Goal: Find specific page/section: Find specific page/section

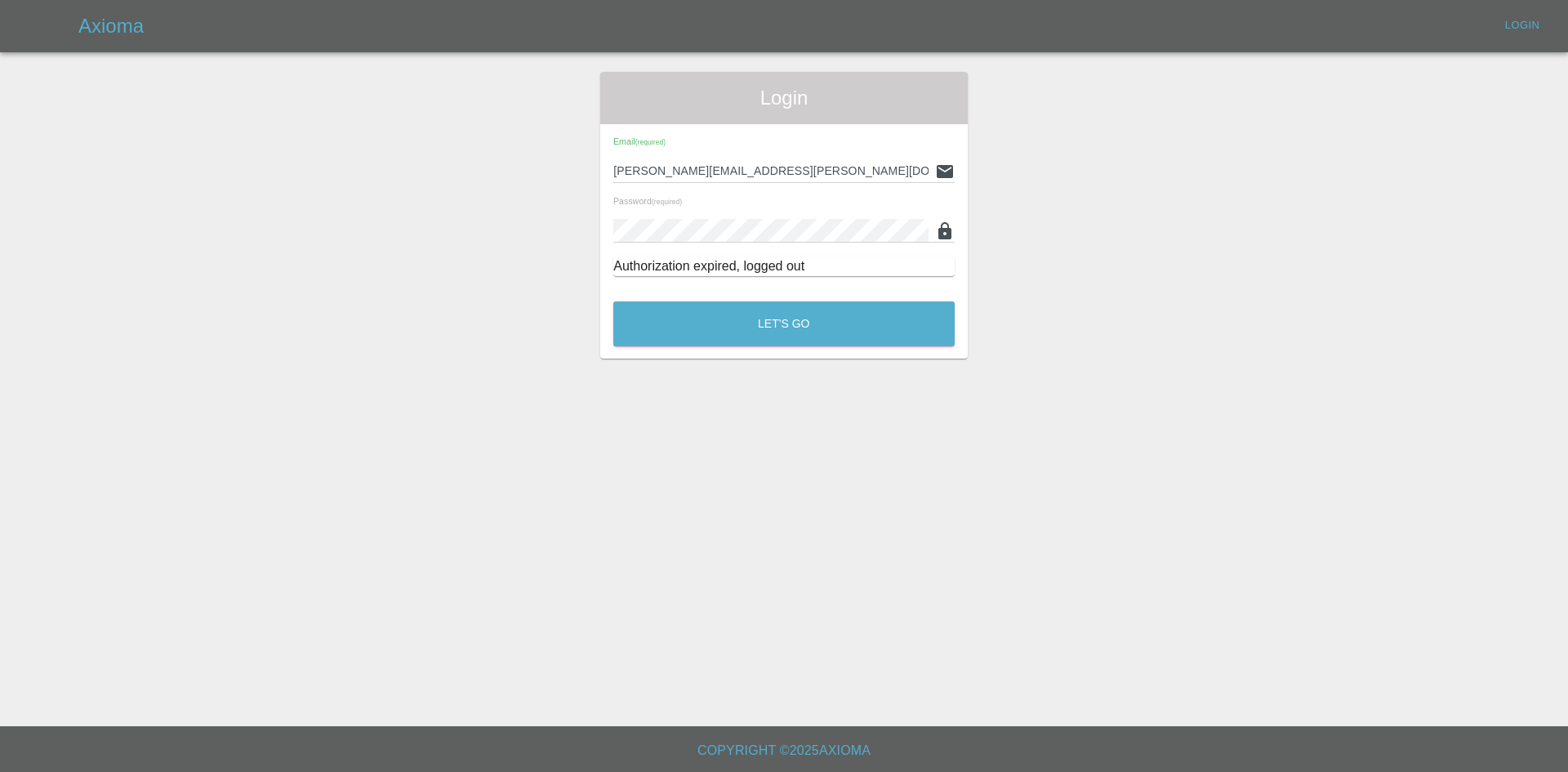
click at [714, 300] on div "Let's Go" at bounding box center [784, 319] width 343 height 61
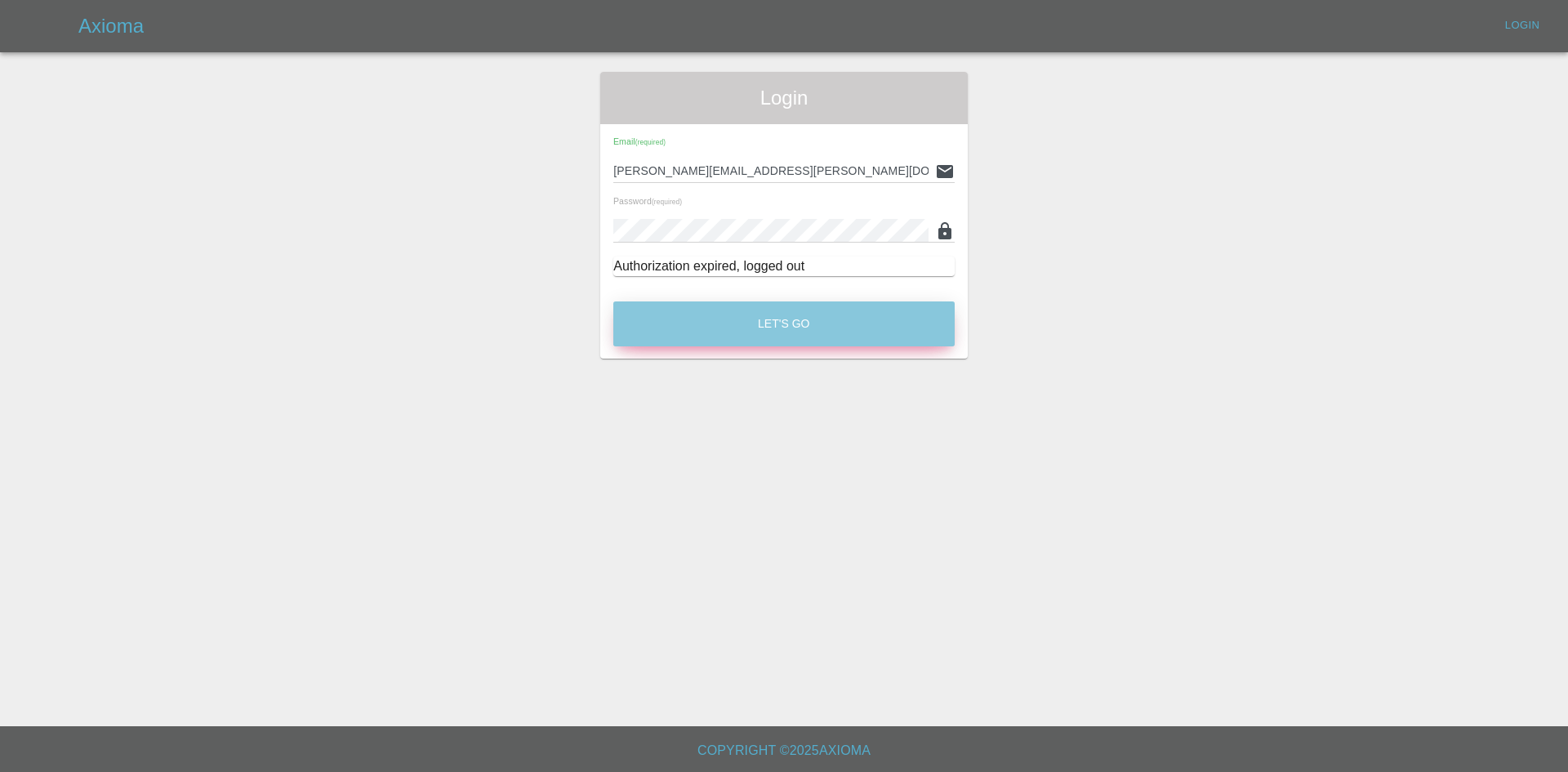
click at [725, 312] on button "Let's Go" at bounding box center [784, 324] width 342 height 45
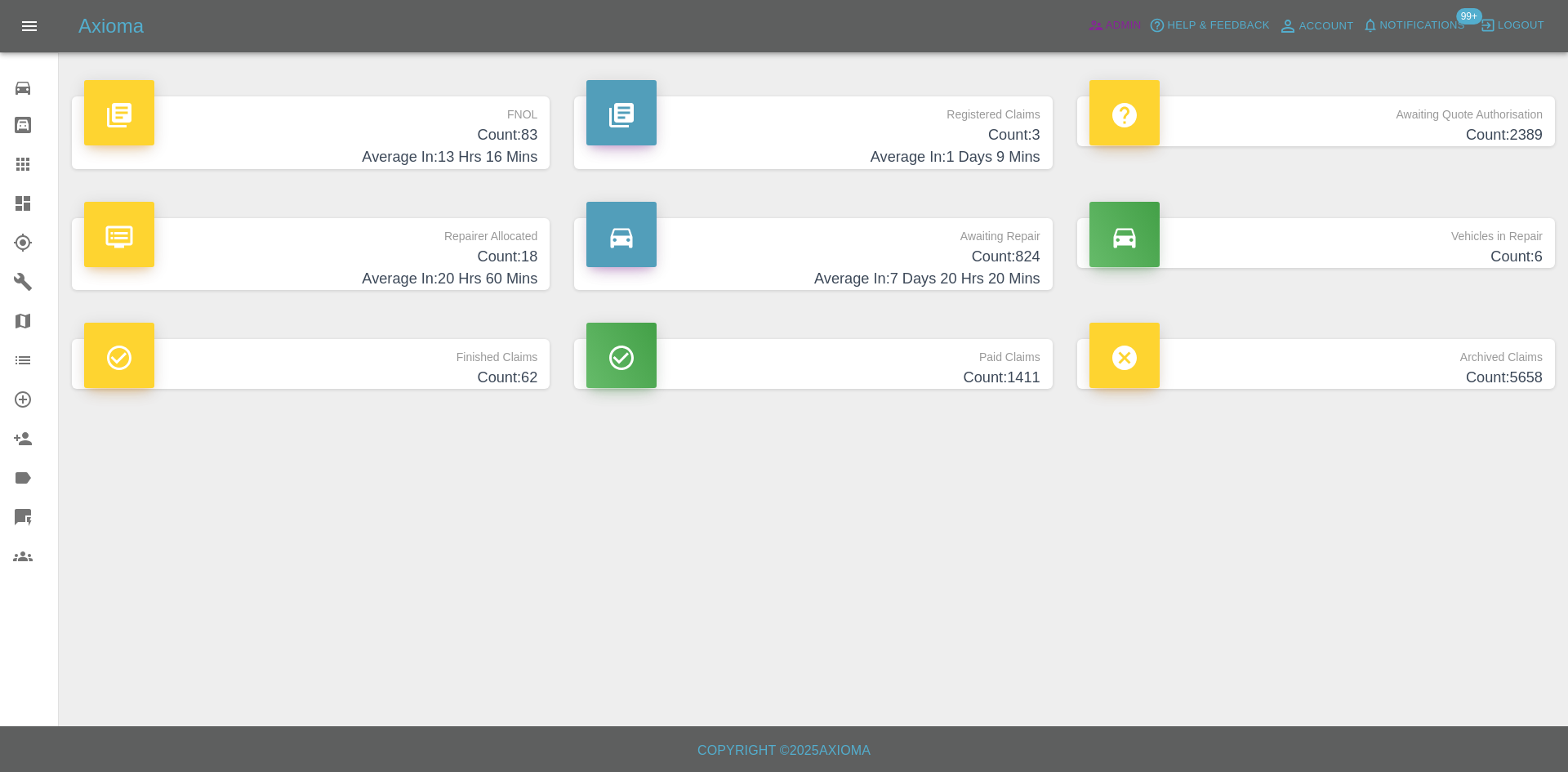
click at [1106, 25] on span "Admin" at bounding box center [1124, 25] width 36 height 19
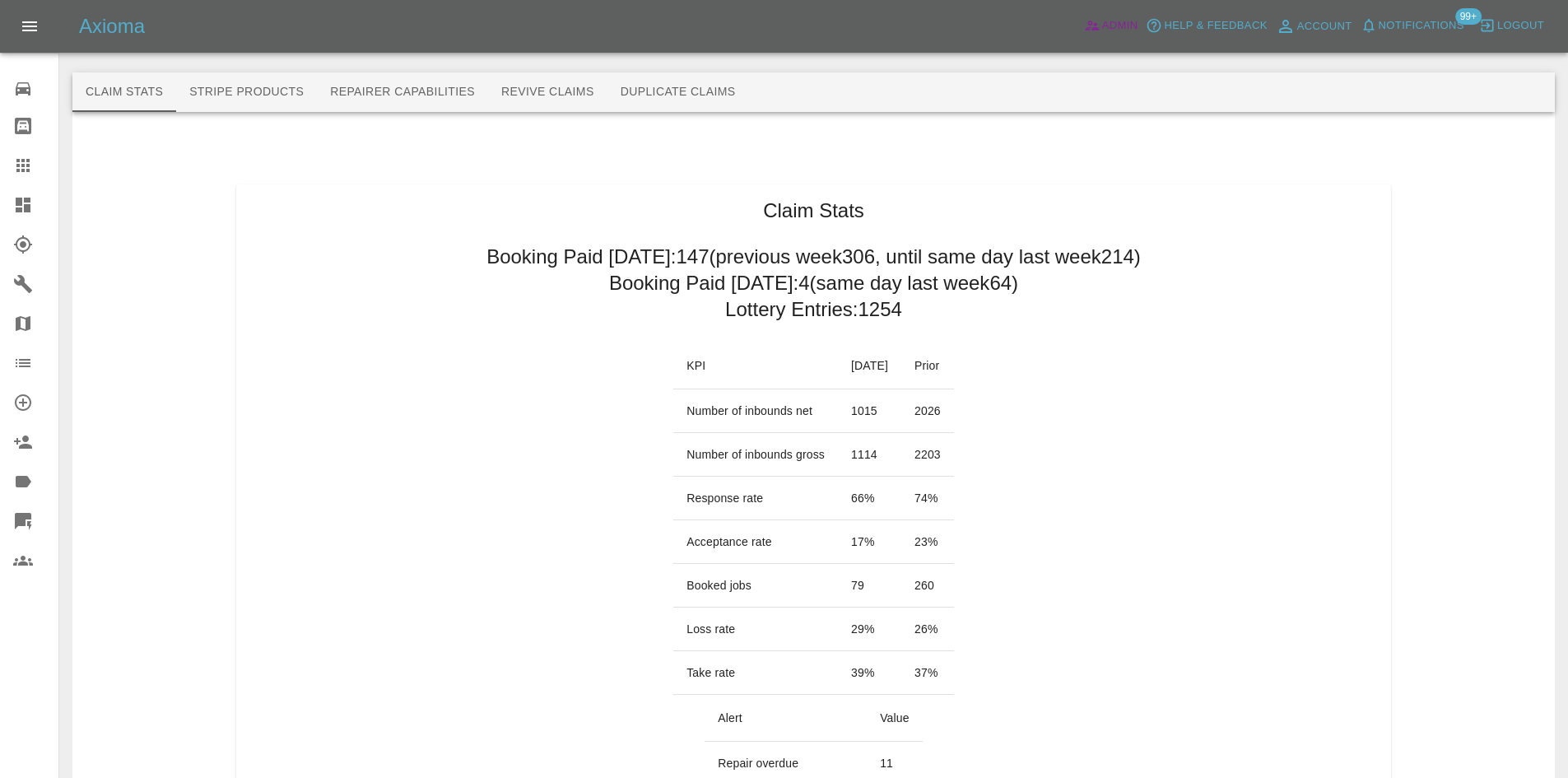
scroll to position [82, 0]
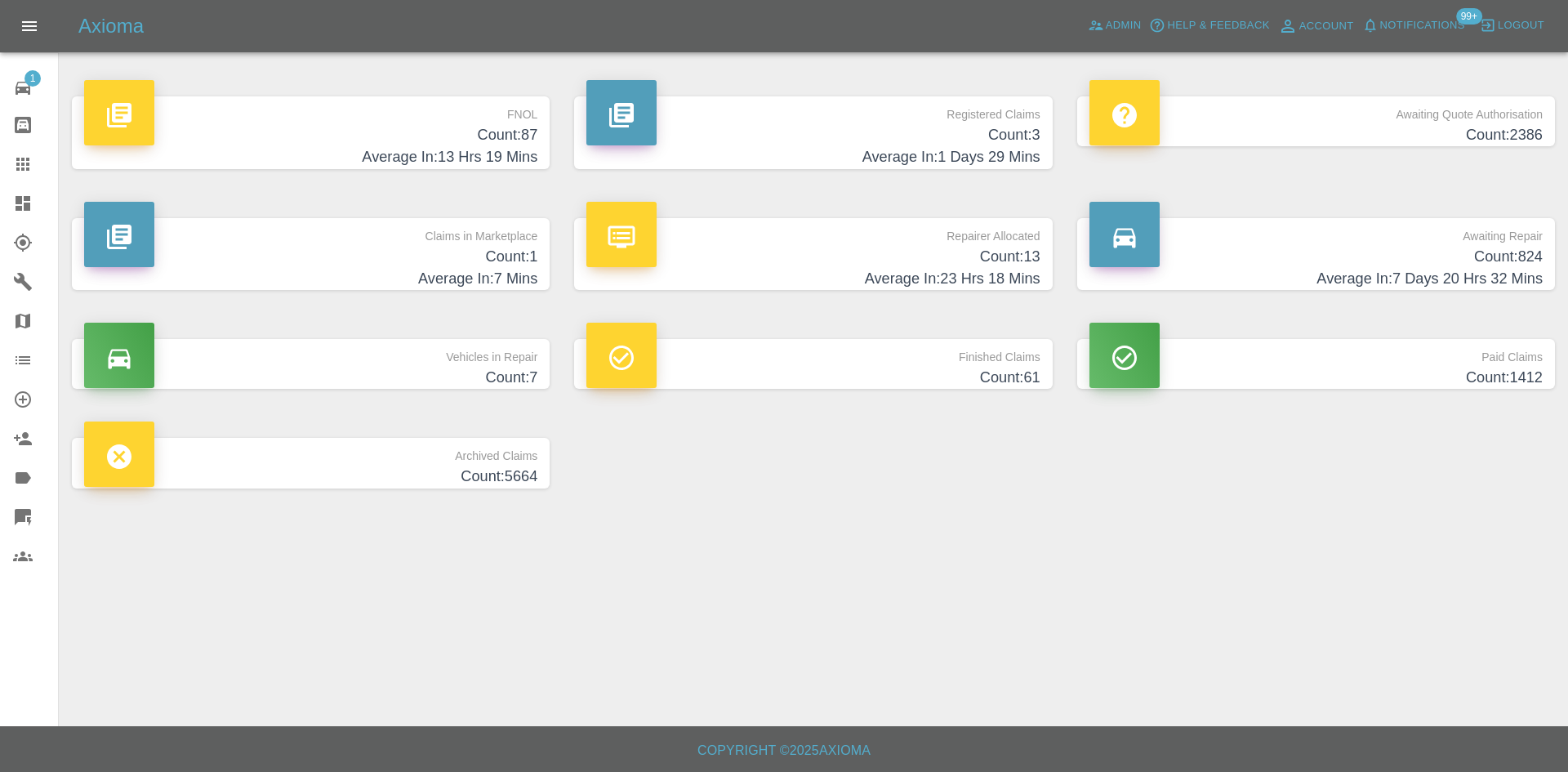
click at [1452, 262] on h4 "Count: 824" at bounding box center [1315, 257] width 453 height 22
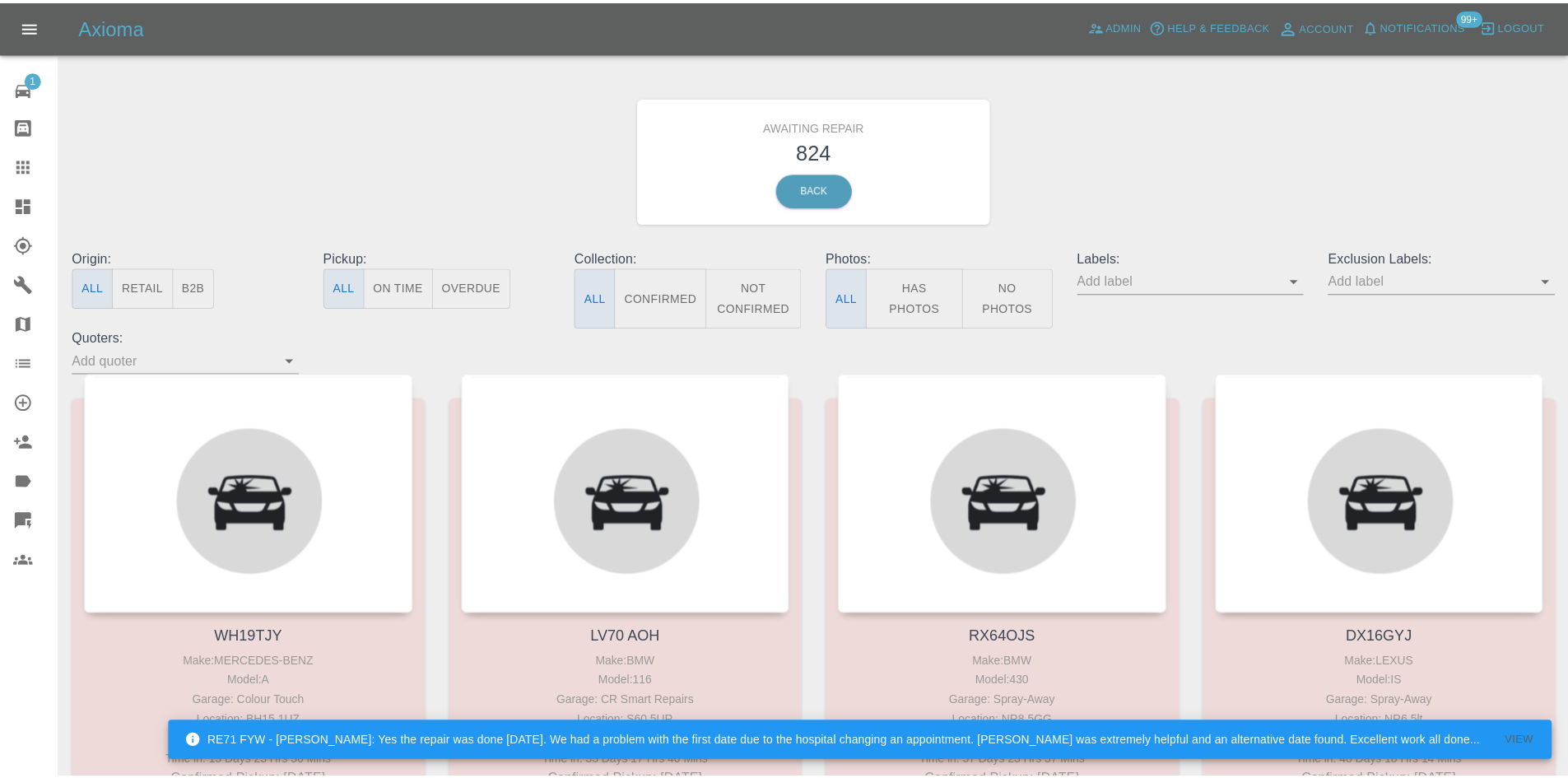
scroll to position [10176, 0]
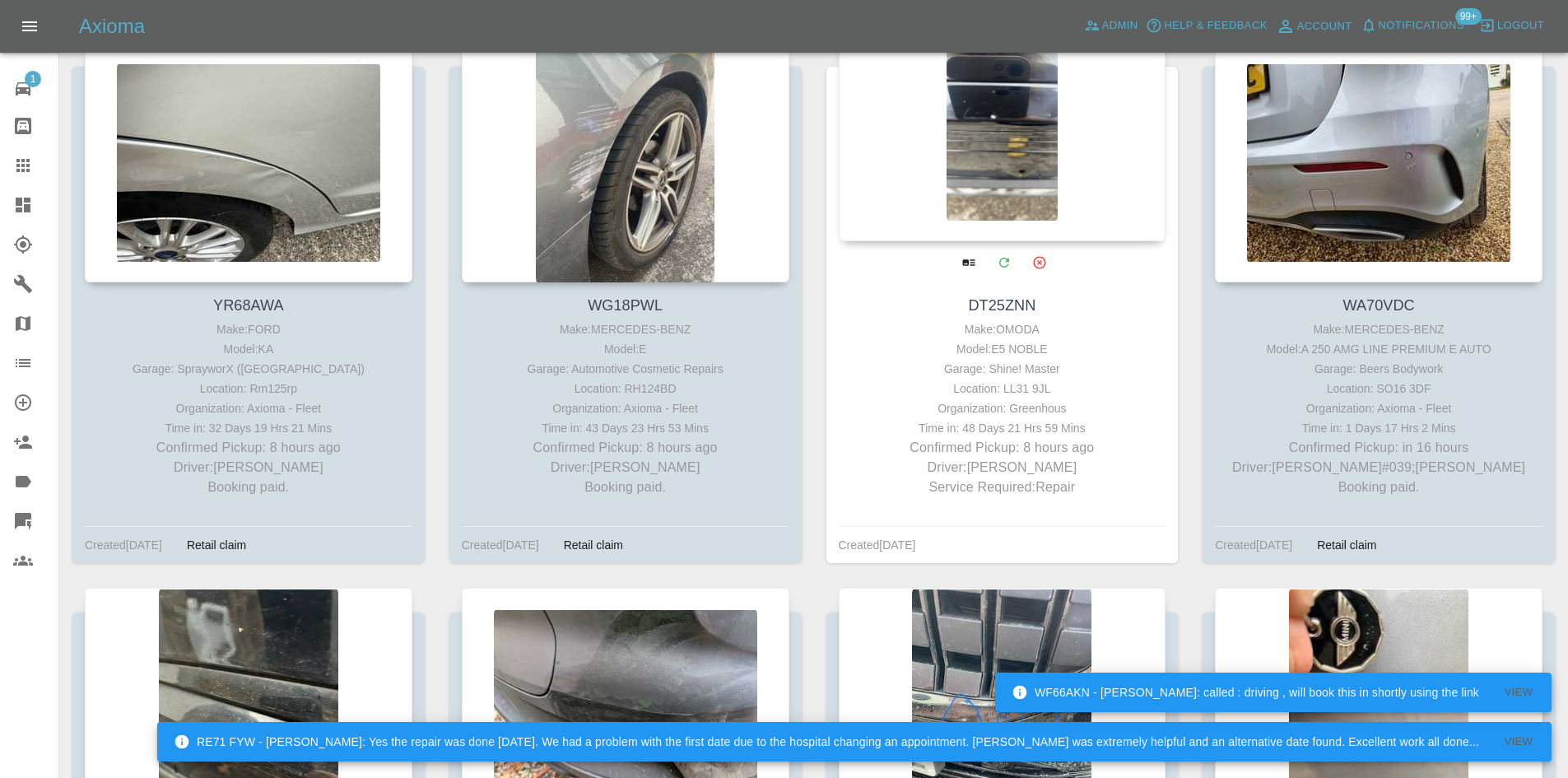
click at [1033, 126] on div at bounding box center [1002, 120] width 327 height 240
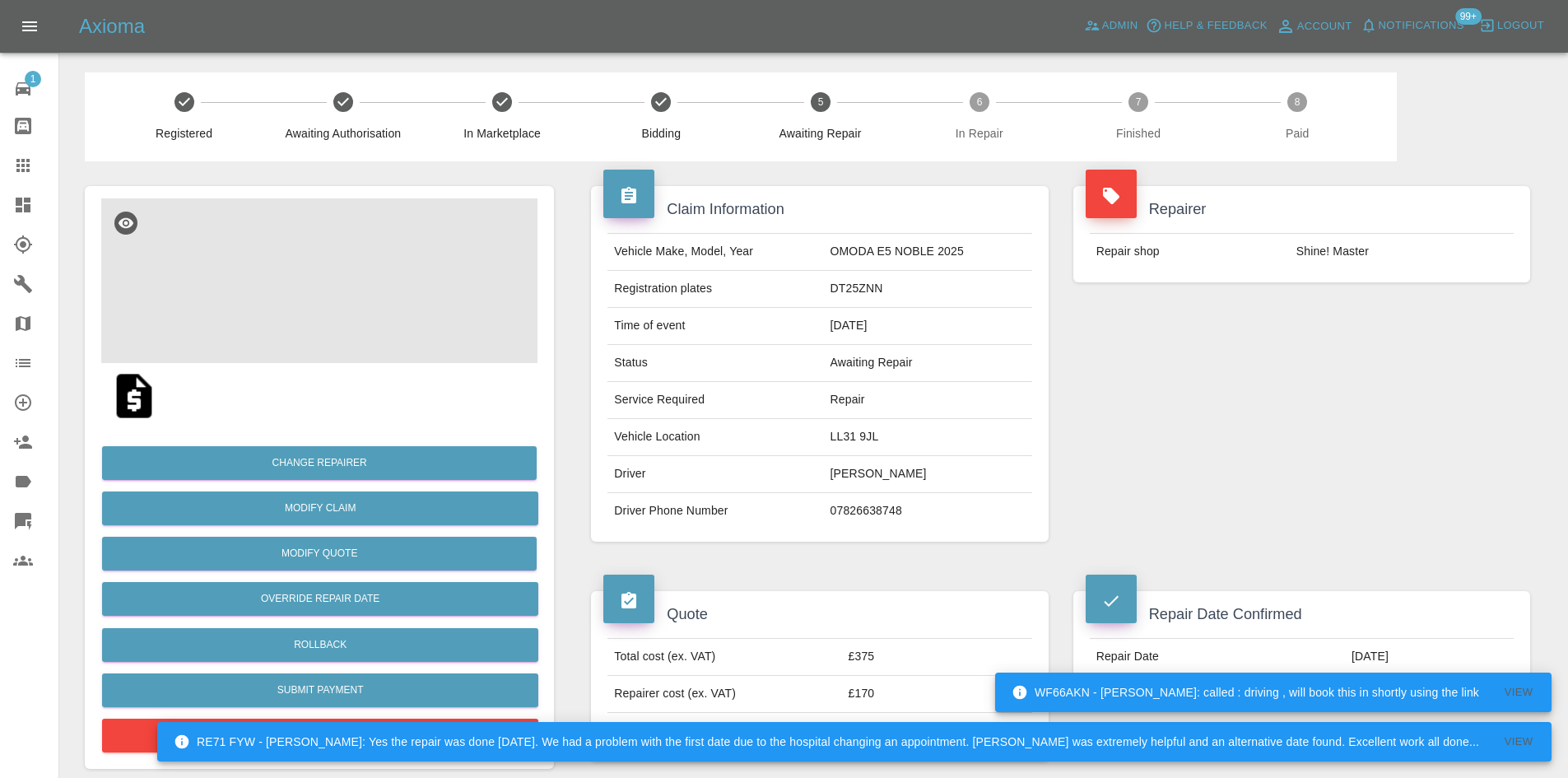
click at [401, 331] on img at bounding box center [319, 280] width 436 height 165
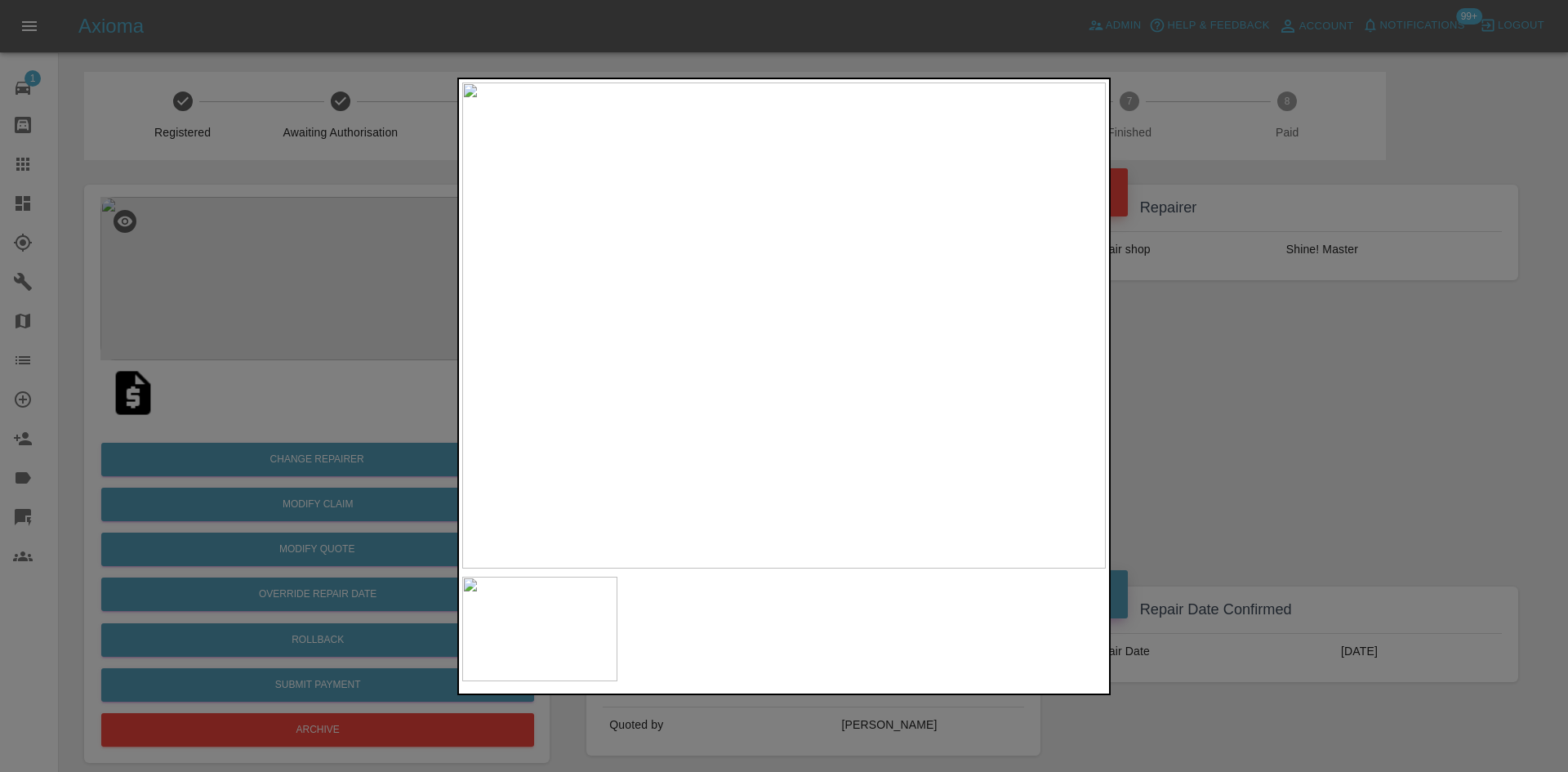
click at [1300, 450] on div at bounding box center [784, 386] width 1568 height 772
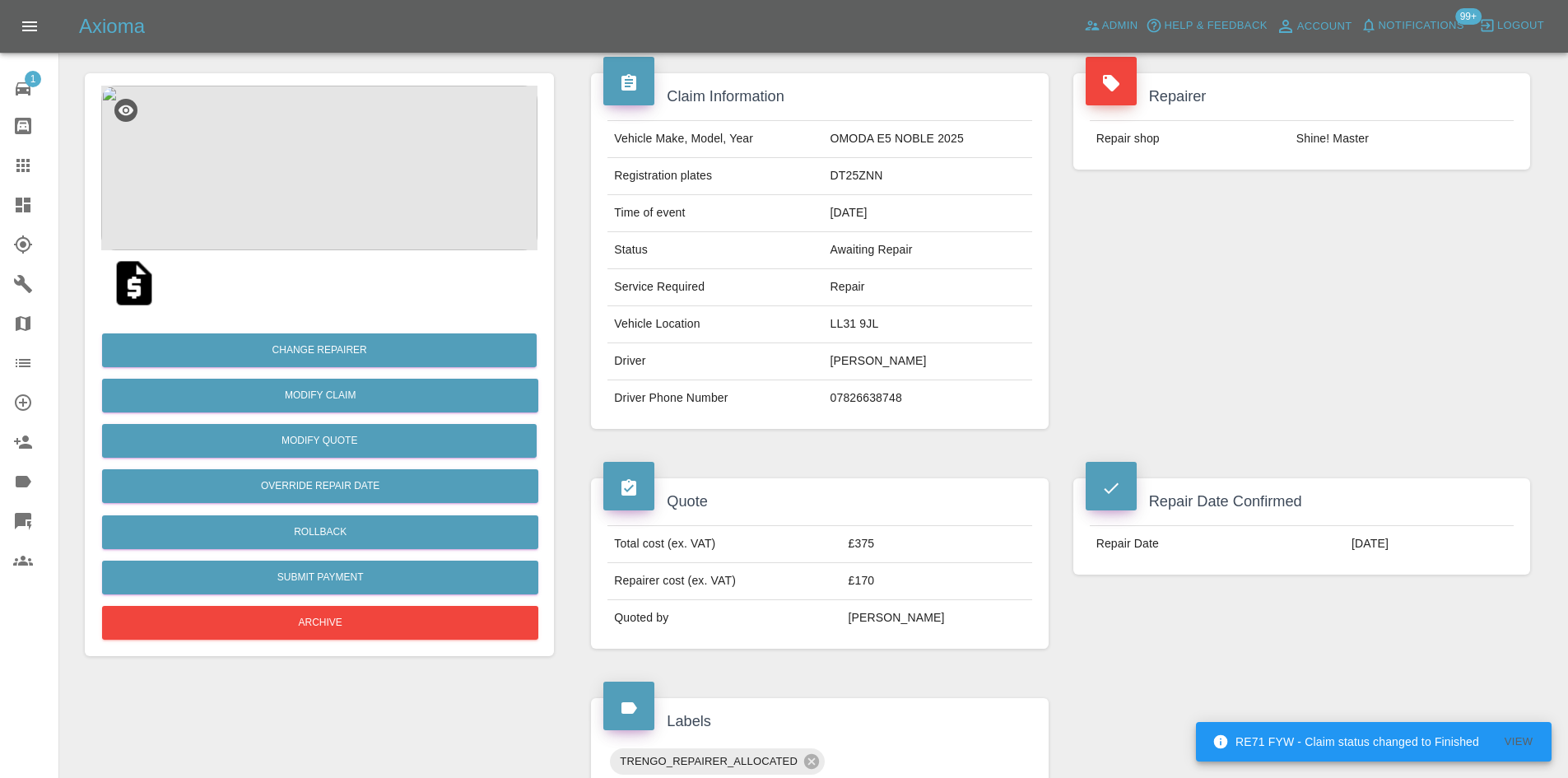
scroll to position [108, 0]
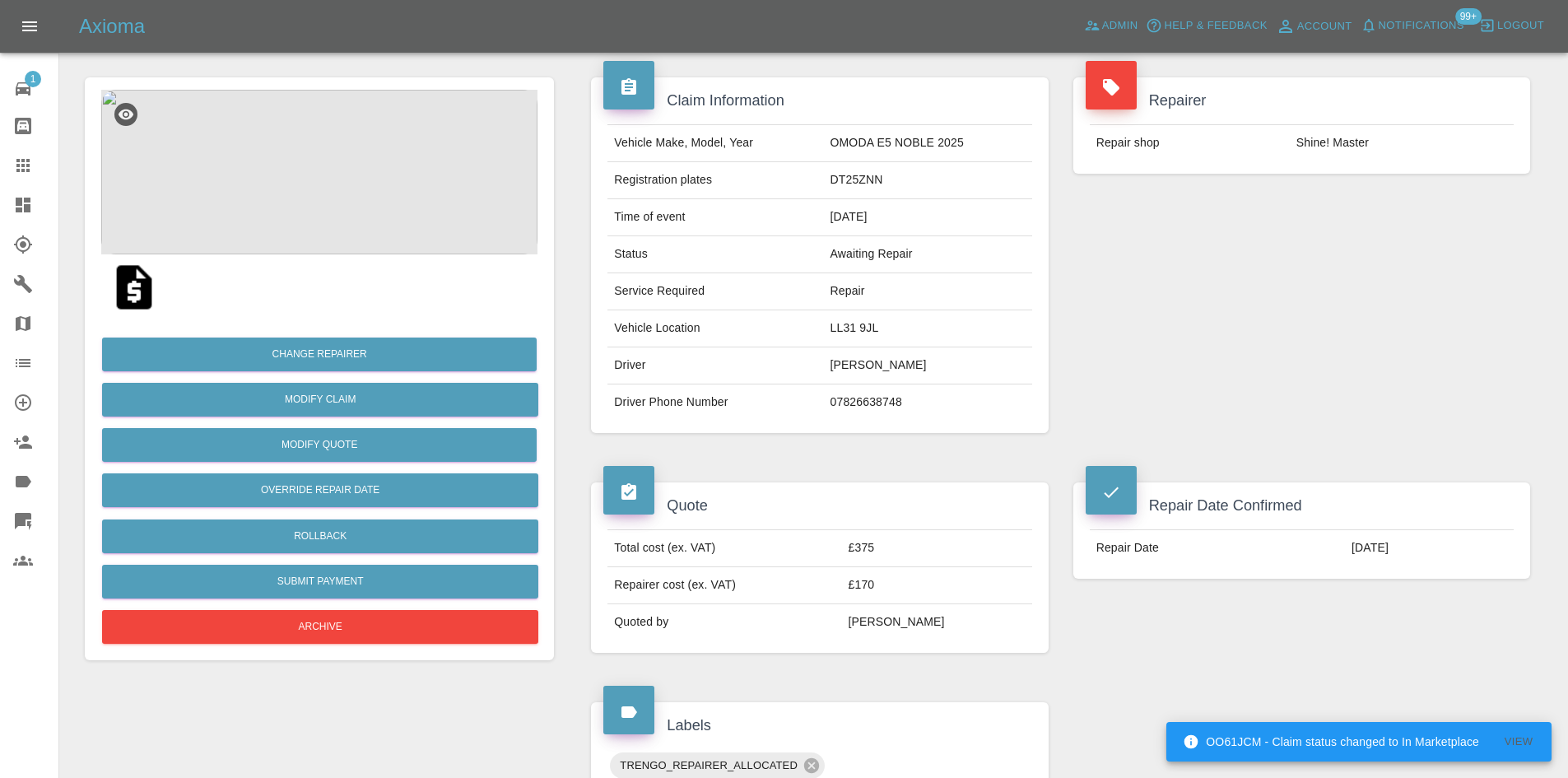
click at [875, 179] on td "DT25ZNN" at bounding box center [928, 180] width 208 height 37
copy td "DT25ZNN"
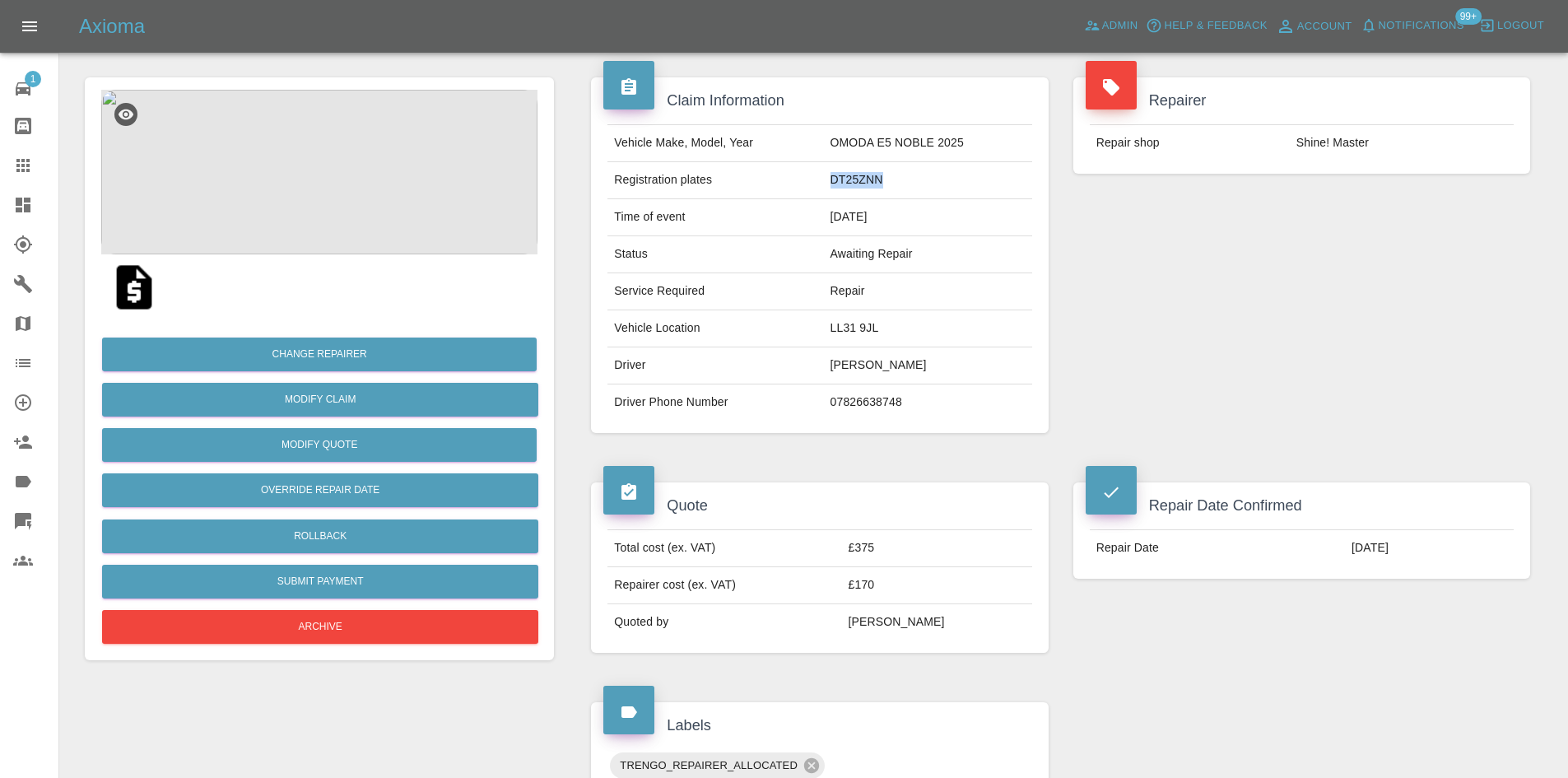
click at [881, 178] on td "DT25ZNN" at bounding box center [928, 180] width 208 height 37
click at [847, 170] on td "DT25ZNN" at bounding box center [928, 180] width 208 height 37
copy td "DT25ZNN"
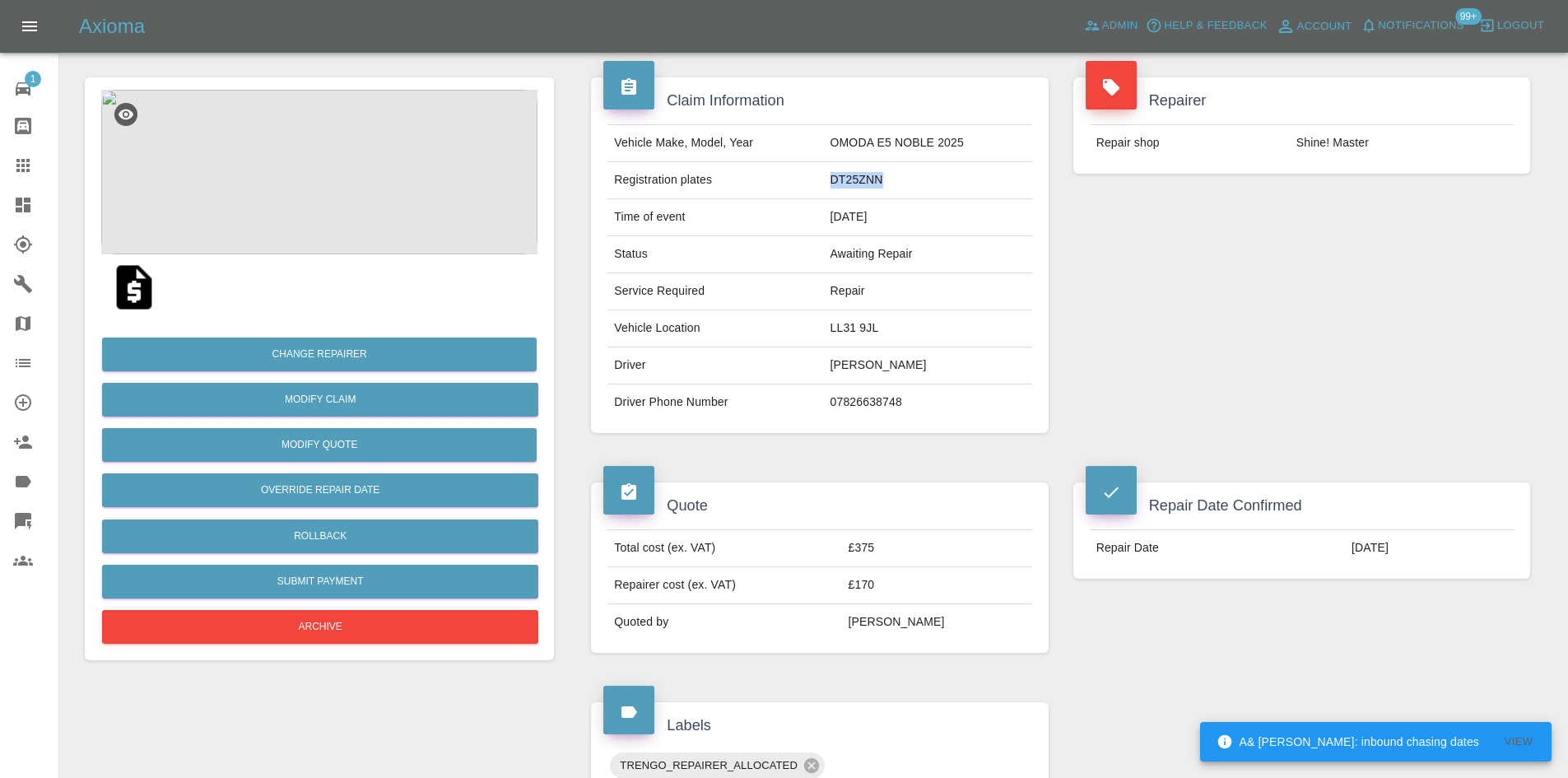
click at [28, 212] on icon at bounding box center [22, 204] width 15 height 15
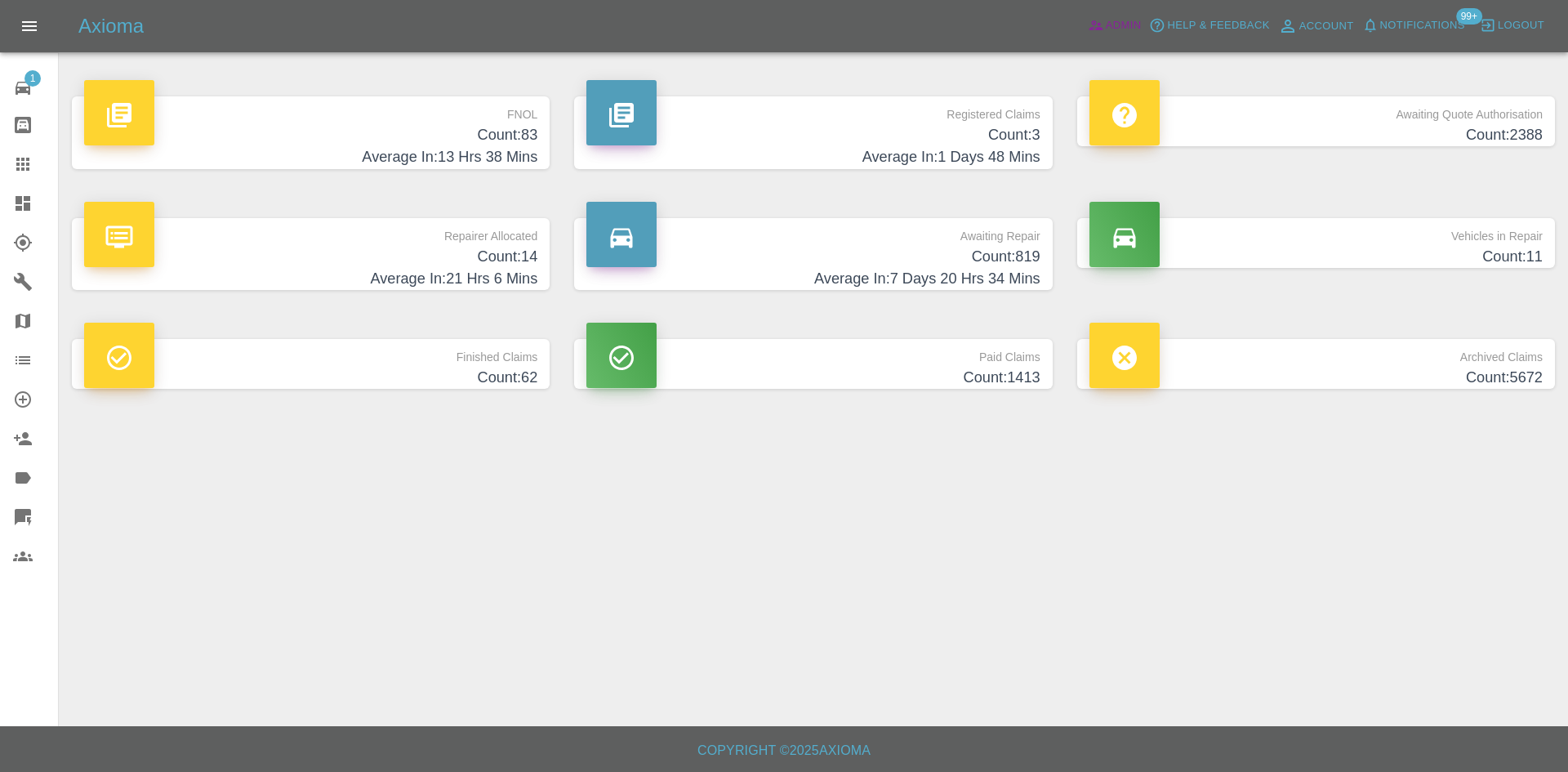
click at [1103, 19] on icon at bounding box center [1095, 25] width 16 height 16
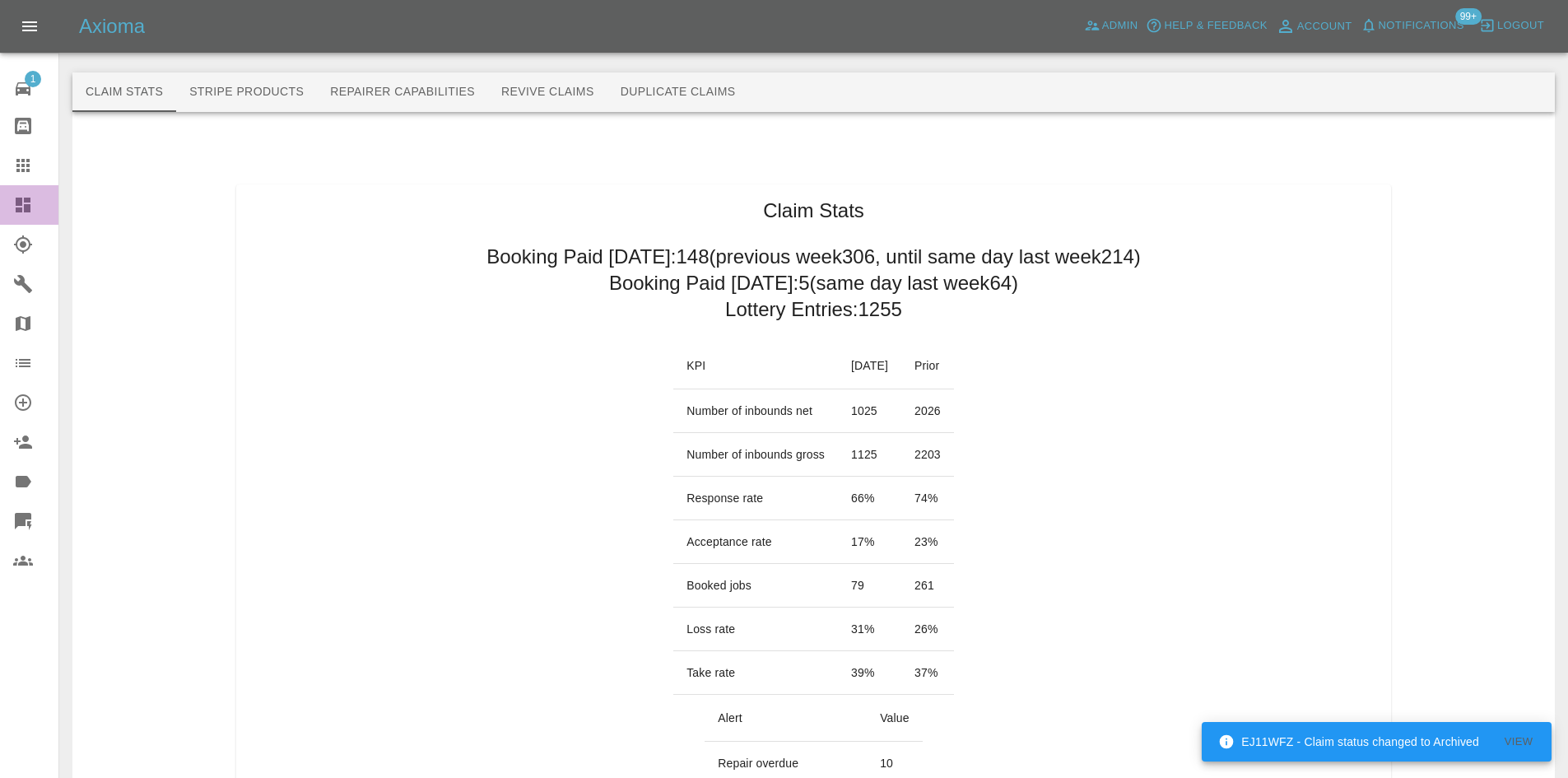
click at [34, 187] on link "Dashboard" at bounding box center [29, 205] width 58 height 39
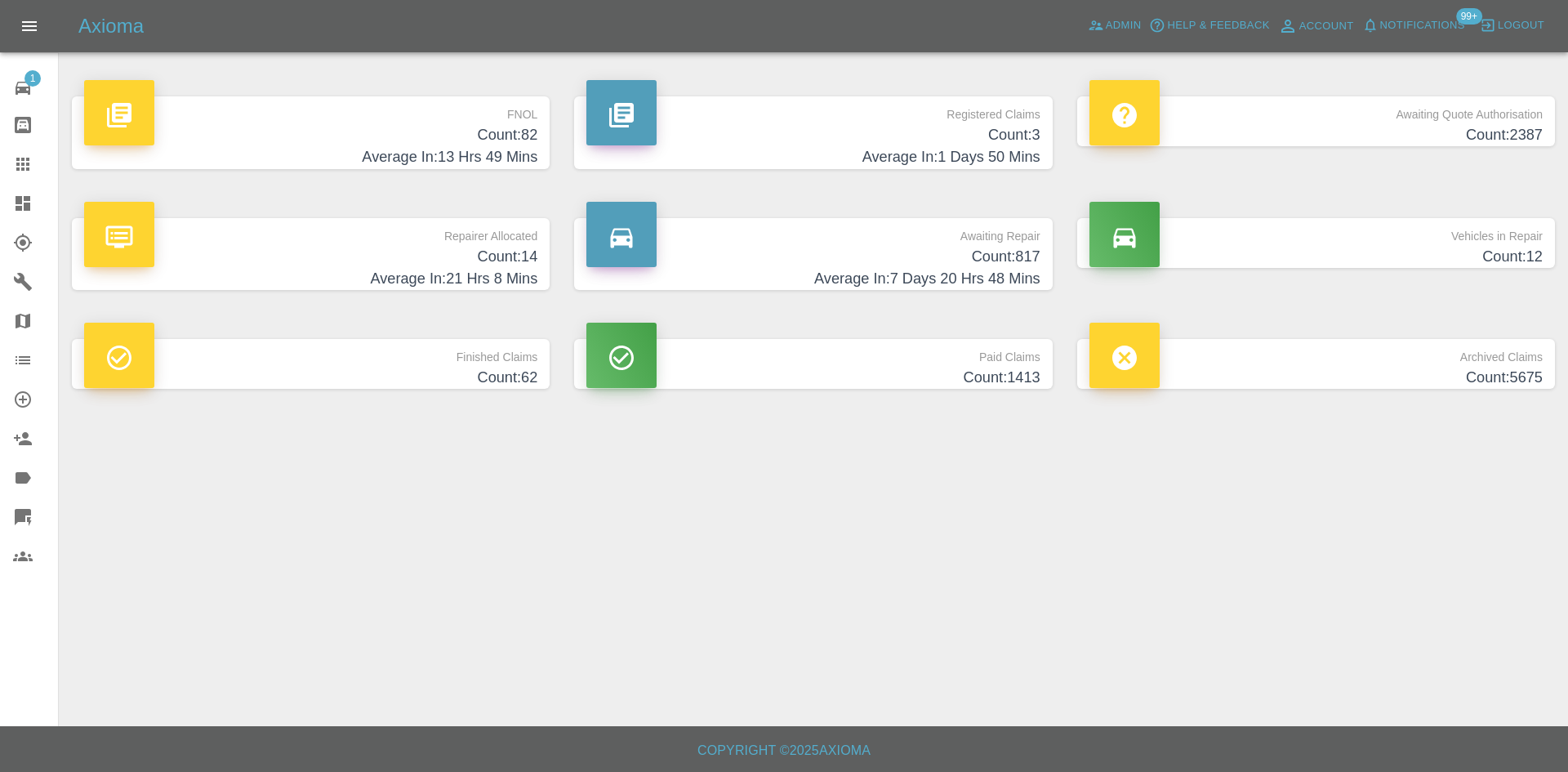
click at [501, 108] on p "FNOL" at bounding box center [310, 110] width 453 height 28
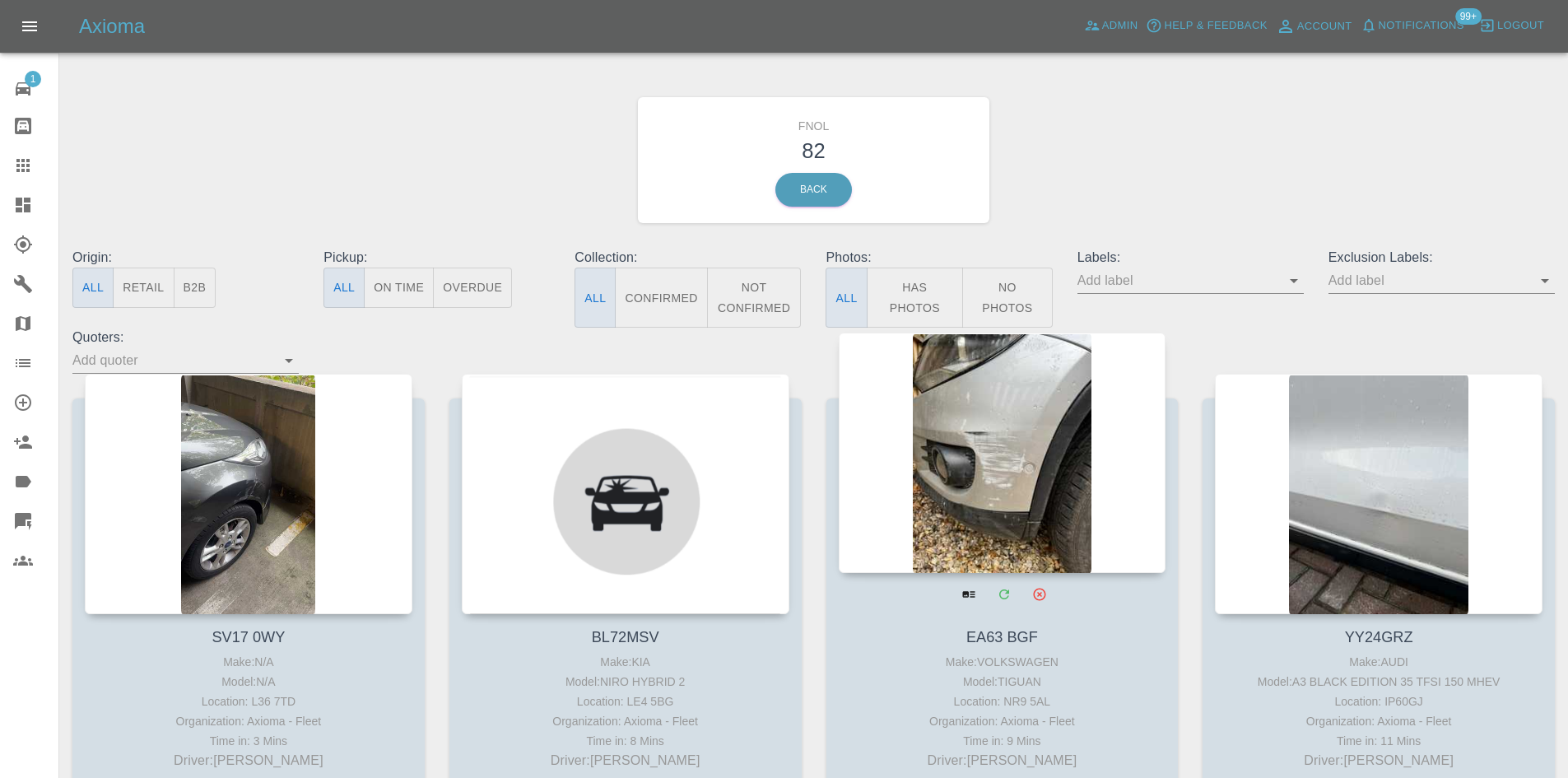
click at [1021, 401] on div at bounding box center [1002, 452] width 327 height 240
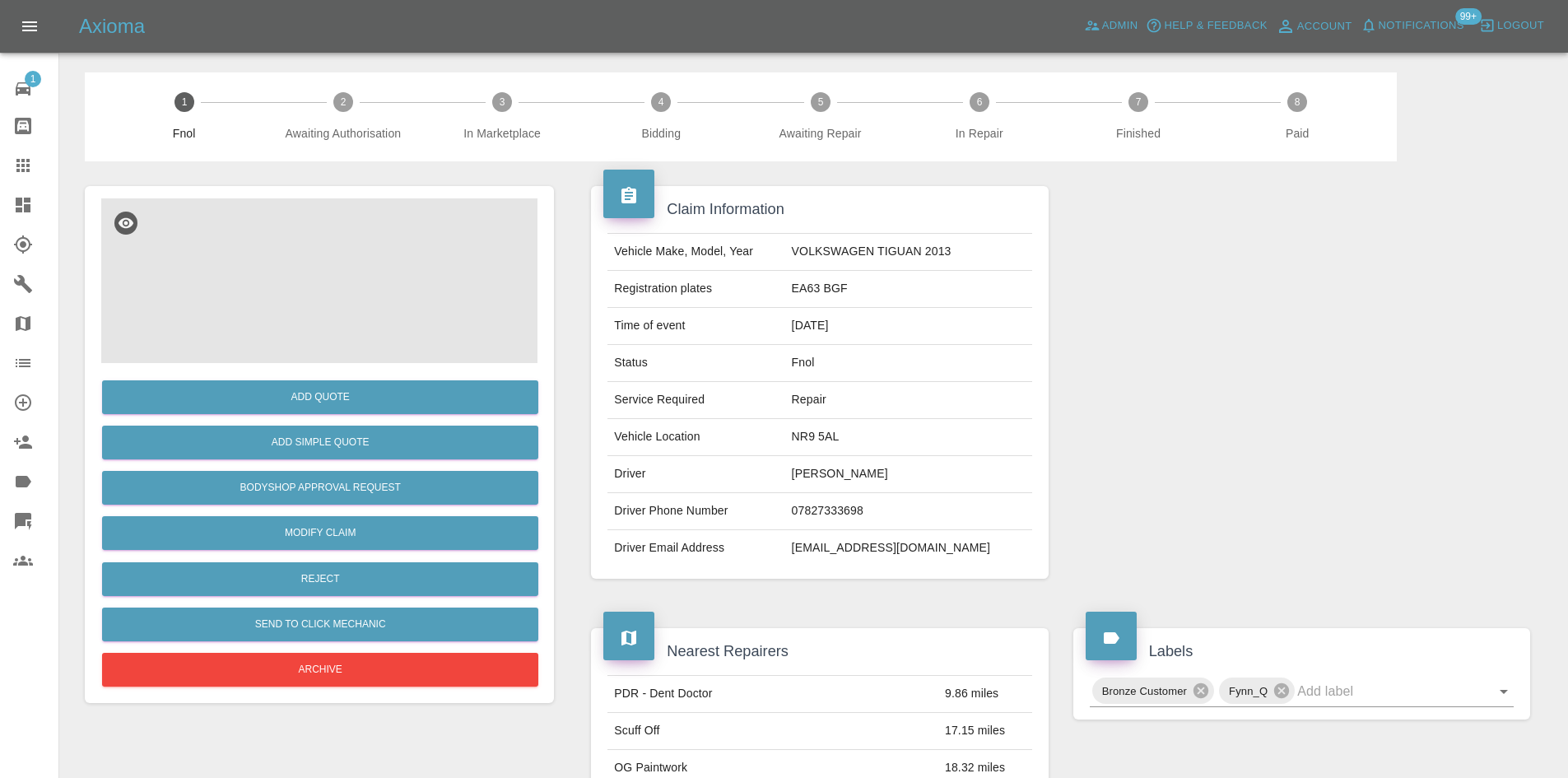
click at [342, 338] on img at bounding box center [319, 280] width 436 height 165
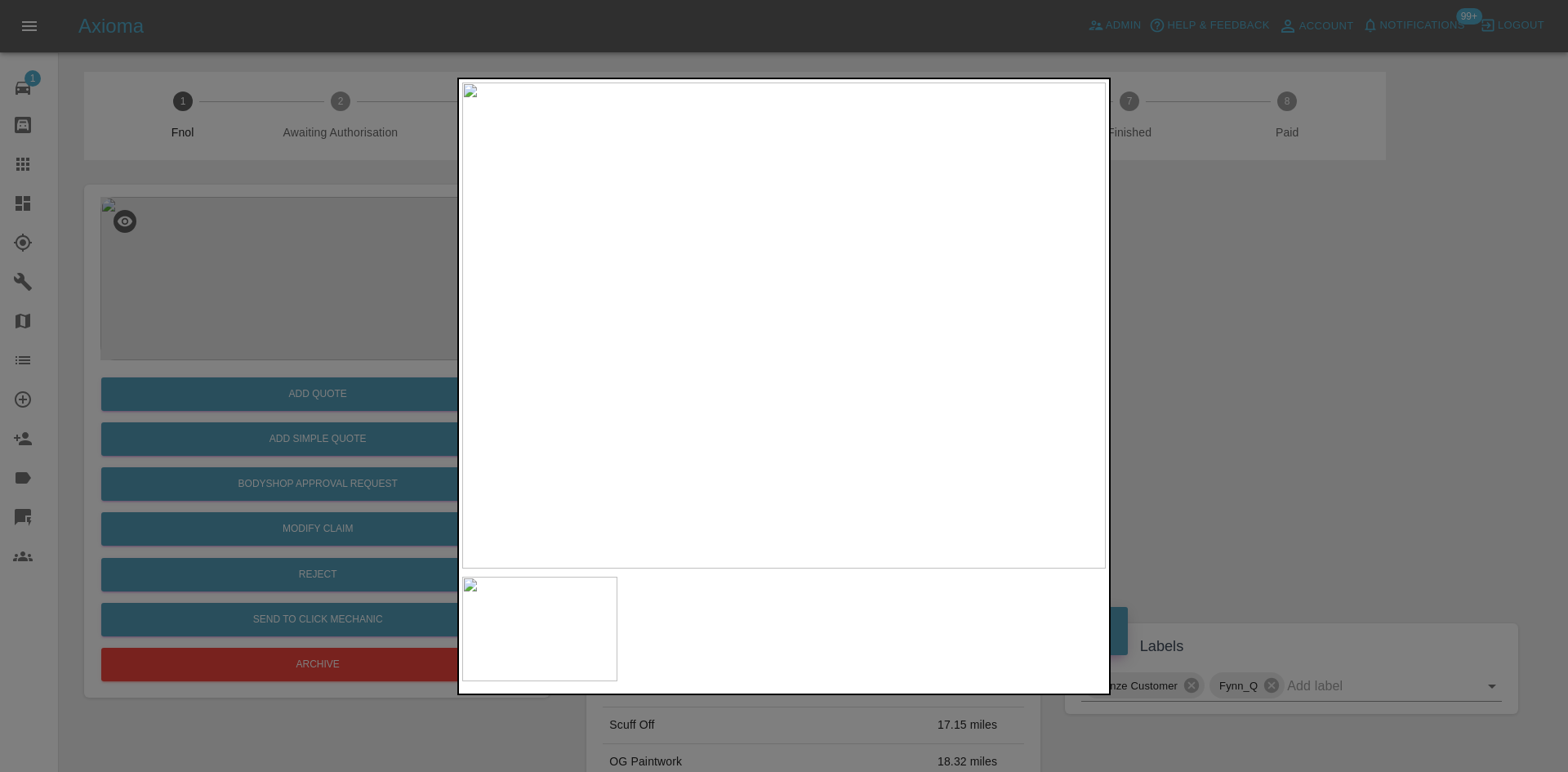
click at [1182, 400] on div at bounding box center [784, 386] width 1568 height 772
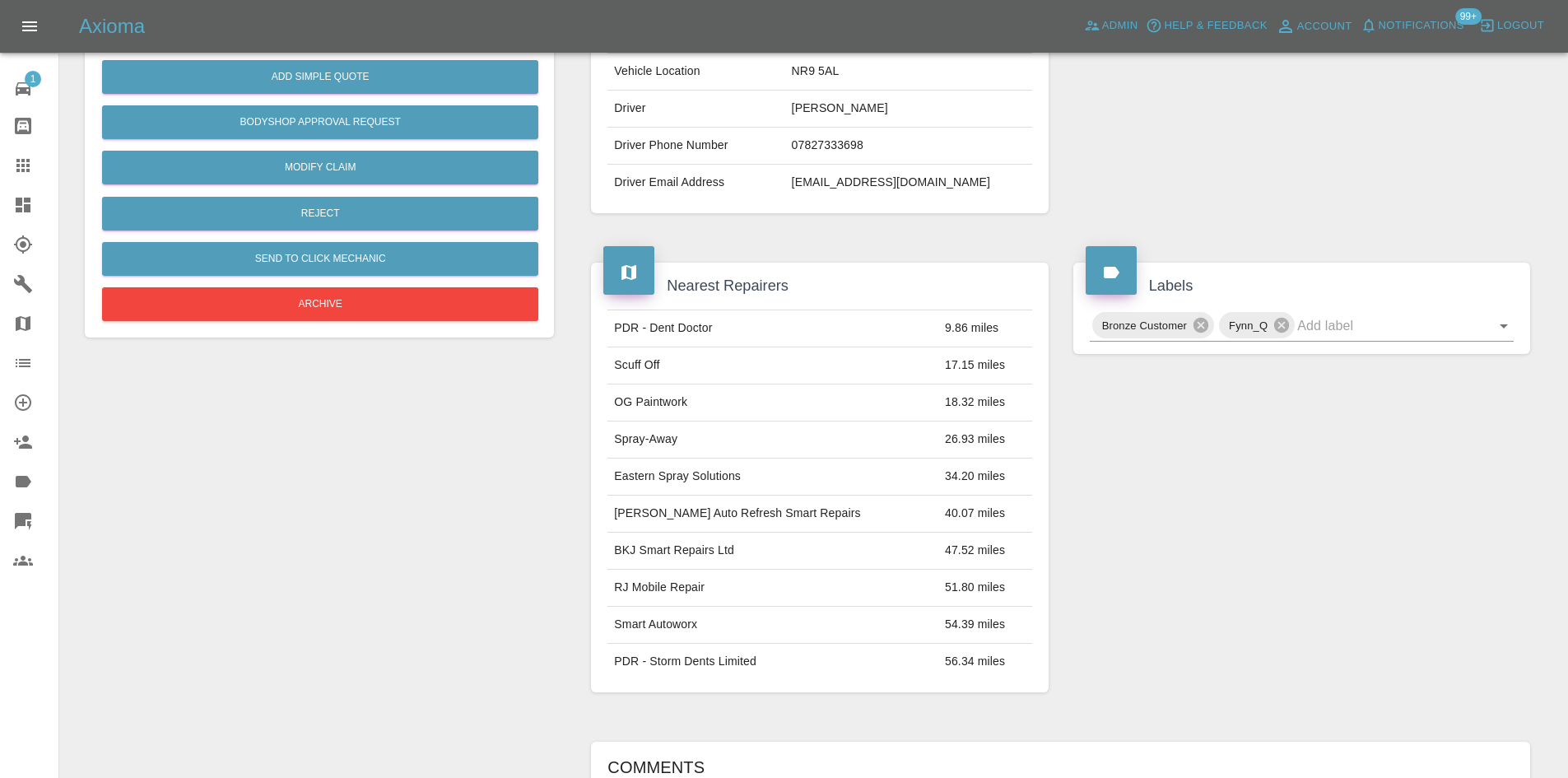
scroll to position [658, 0]
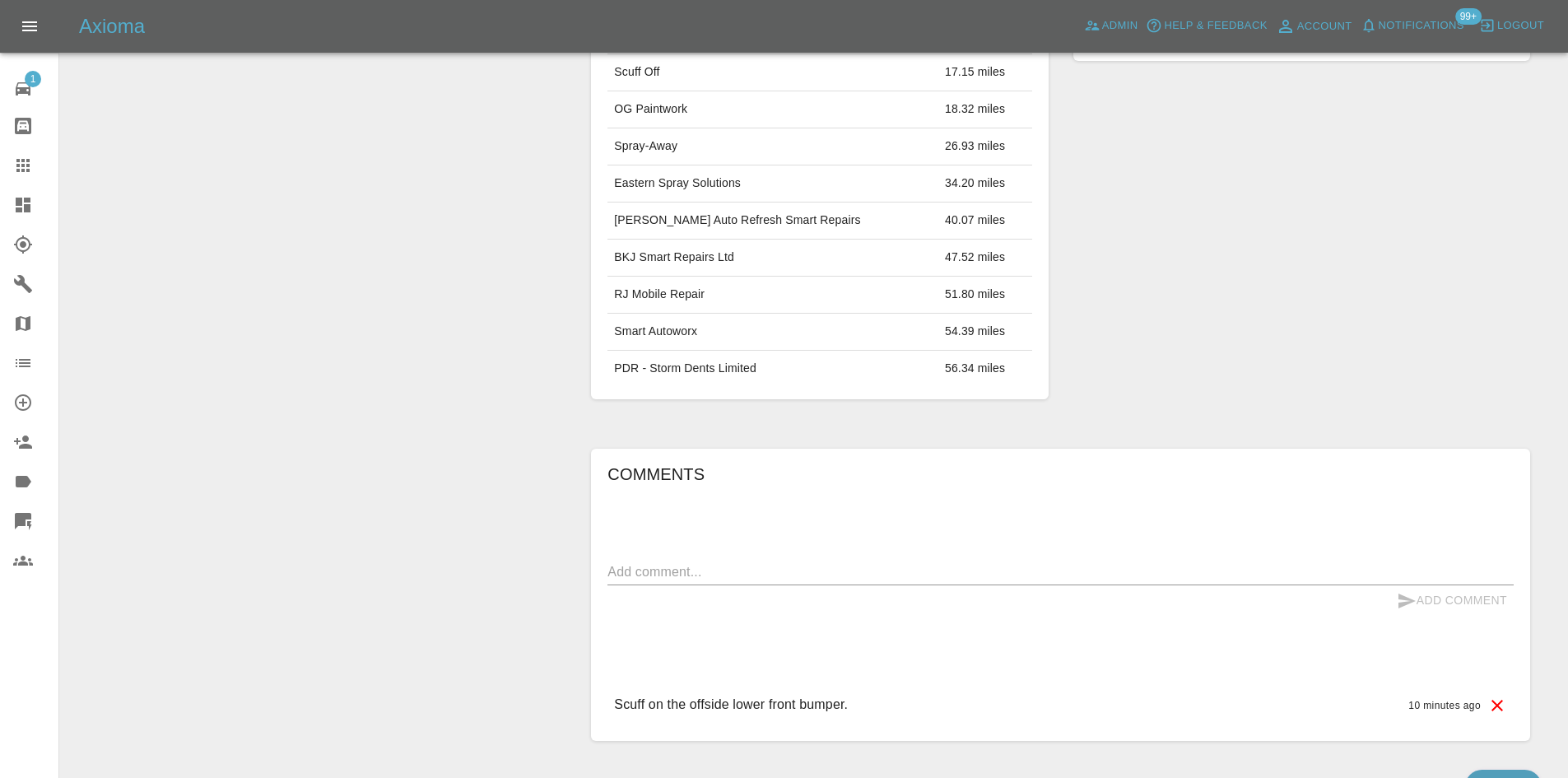
click at [2, 207] on link "Dashboard" at bounding box center [29, 205] width 58 height 39
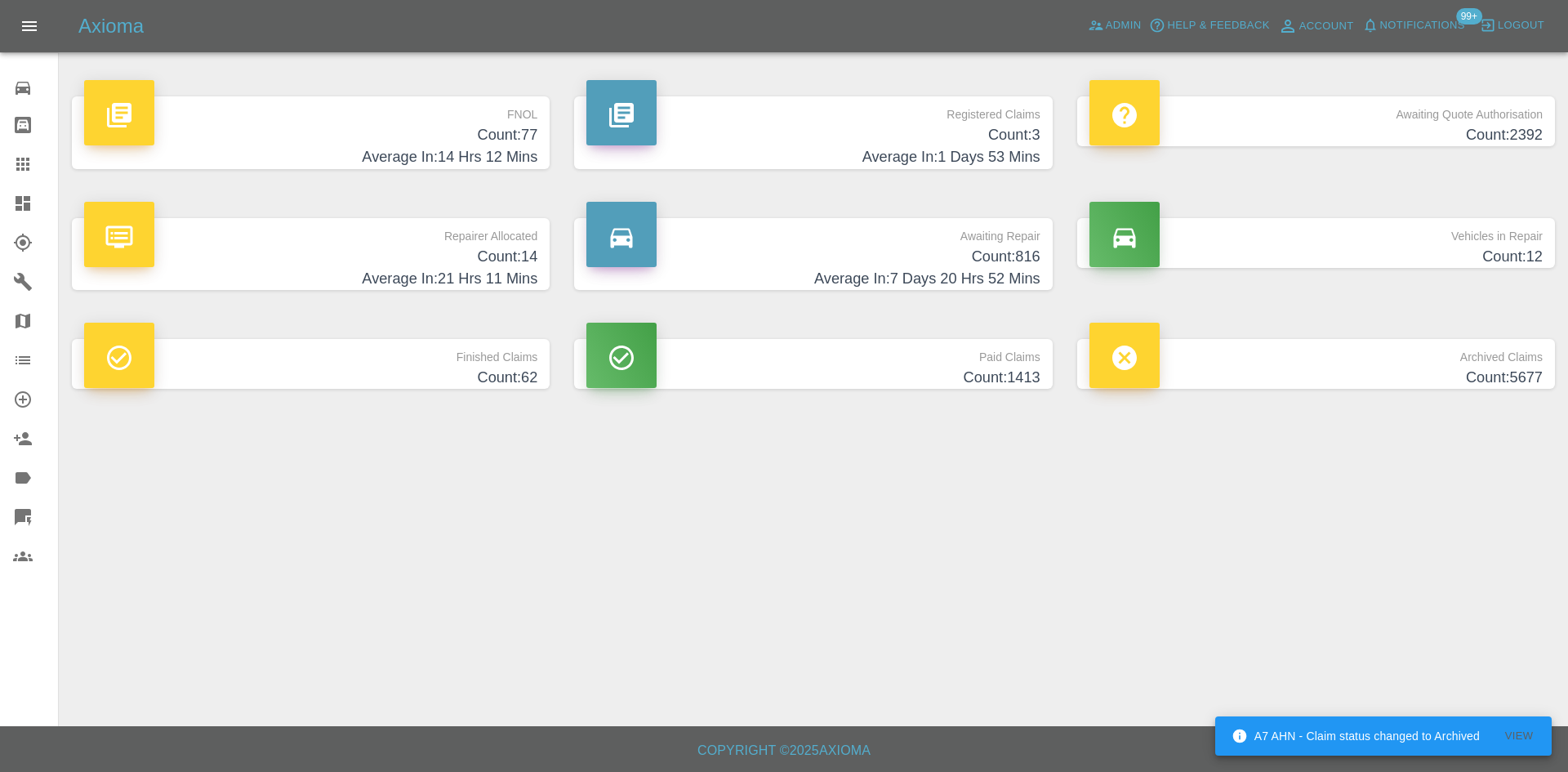
click at [426, 238] on p "Repairer Allocated" at bounding box center [310, 231] width 453 height 28
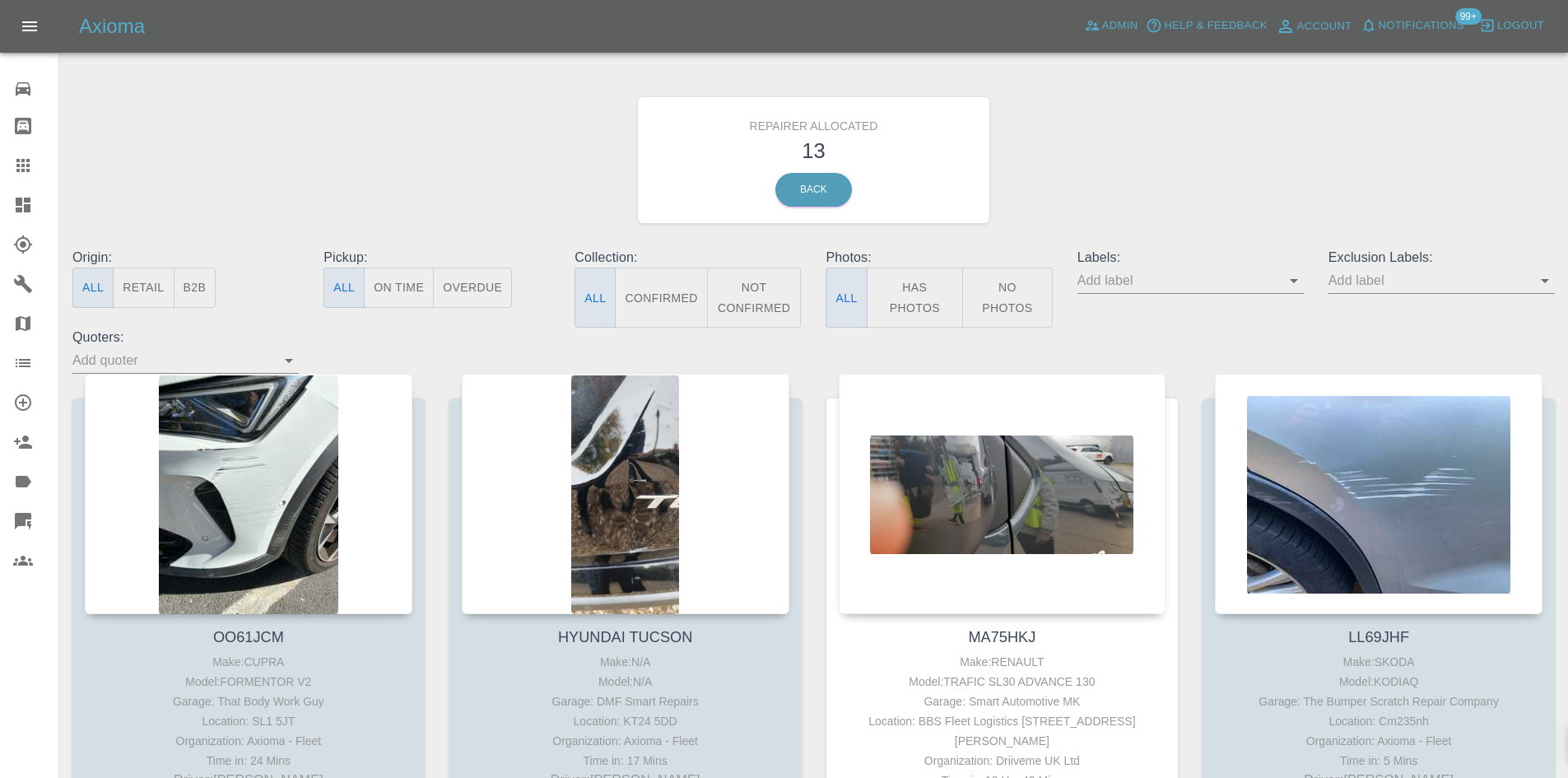
click at [199, 301] on button "B2B" at bounding box center [195, 287] width 43 height 40
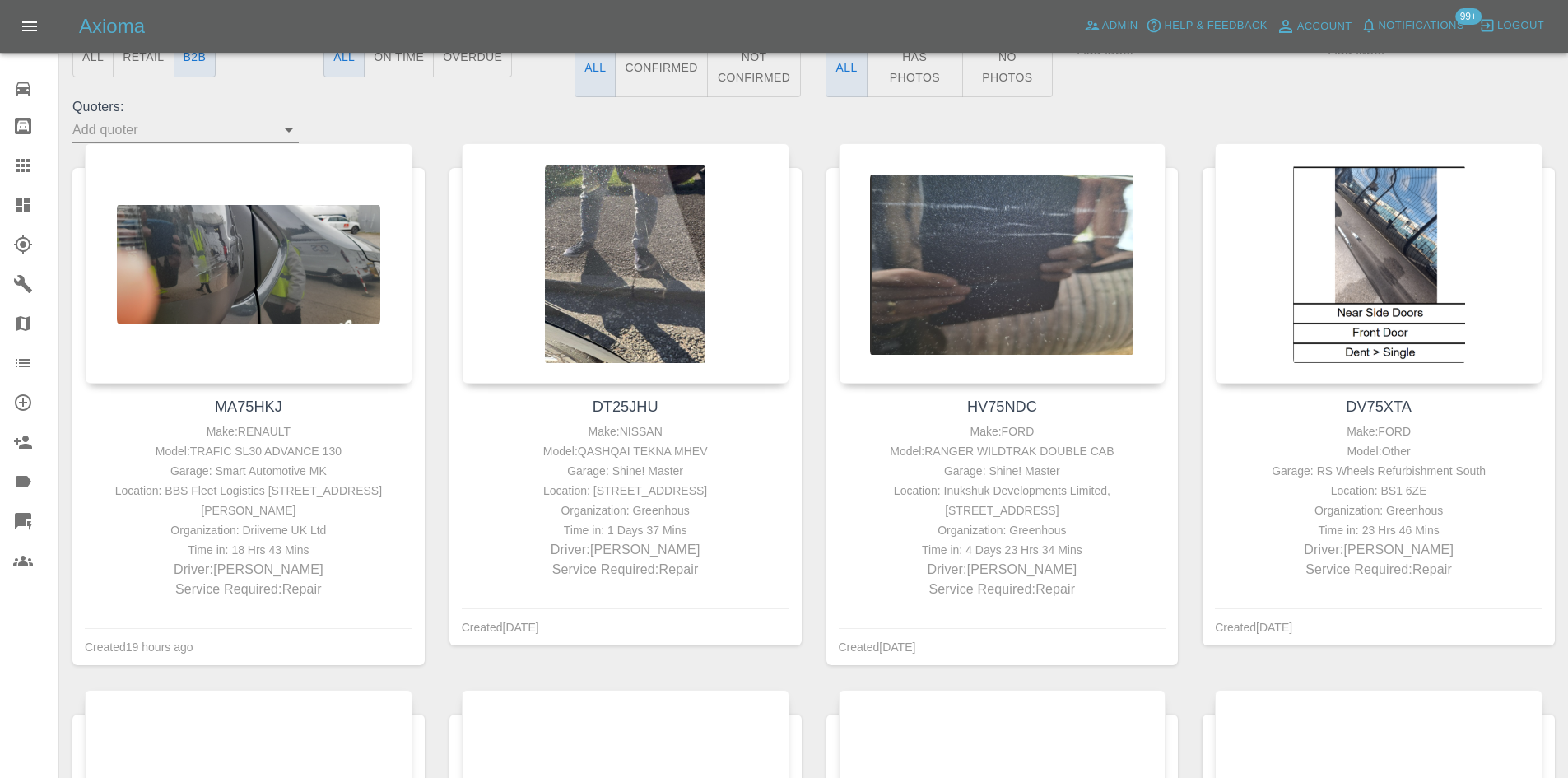
scroll to position [165, 0]
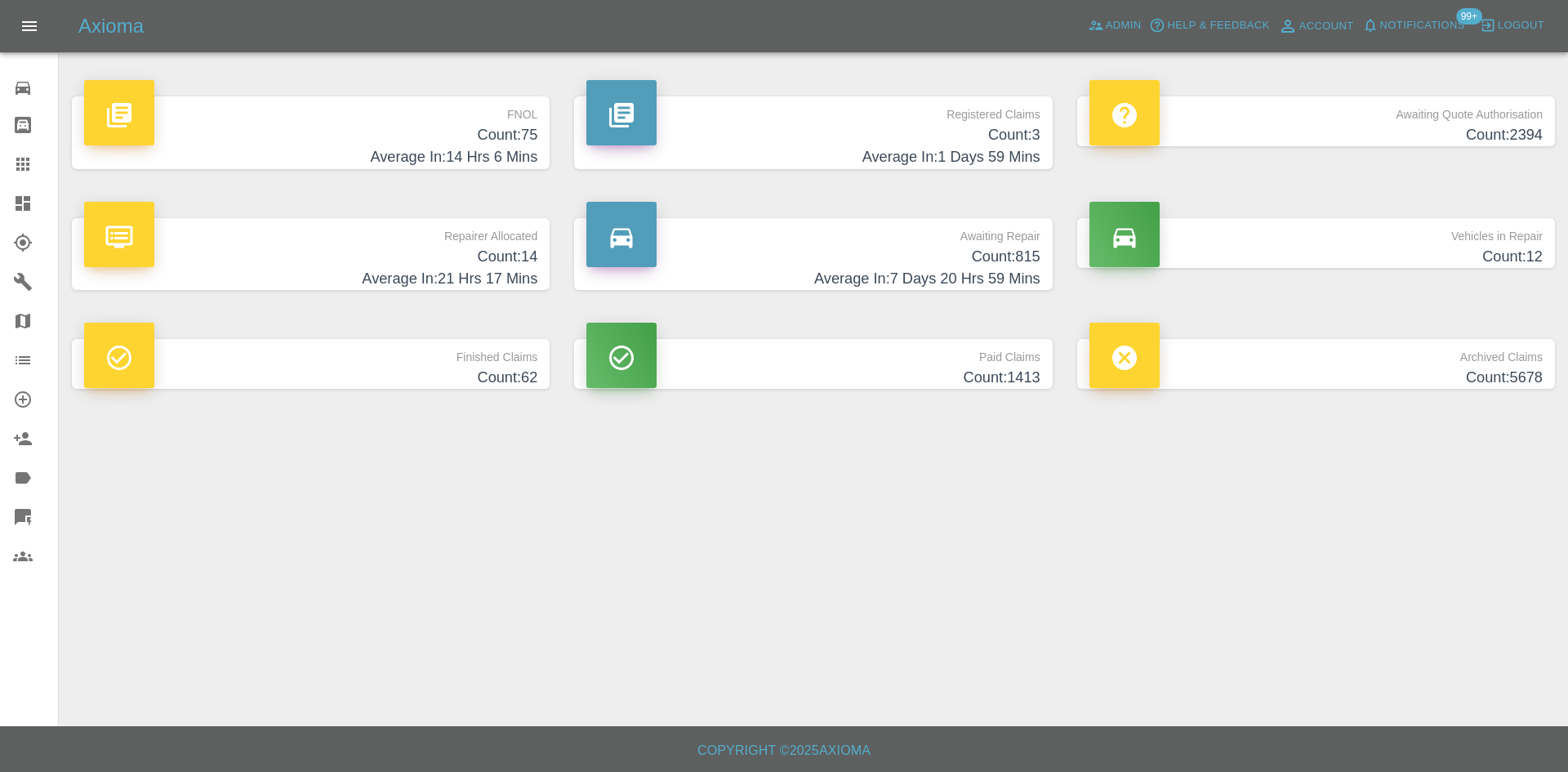
click at [761, 157] on h4 "Average In: 1 Days 59 Mins" at bounding box center [813, 157] width 453 height 22
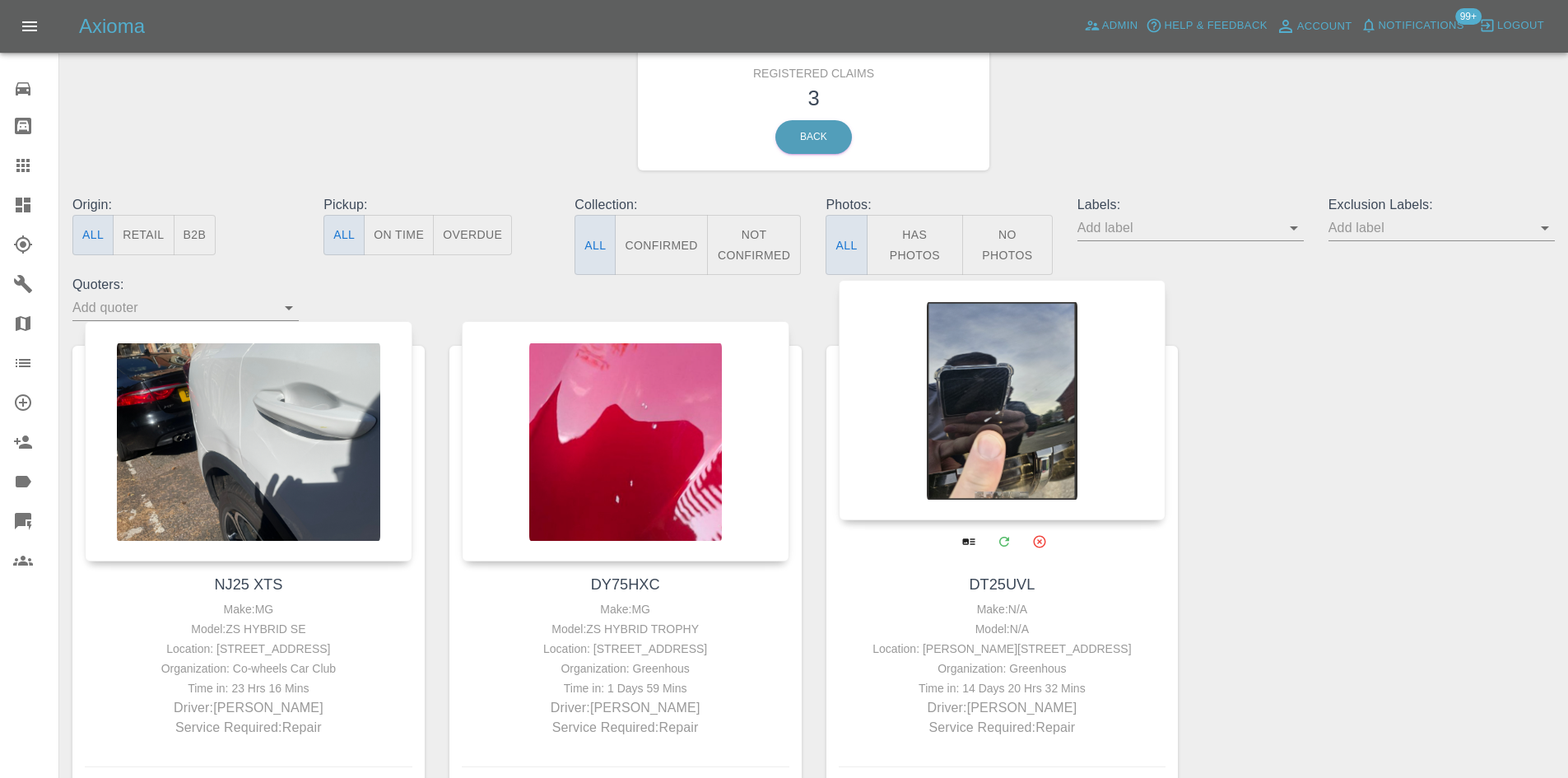
scroll to position [82, 0]
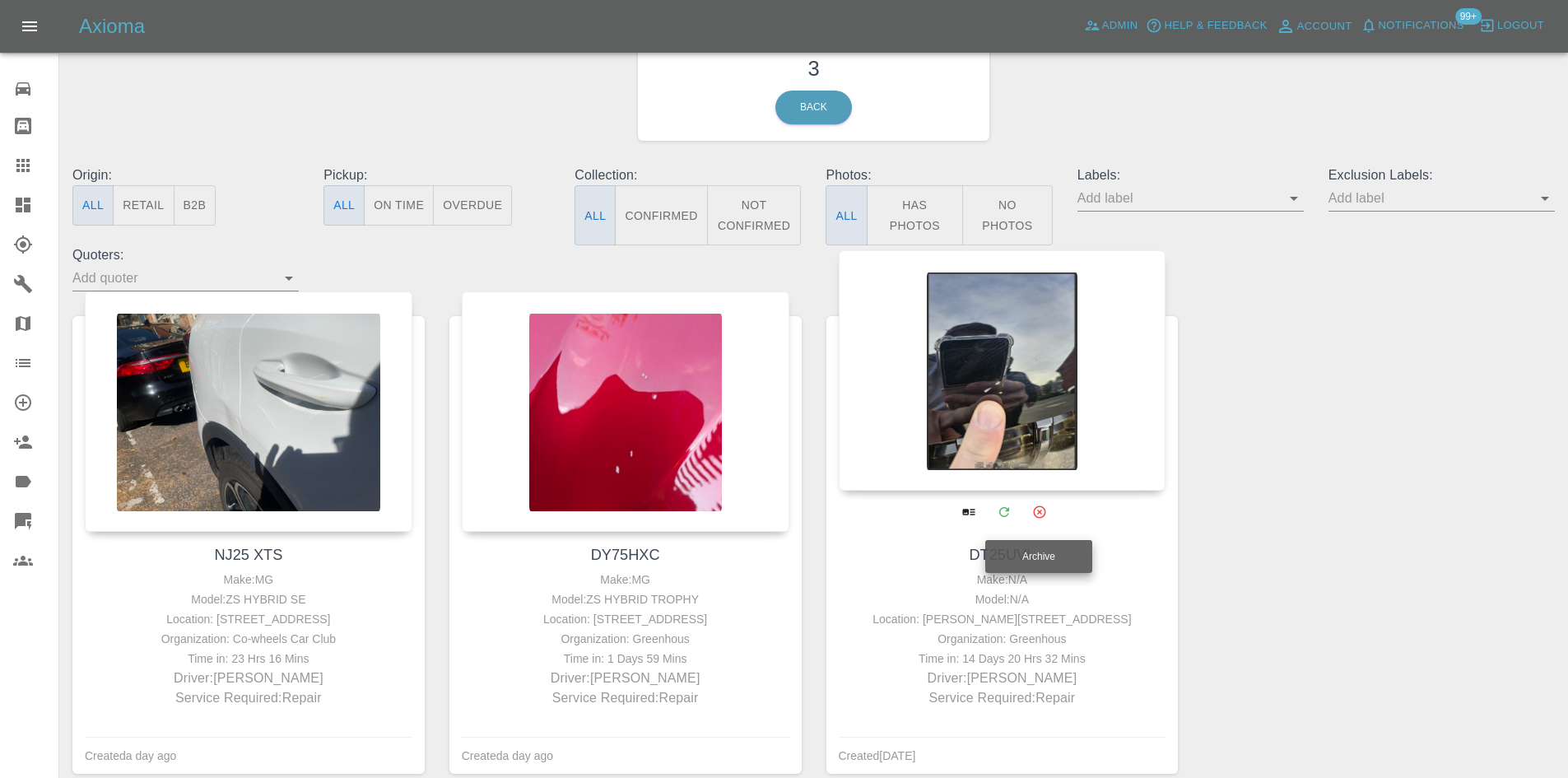
click at [1034, 510] on icon "Archive" at bounding box center [1038, 512] width 15 height 15
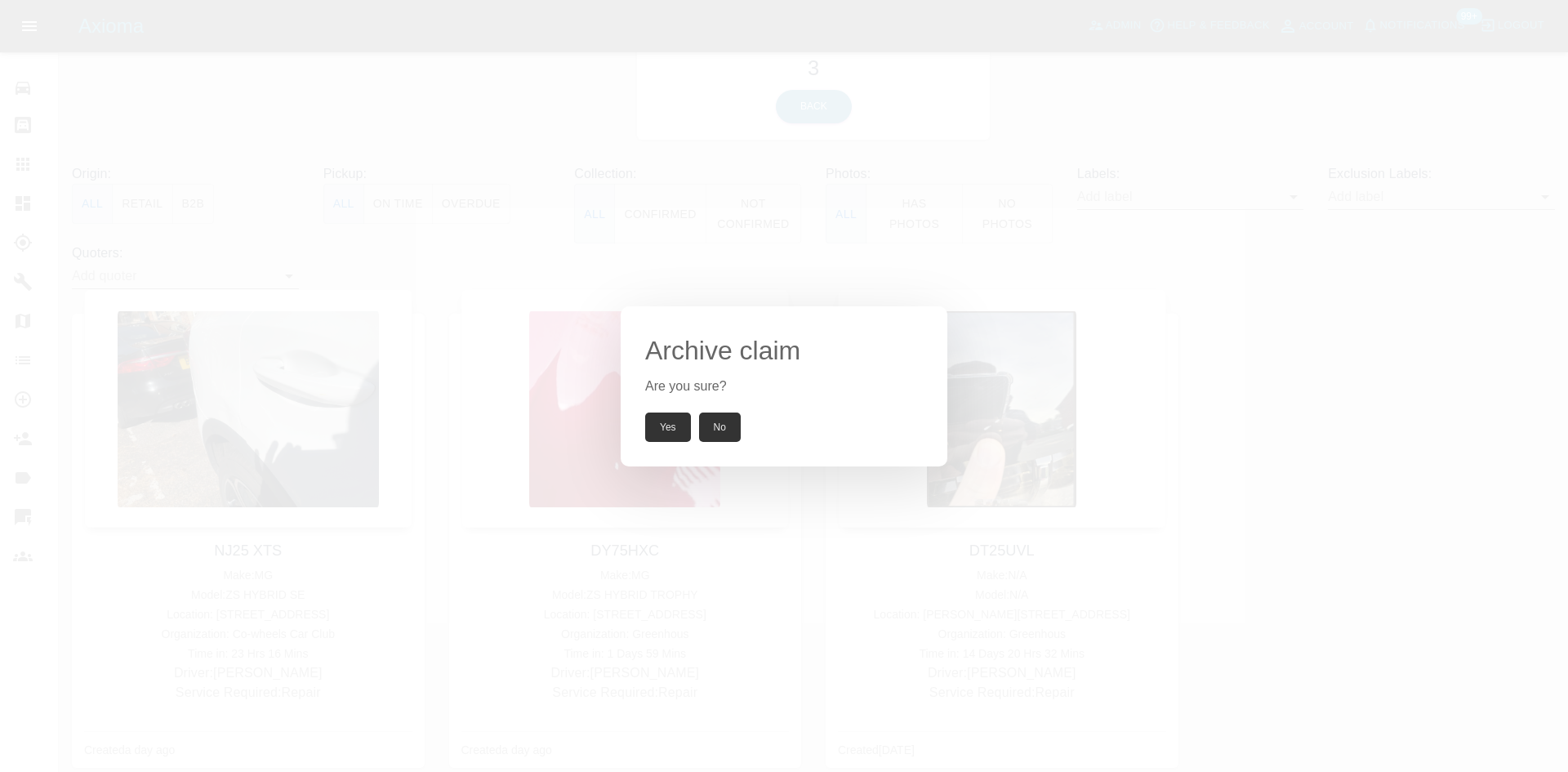
click at [724, 441] on button "No" at bounding box center [720, 427] width 42 height 30
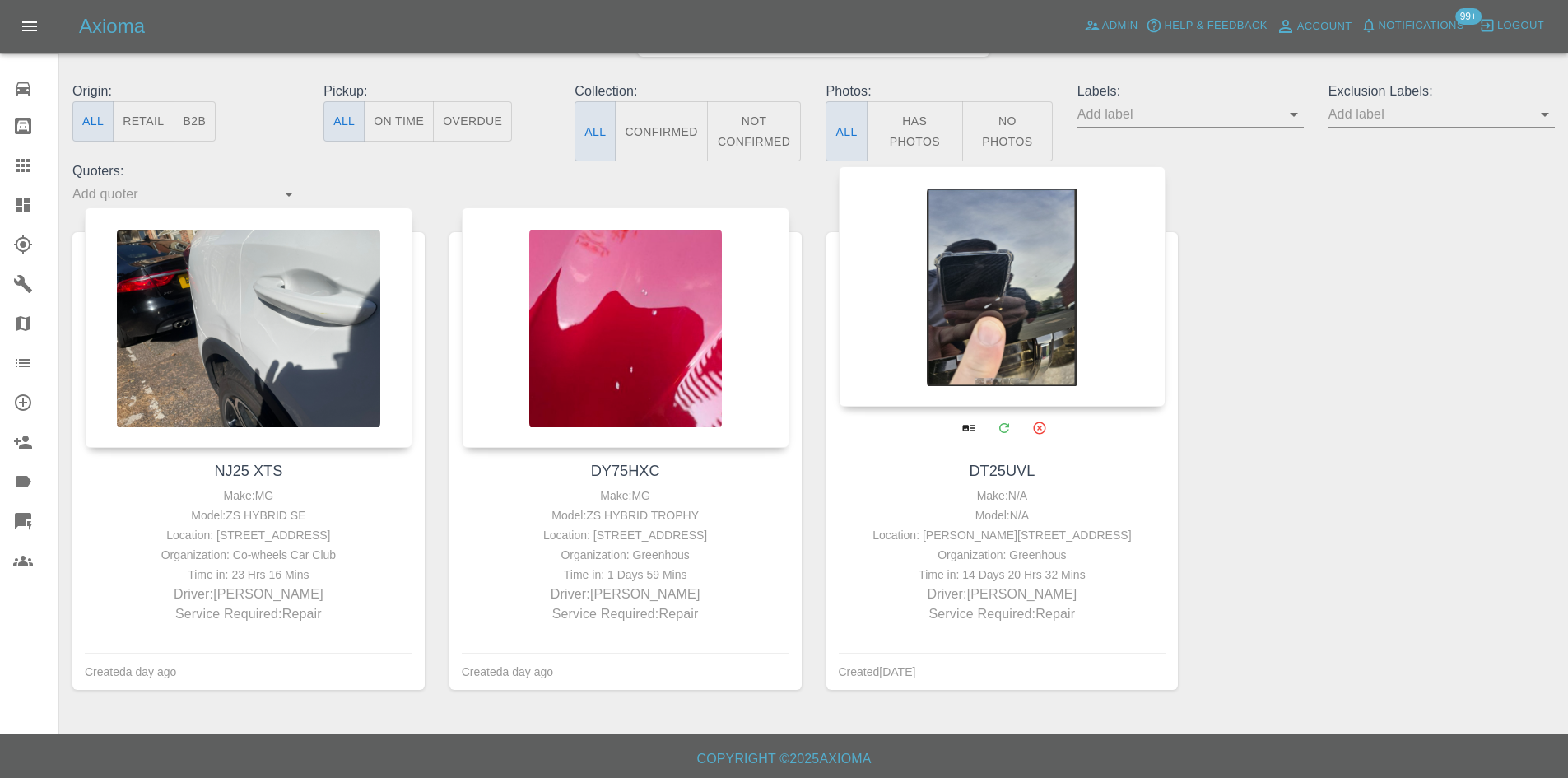
scroll to position [169, 0]
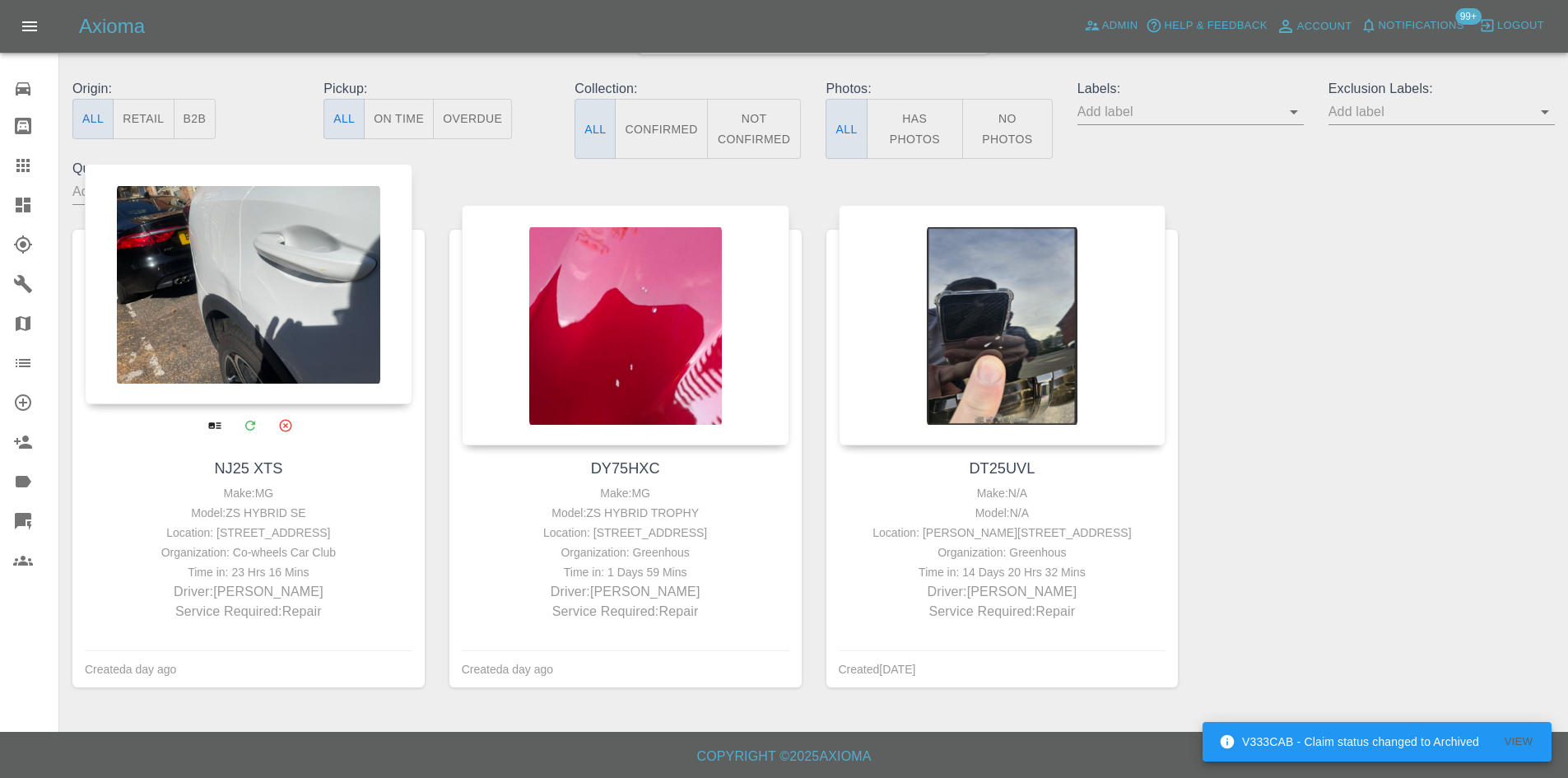
click at [316, 342] on div at bounding box center [248, 284] width 327 height 240
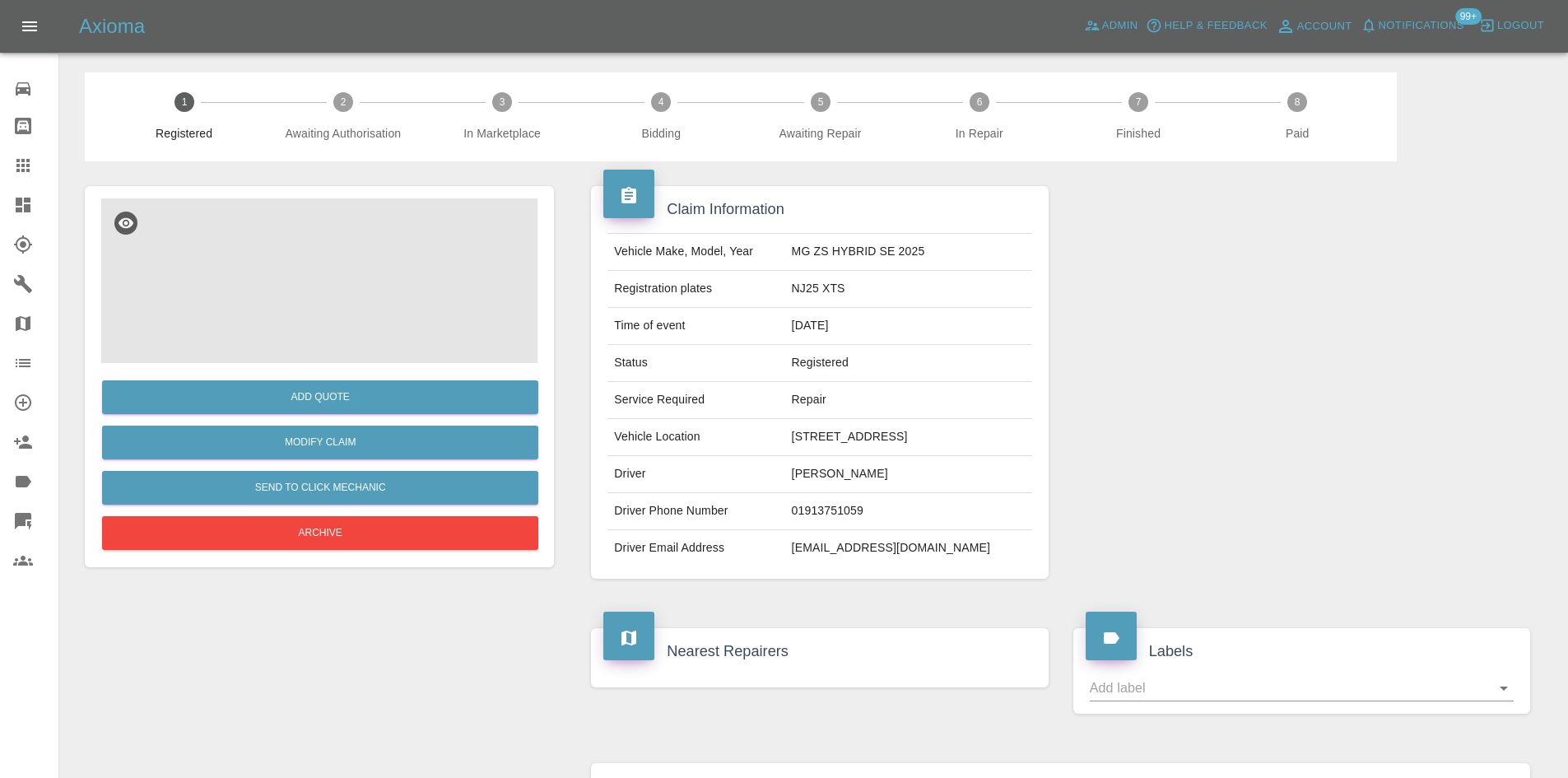
click at [350, 313] on img at bounding box center [319, 280] width 436 height 165
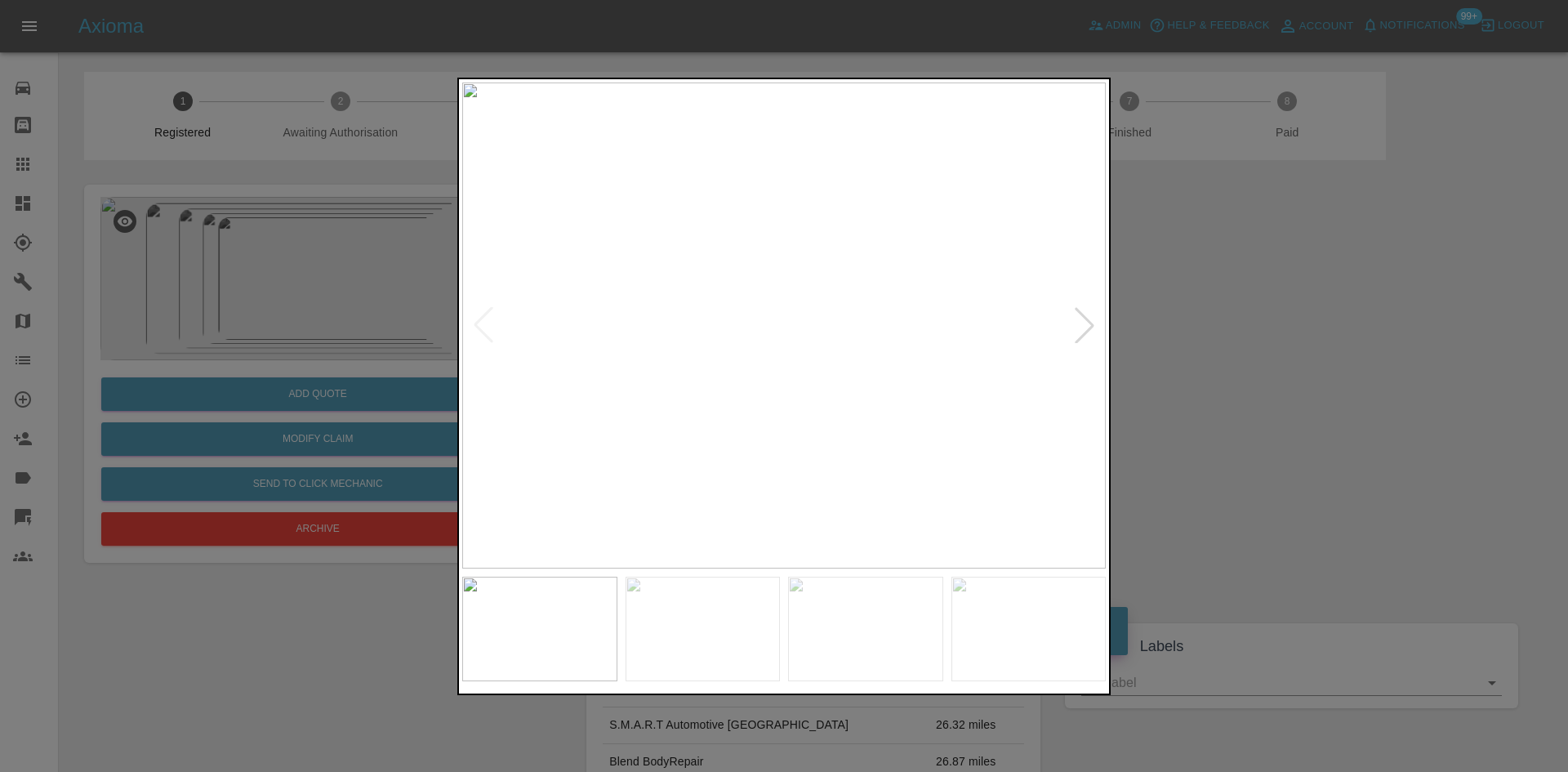
click at [1081, 332] on div at bounding box center [1084, 325] width 36 height 36
click at [1084, 332] on div at bounding box center [1084, 325] width 36 height 36
click at [753, 350] on img at bounding box center [783, 325] width 643 height 486
click at [750, 353] on img at bounding box center [783, 325] width 643 height 486
click at [781, 393] on img at bounding box center [783, 325] width 643 height 486
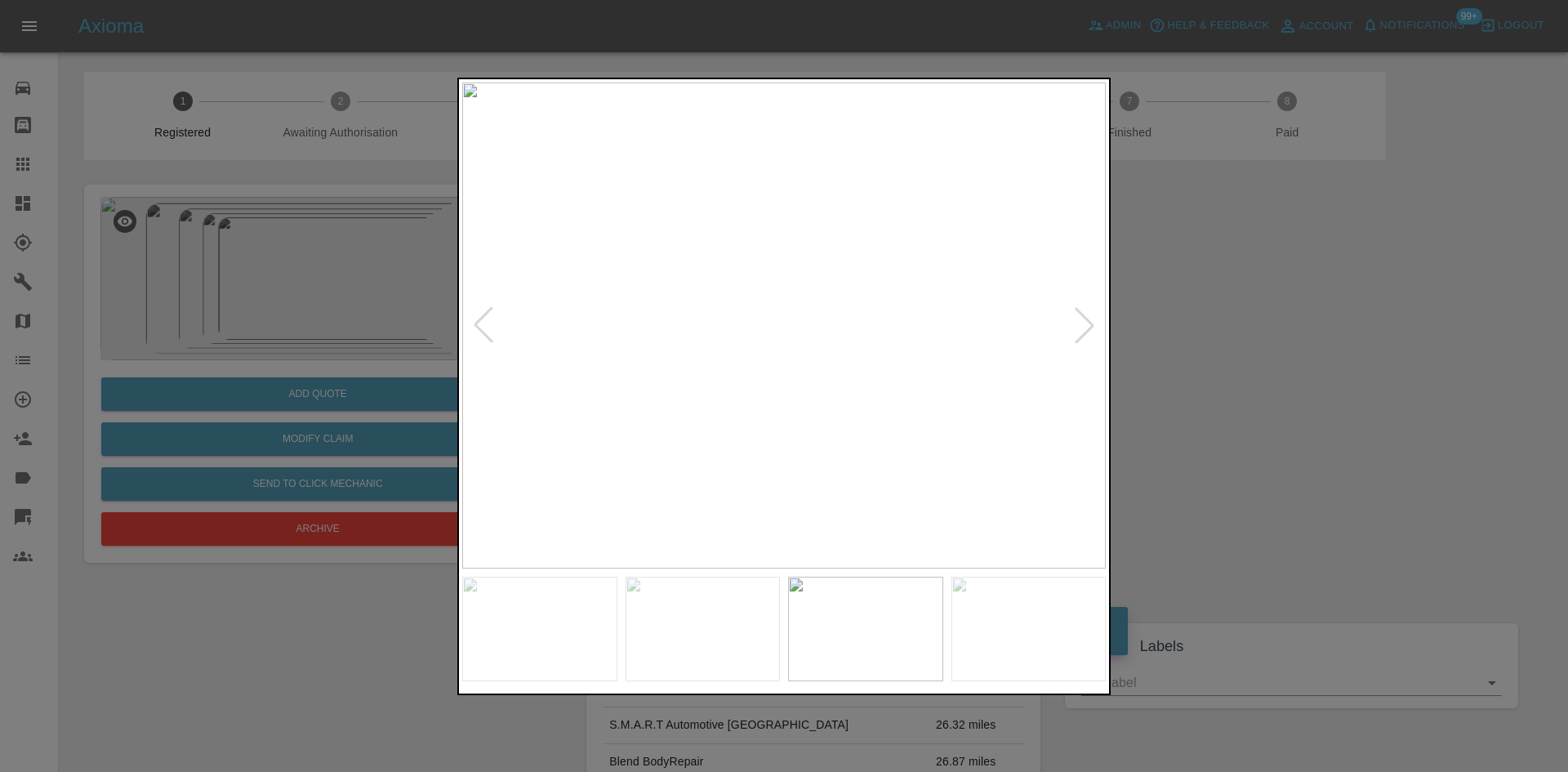
click at [780, 394] on img at bounding box center [783, 325] width 643 height 486
click at [780, 394] on img at bounding box center [797, 116] width 1931 height 1458
click at [1078, 326] on div at bounding box center [1084, 325] width 36 height 36
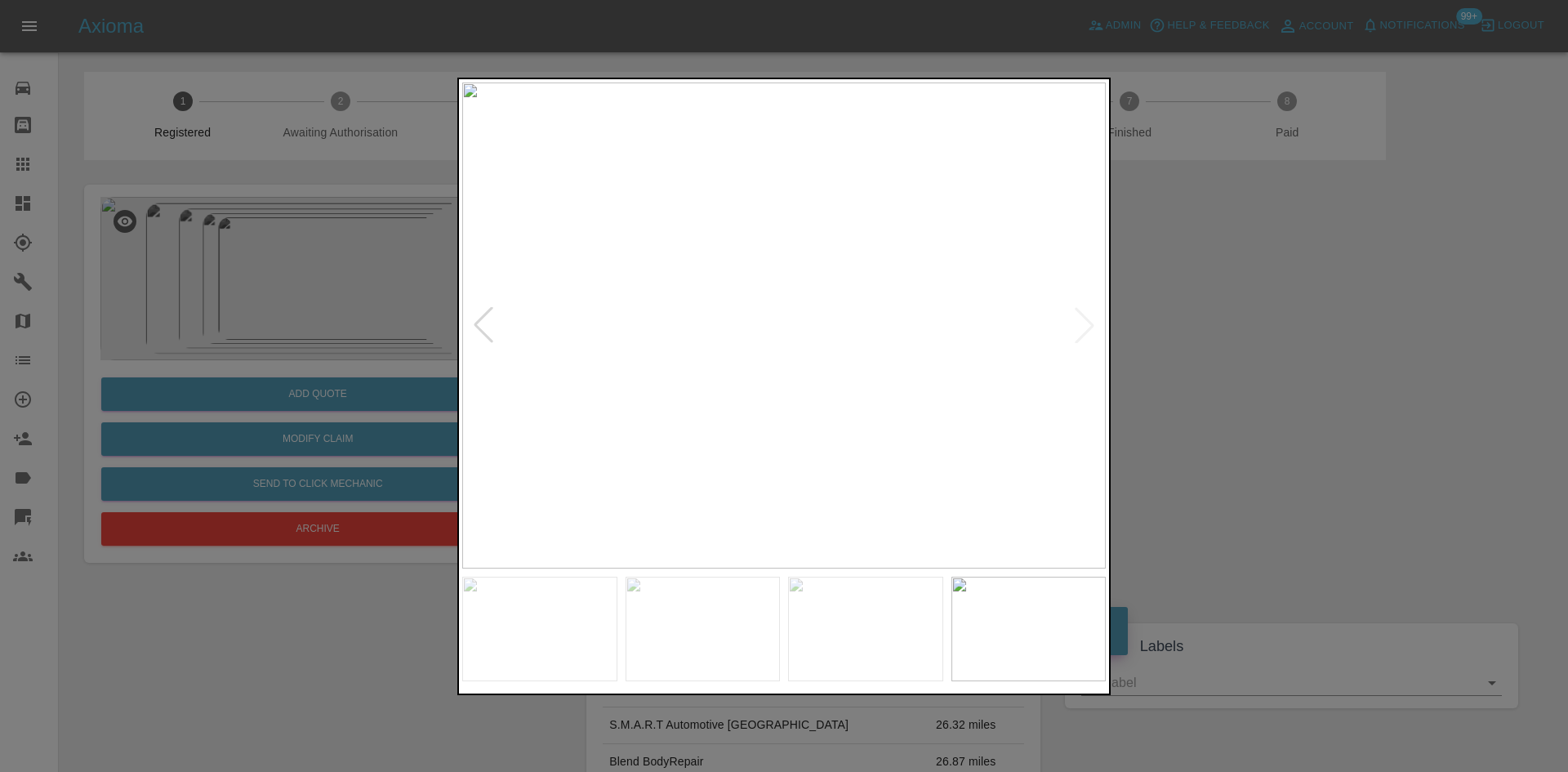
click at [1078, 326] on img at bounding box center [783, 325] width 643 height 486
click at [503, 338] on img at bounding box center [783, 325] width 643 height 486
click at [494, 336] on div at bounding box center [483, 325] width 36 height 36
click at [492, 336] on div at bounding box center [483, 325] width 36 height 36
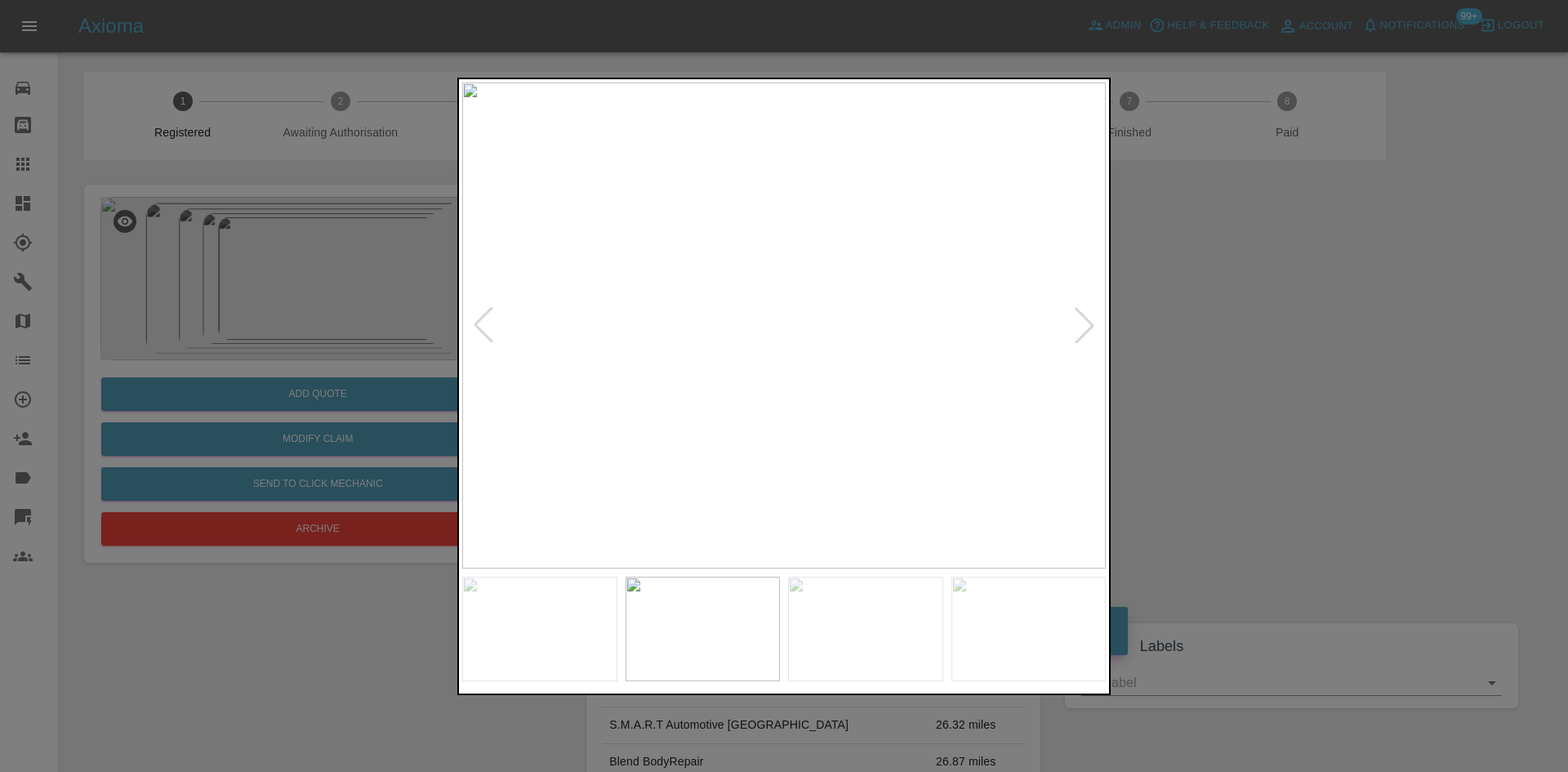
click at [1087, 326] on div at bounding box center [1084, 325] width 36 height 36
click at [1086, 325] on div at bounding box center [1084, 325] width 36 height 36
click at [1086, 325] on img at bounding box center [783, 325] width 643 height 486
click at [507, 318] on img at bounding box center [783, 325] width 643 height 486
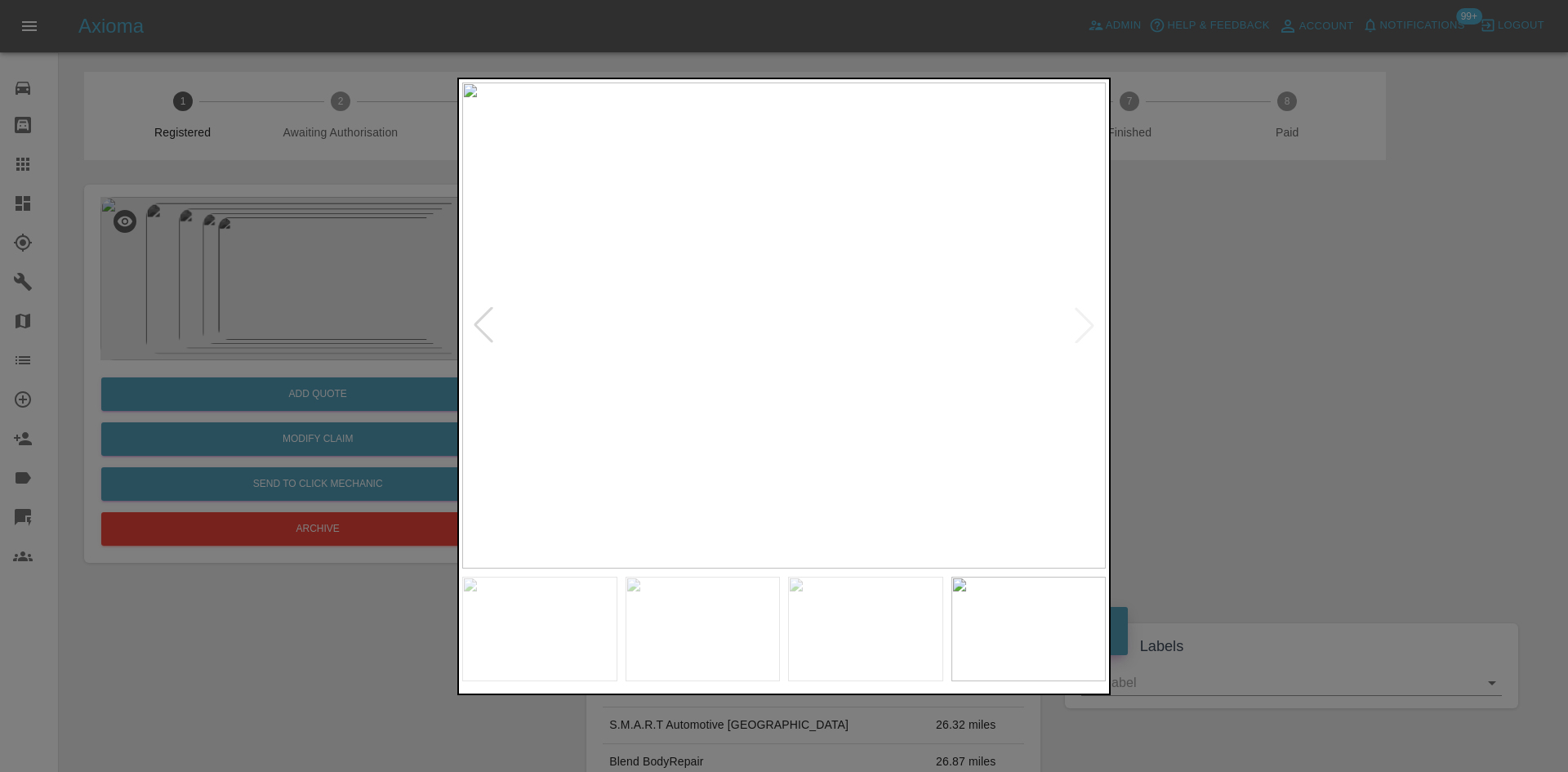
click at [497, 322] on div at bounding box center [483, 325] width 36 height 36
click at [804, 394] on img at bounding box center [783, 325] width 643 height 486
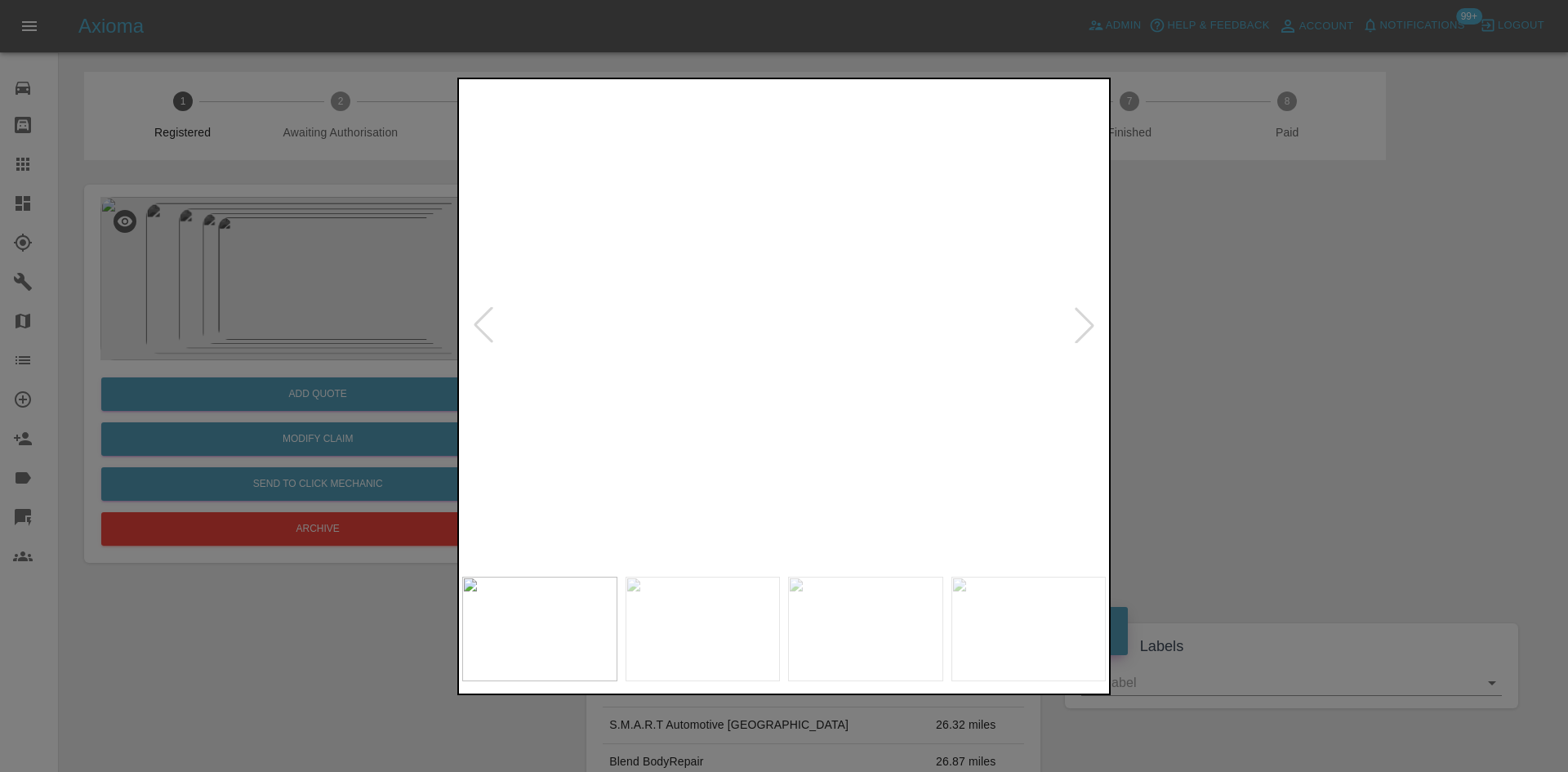
click at [961, 602] on div at bounding box center [784, 386] width 653 height 617
click at [764, 235] on img at bounding box center [845, 597] width 1931 height 1458
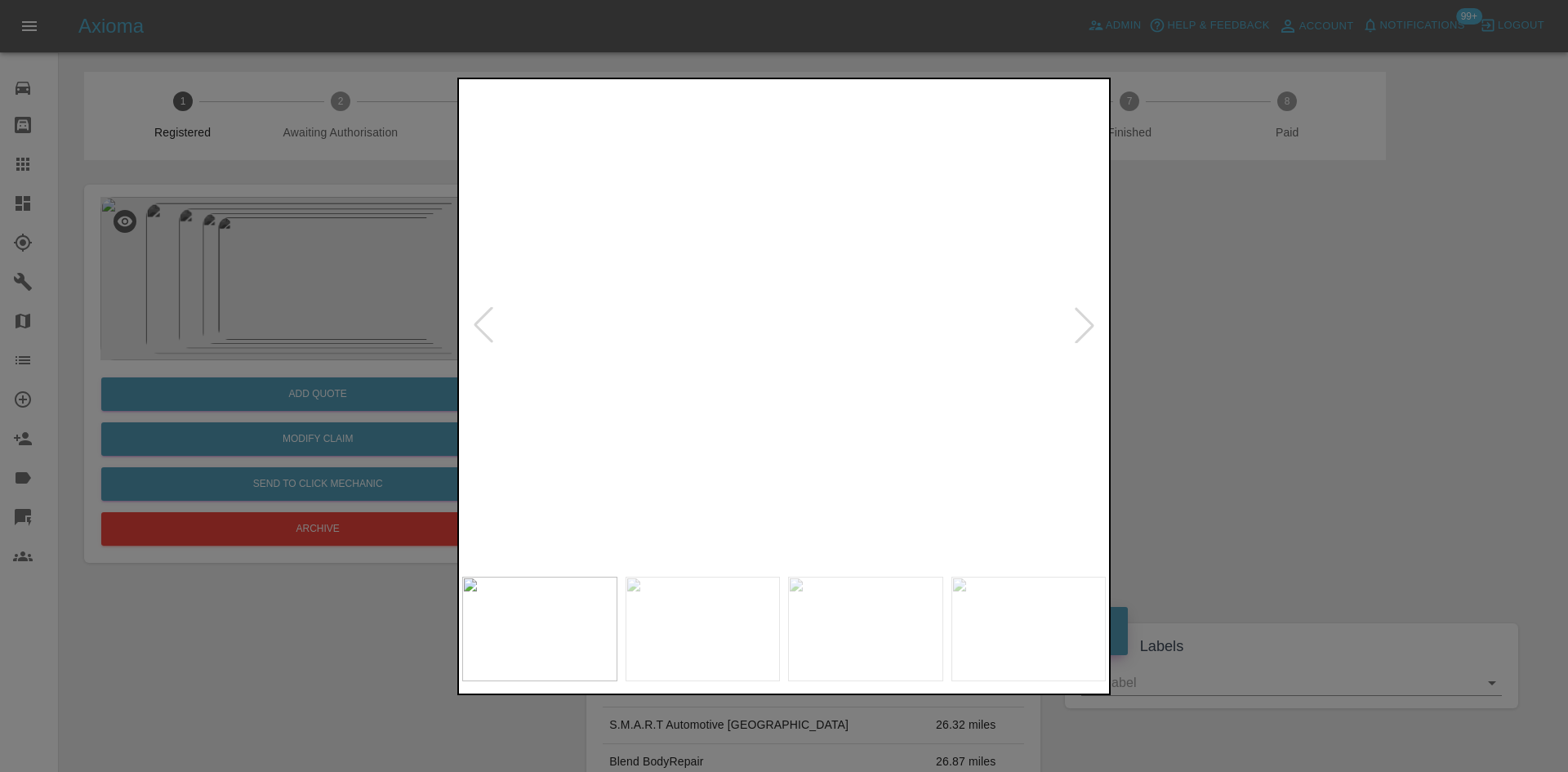
click at [764, 235] on img at bounding box center [845, 597] width 1931 height 1458
click at [490, 328] on div at bounding box center [483, 325] width 36 height 36
click at [1372, 589] on div at bounding box center [784, 386] width 1568 height 772
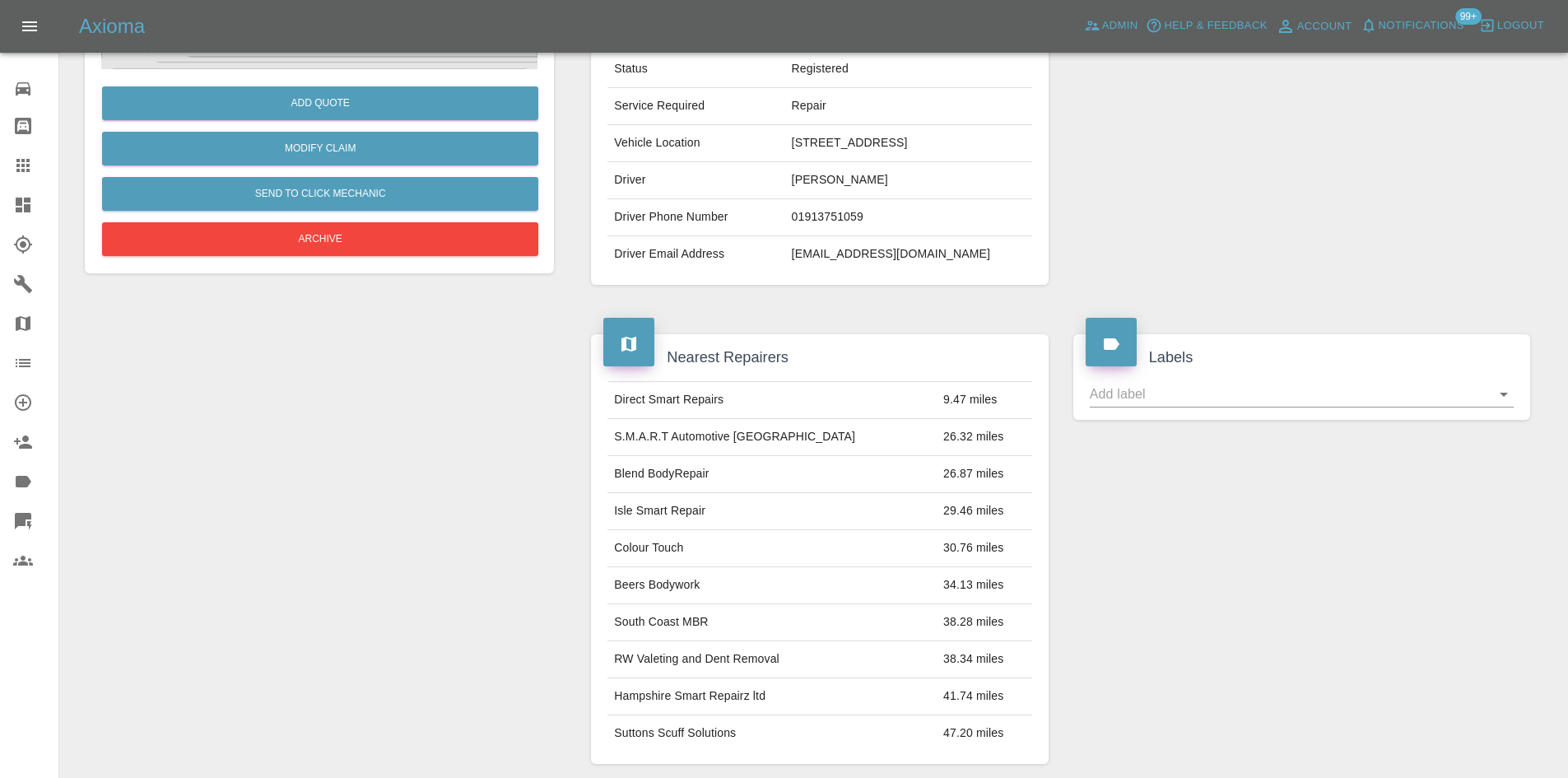
scroll to position [81, 0]
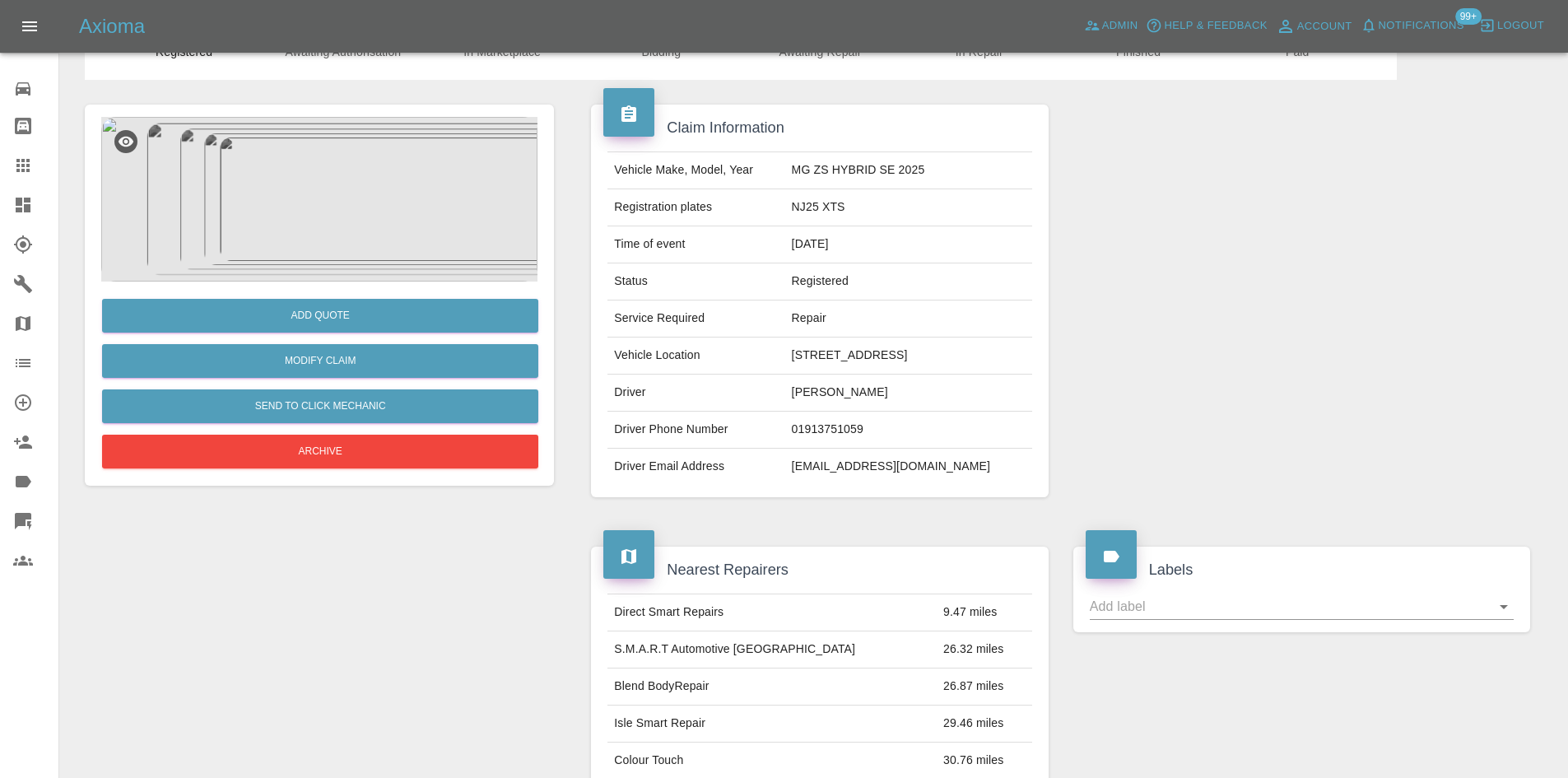
click at [15, 203] on icon at bounding box center [22, 204] width 20 height 20
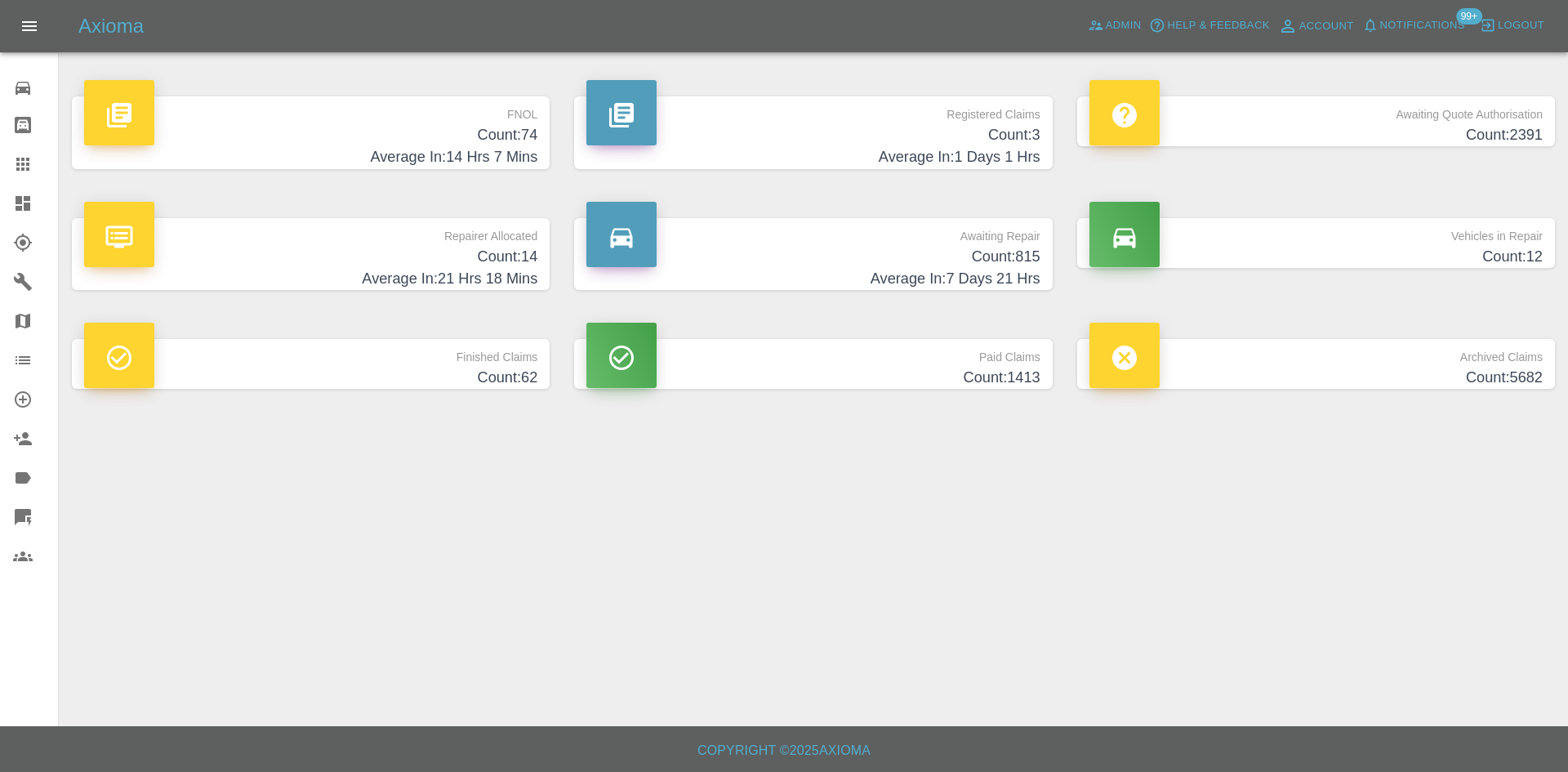
click at [1306, 81] on div "Awaiting Quote Authorisation Count: 2391" at bounding box center [1315, 133] width 503 height 122
click at [1316, 130] on h4 "Count: 2391" at bounding box center [1315, 135] width 453 height 22
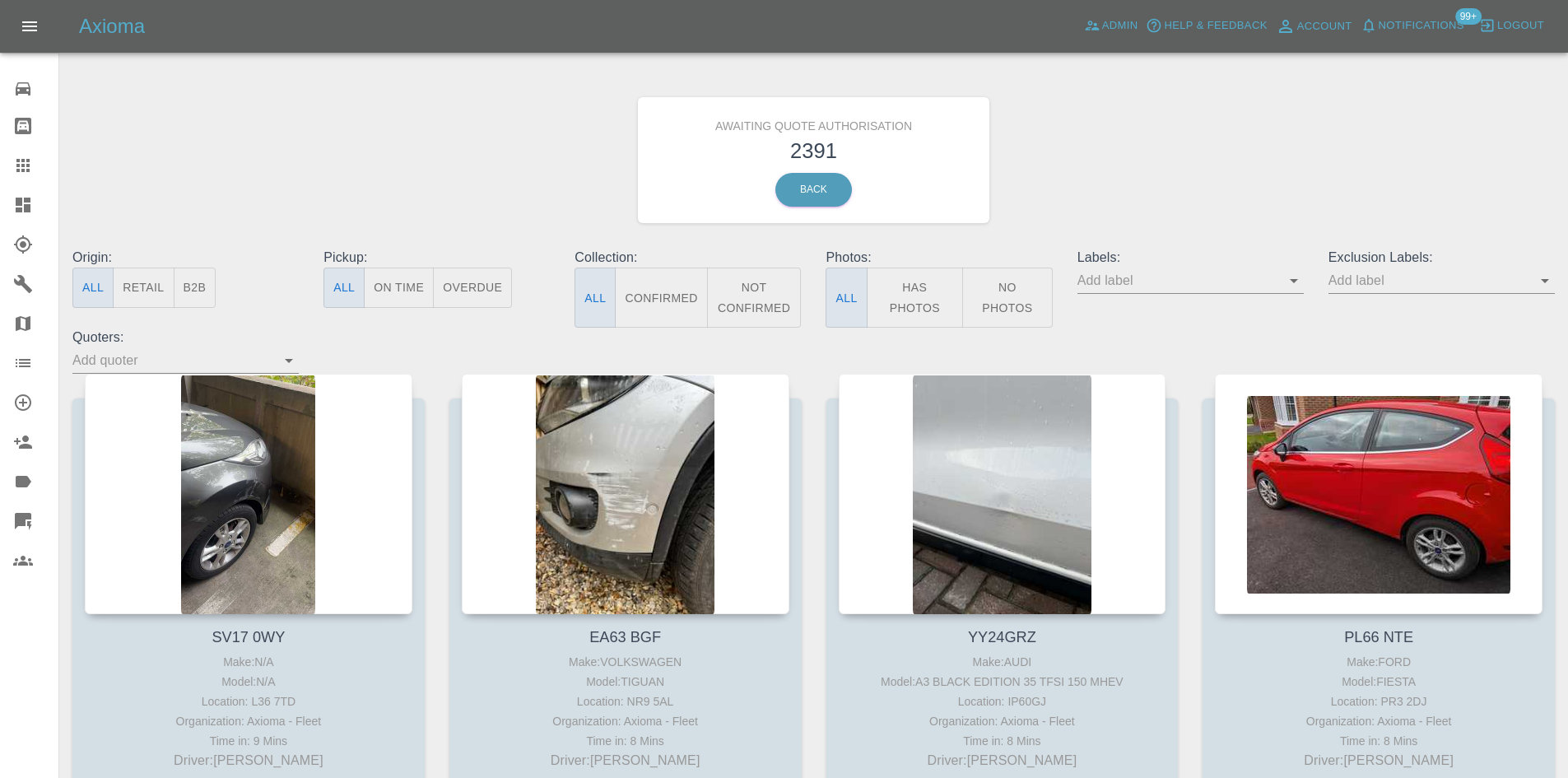
click at [208, 294] on button "B2B" at bounding box center [195, 287] width 43 height 40
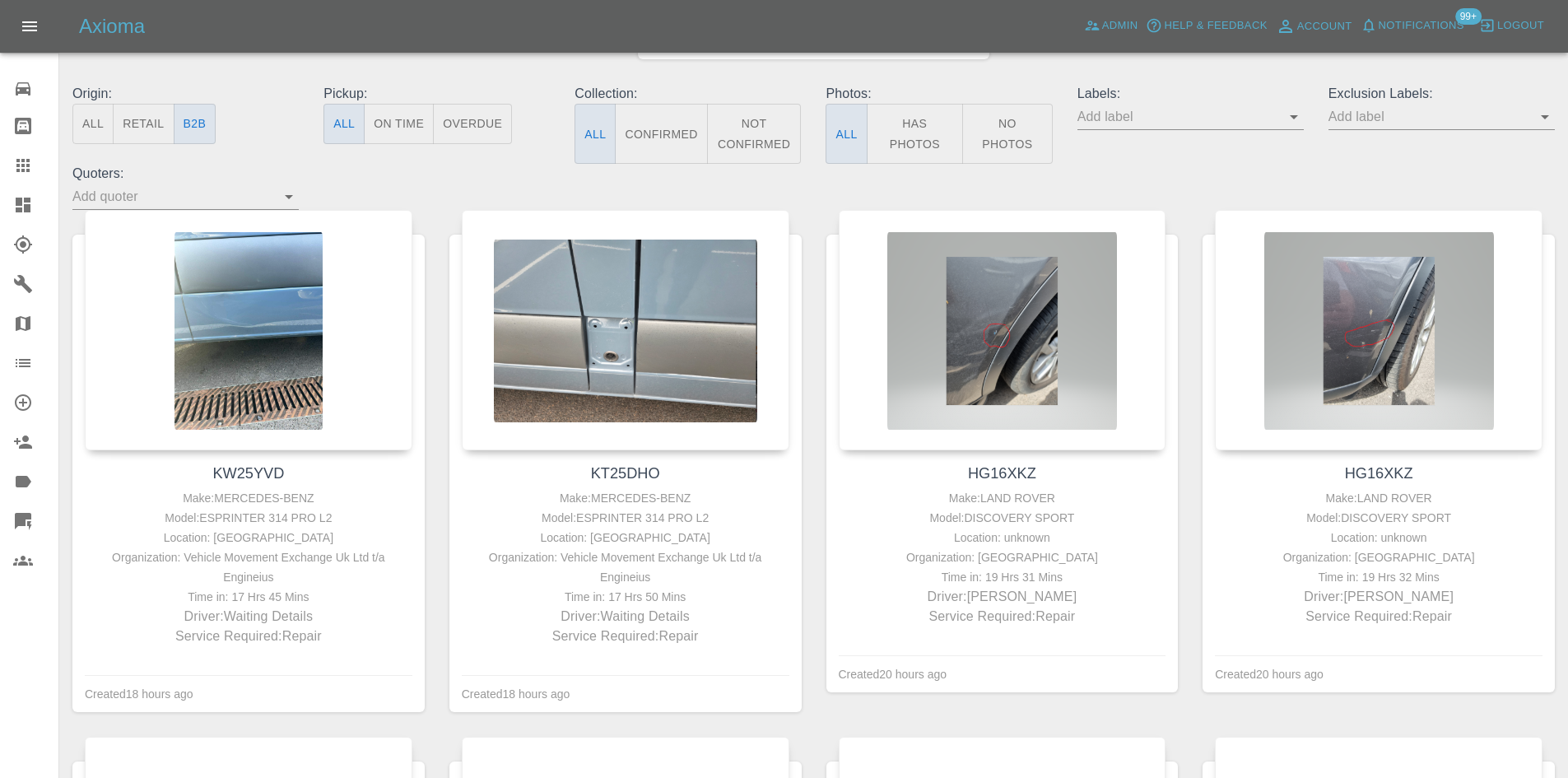
scroll to position [165, 0]
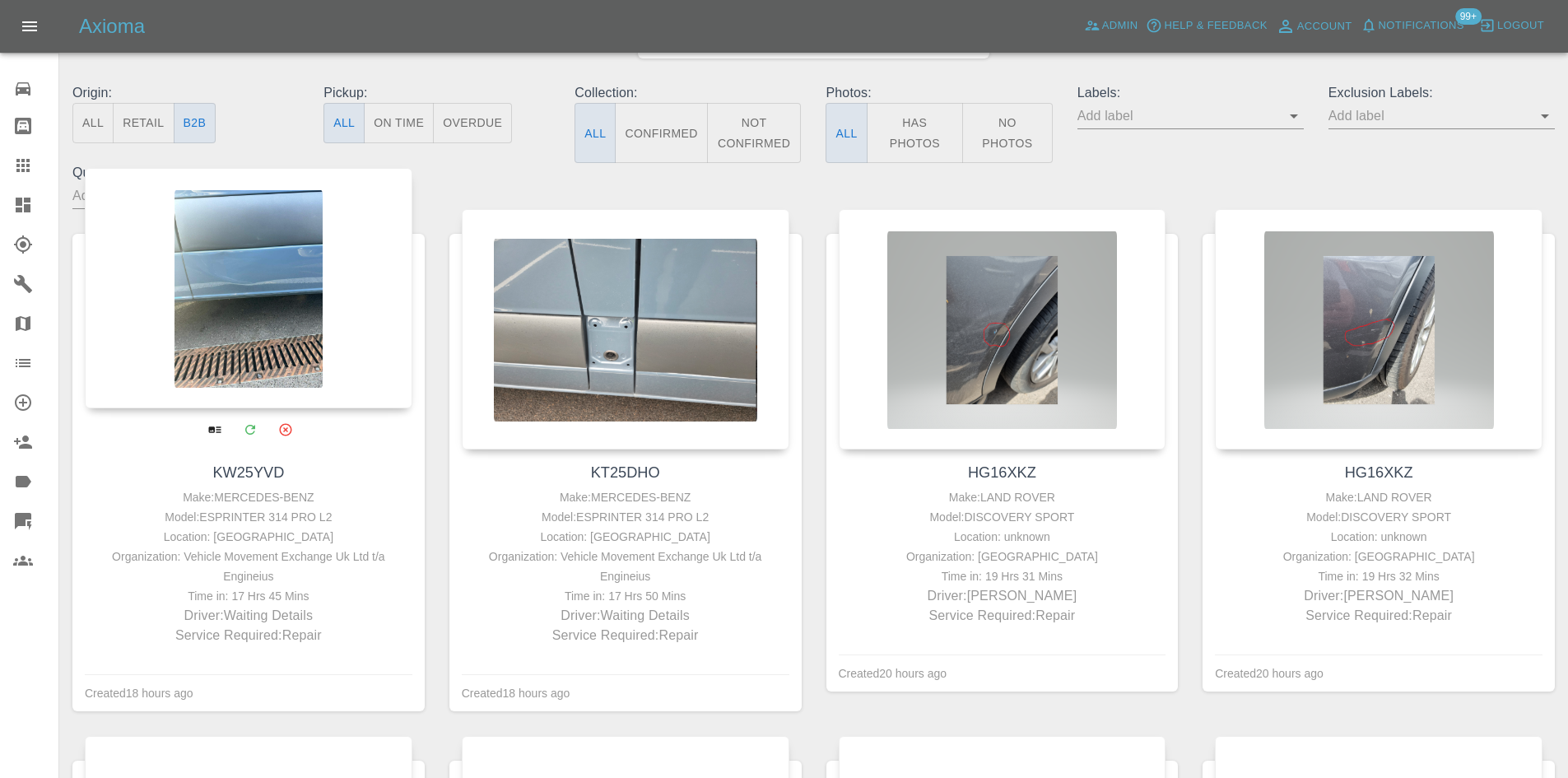
click at [368, 560] on div "Organization: Vehicle Movement Exchange Uk Ltd t/a Engineius" at bounding box center [249, 566] width 319 height 39
click at [369, 560] on div "Organization: Vehicle Movement Exchange Uk Ltd t/a Engineius" at bounding box center [249, 566] width 319 height 39
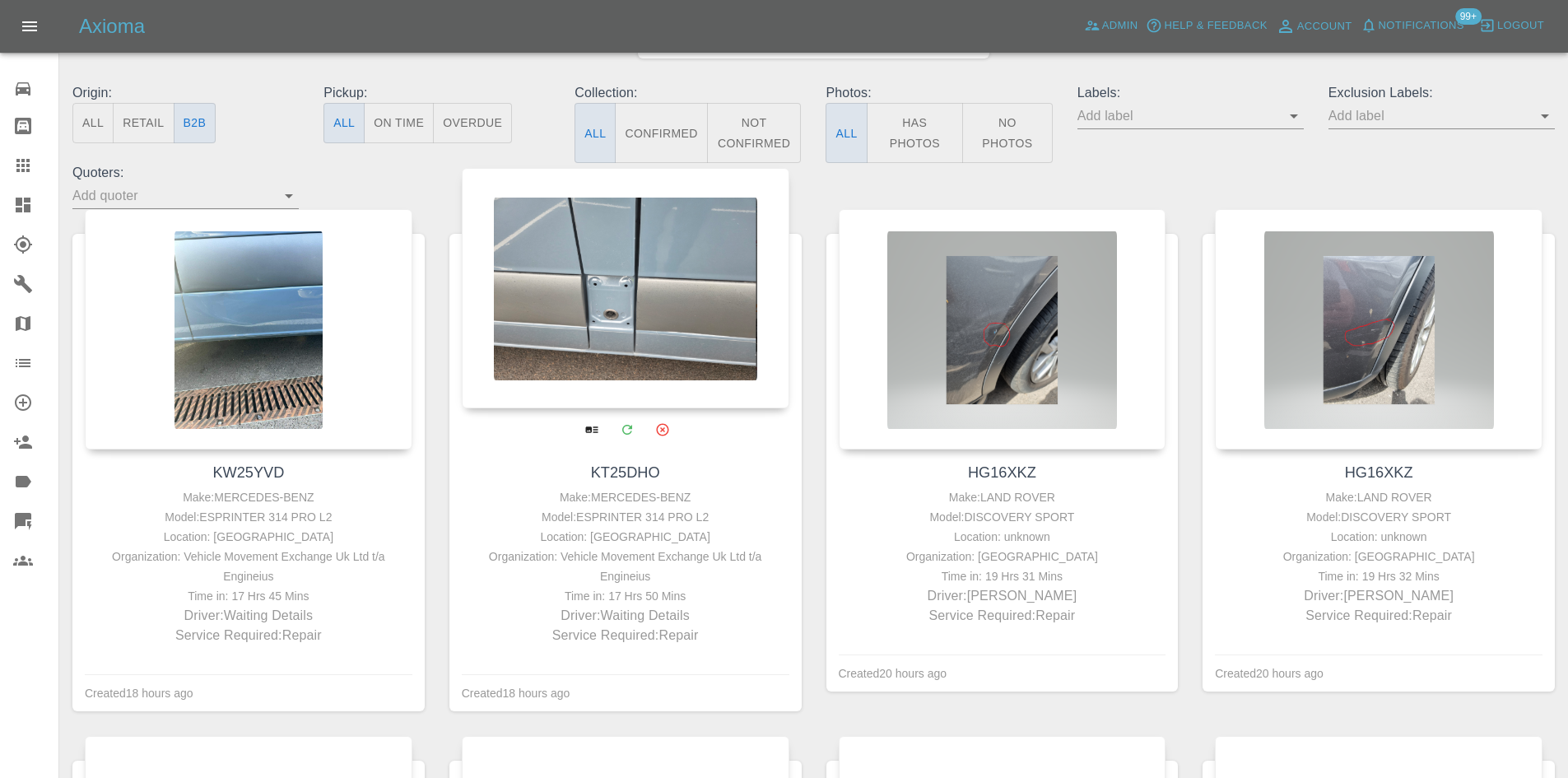
click at [774, 564] on div "Organization: Vehicle Movement Exchange Uk Ltd t/a Engineius" at bounding box center [625, 566] width 319 height 39
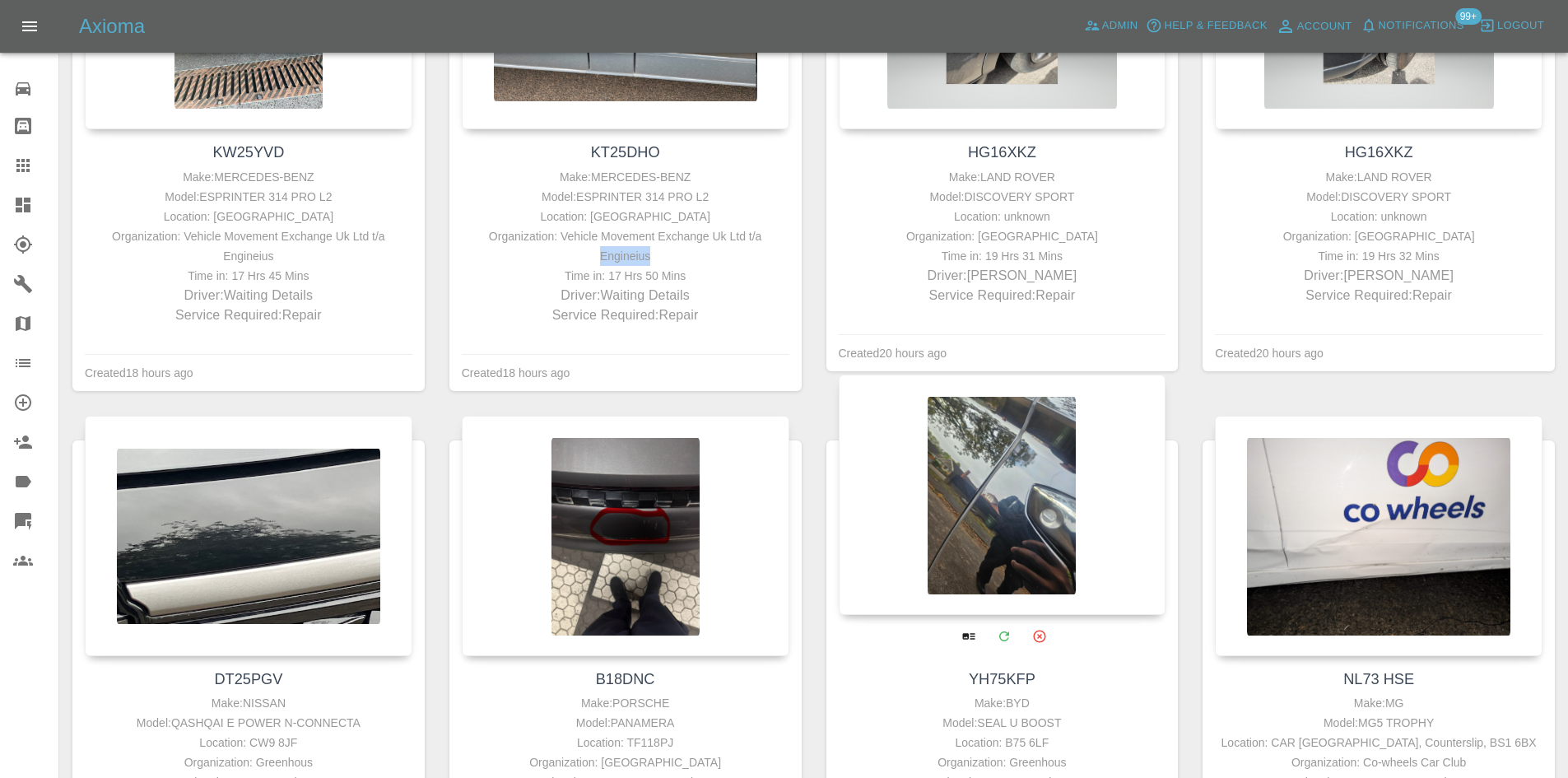
scroll to position [576, 0]
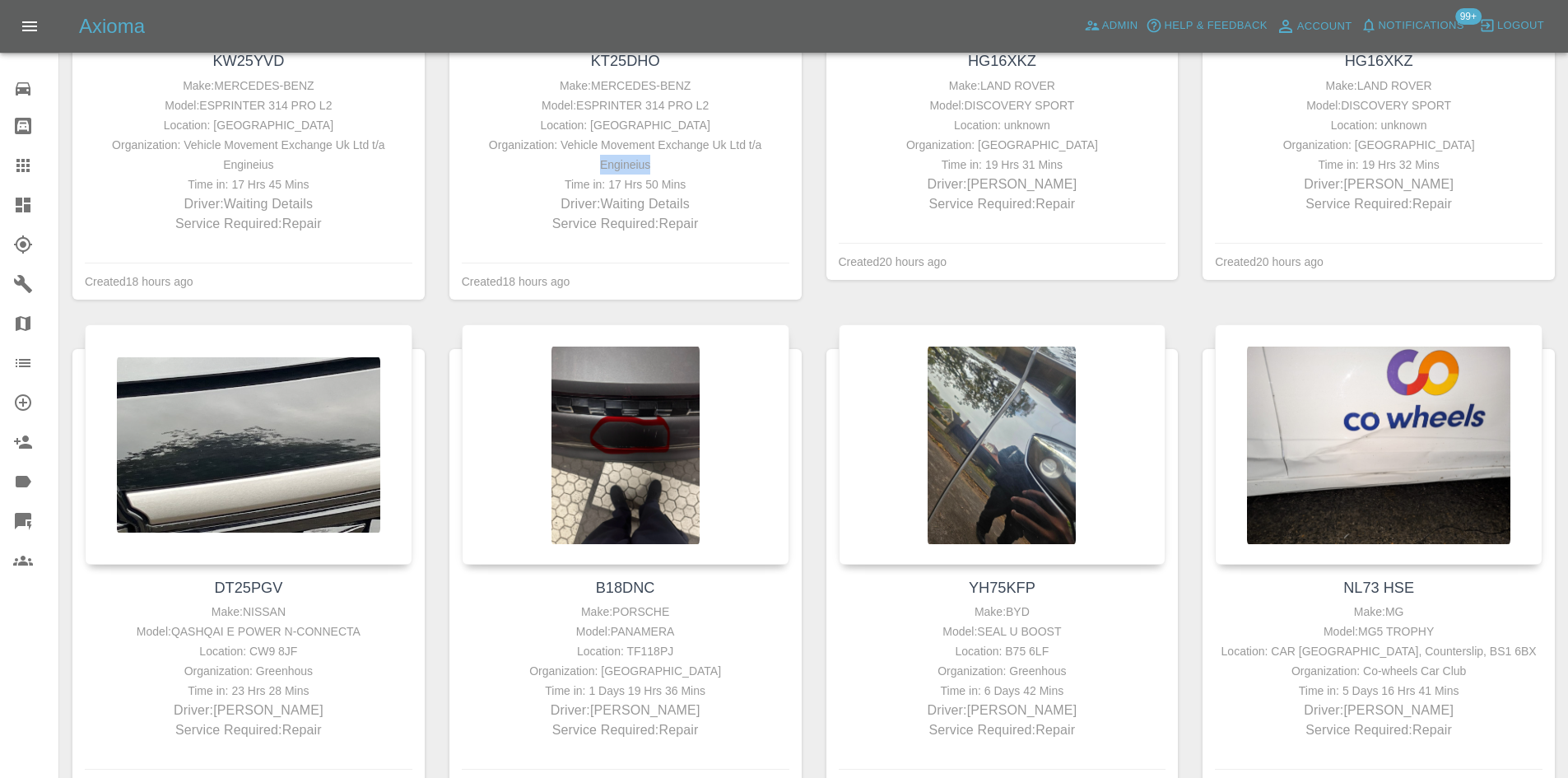
click at [27, 211] on icon at bounding box center [22, 204] width 15 height 15
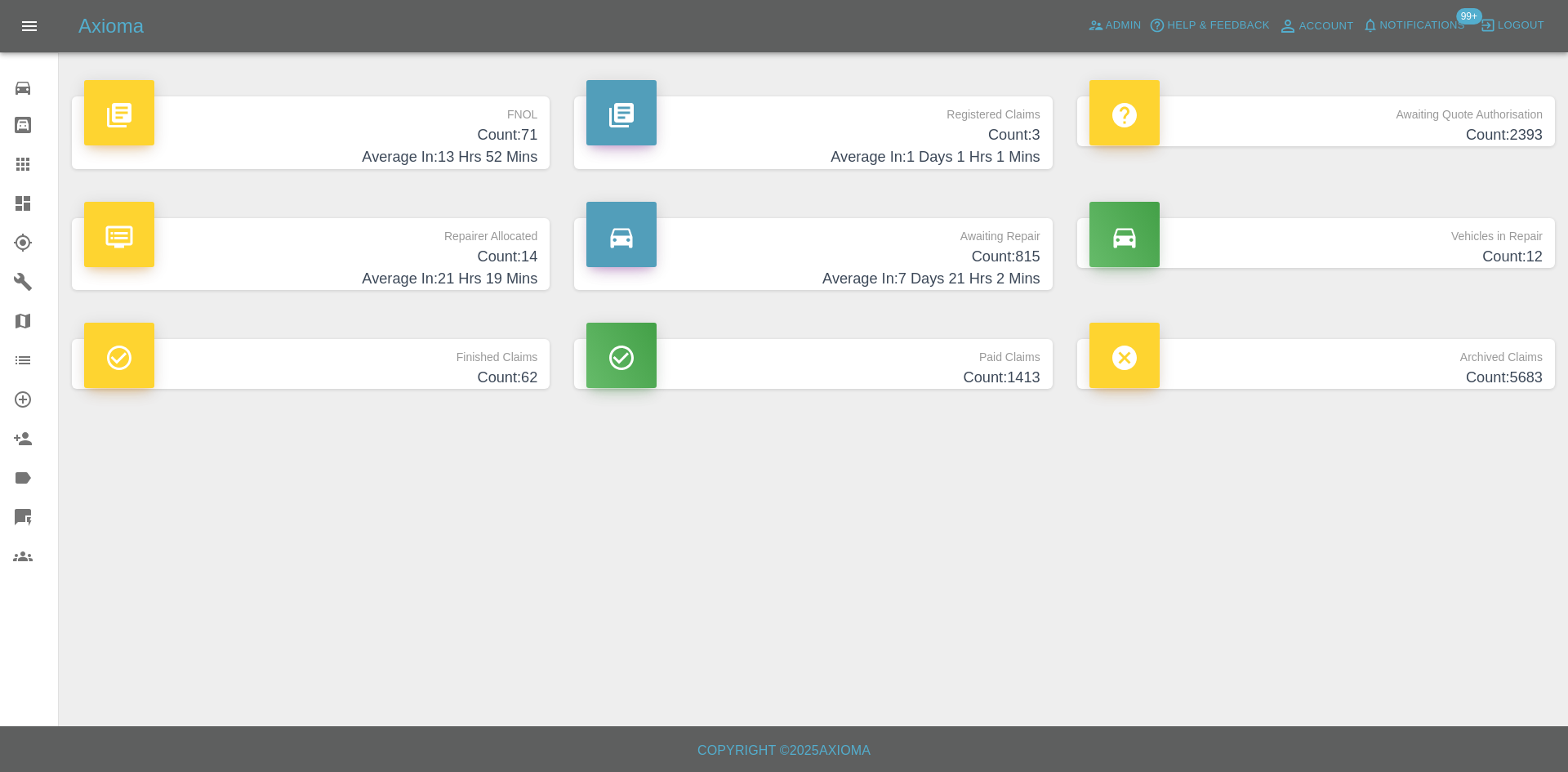
click at [406, 239] on p "Repairer Allocated" at bounding box center [310, 231] width 453 height 28
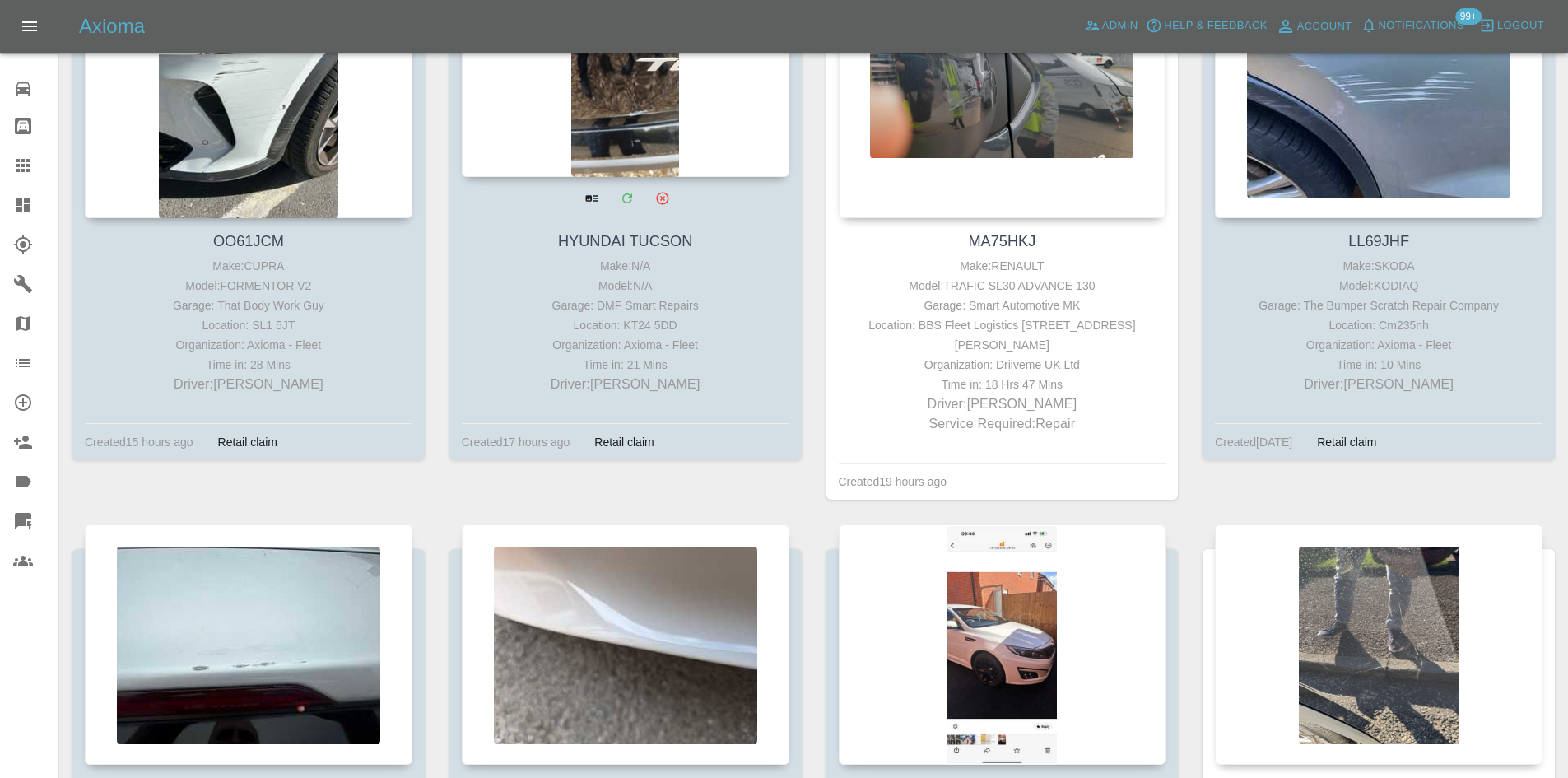
scroll to position [165, 0]
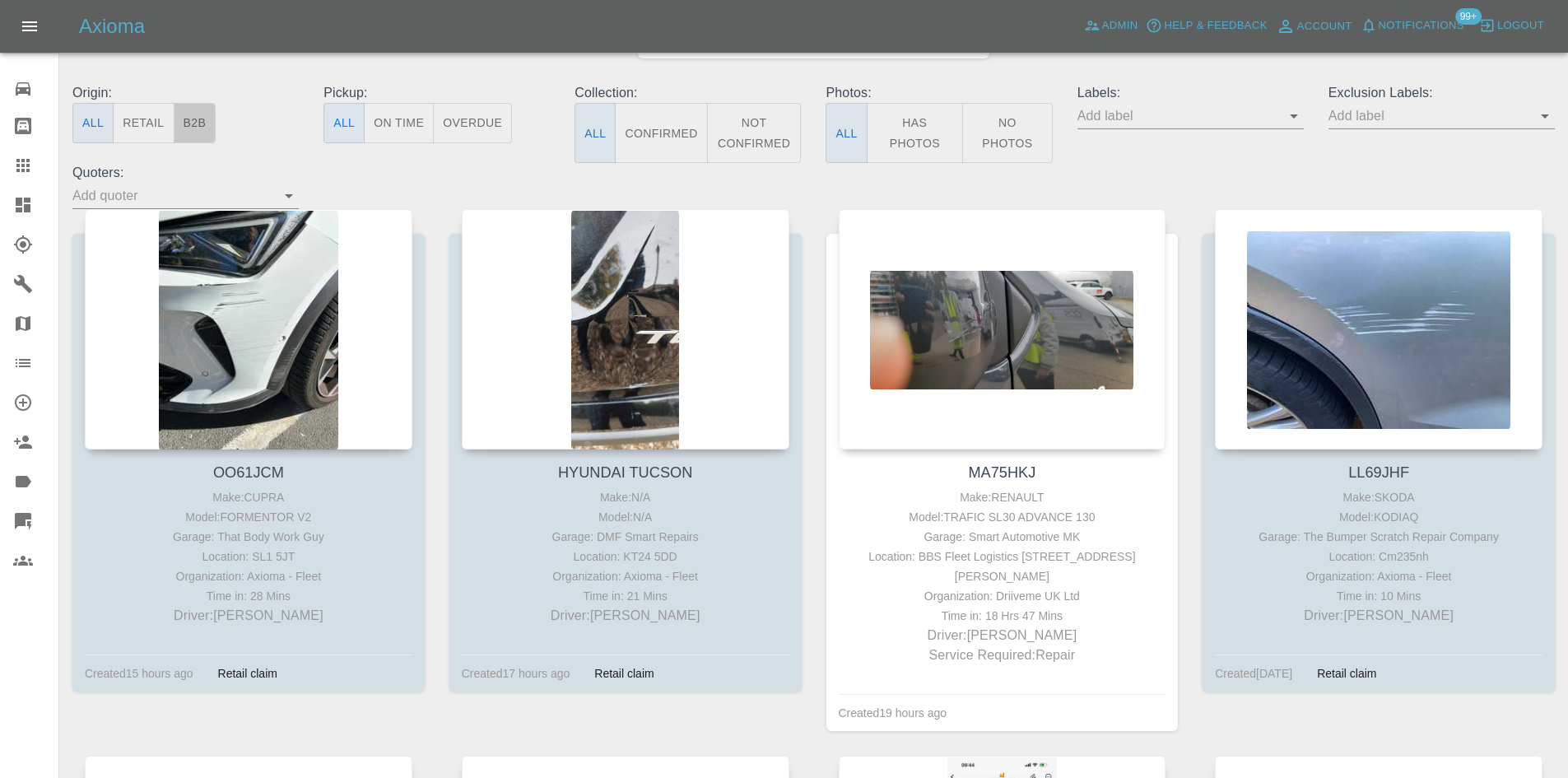
click at [192, 113] on button "B2B" at bounding box center [195, 122] width 43 height 40
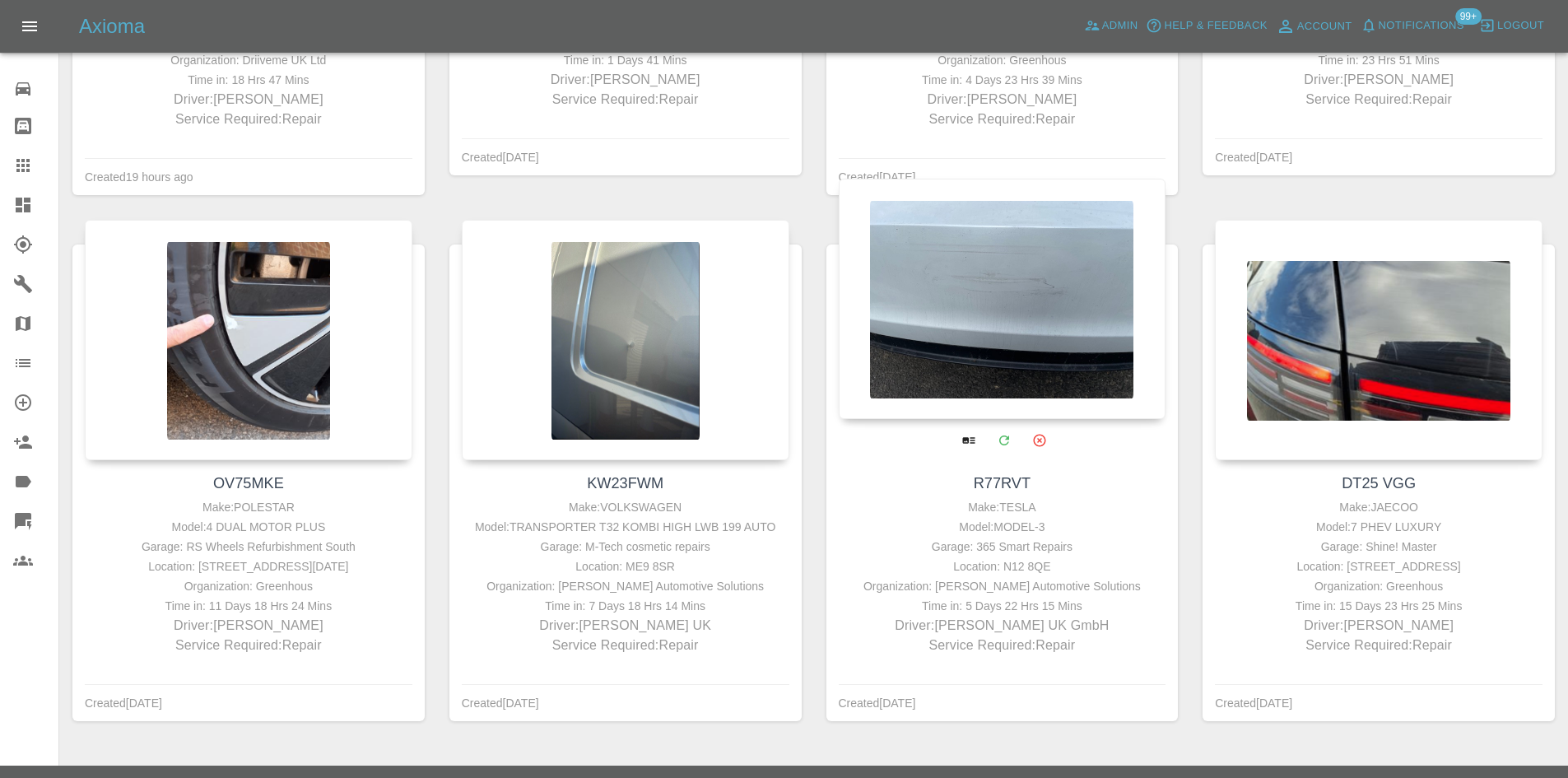
scroll to position [671, 0]
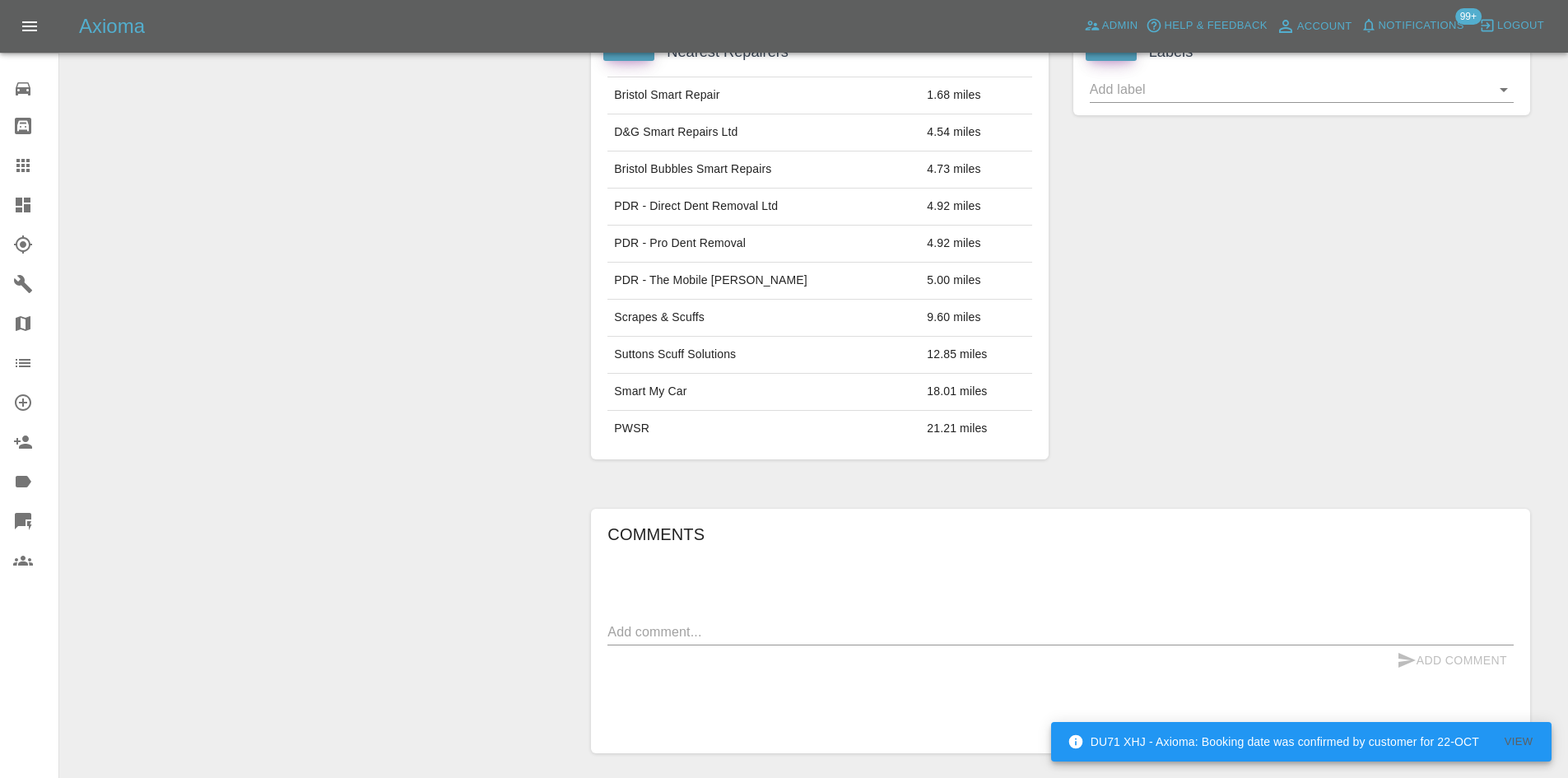
scroll to position [927, 0]
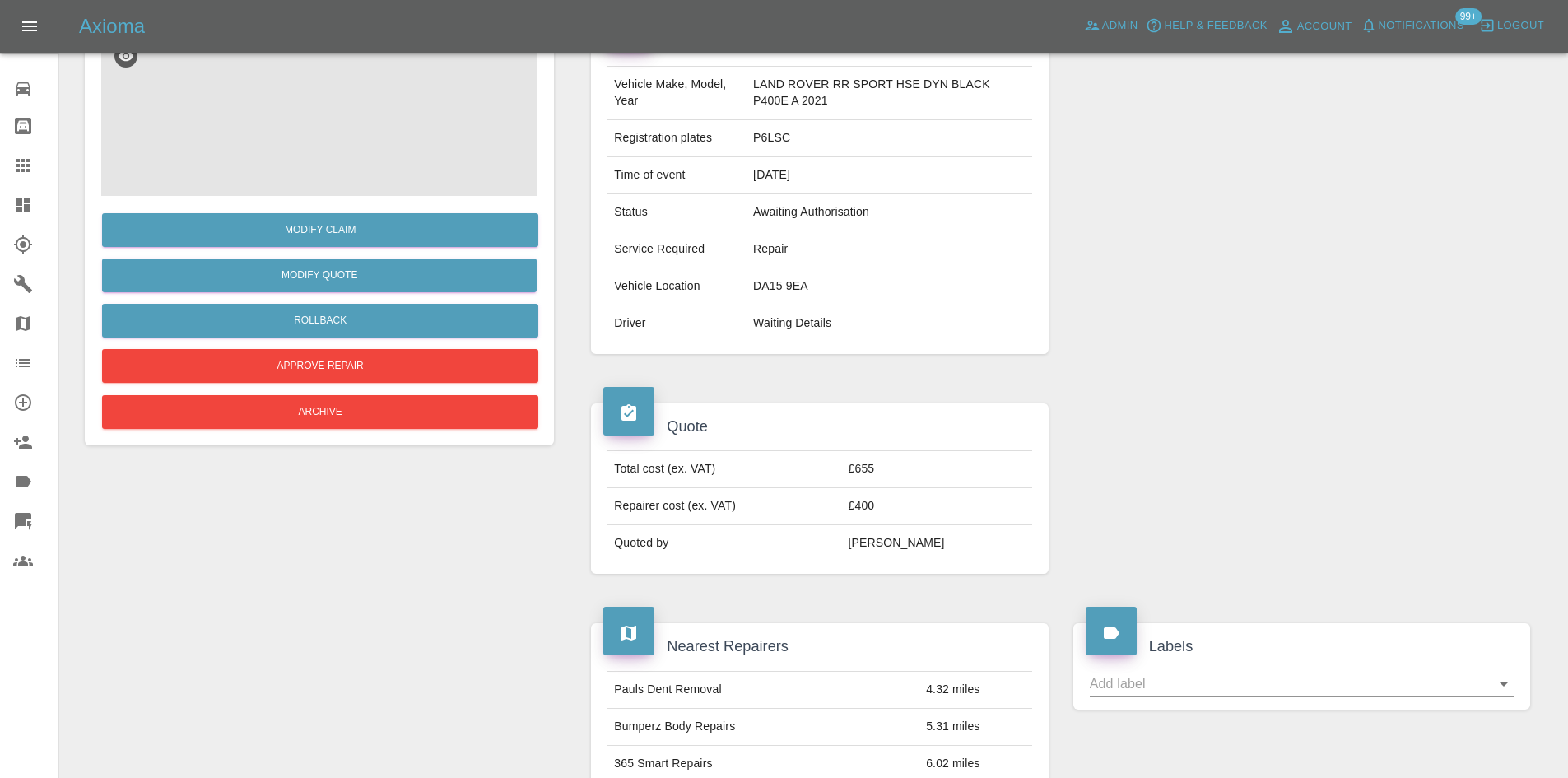
scroll to position [21, 0]
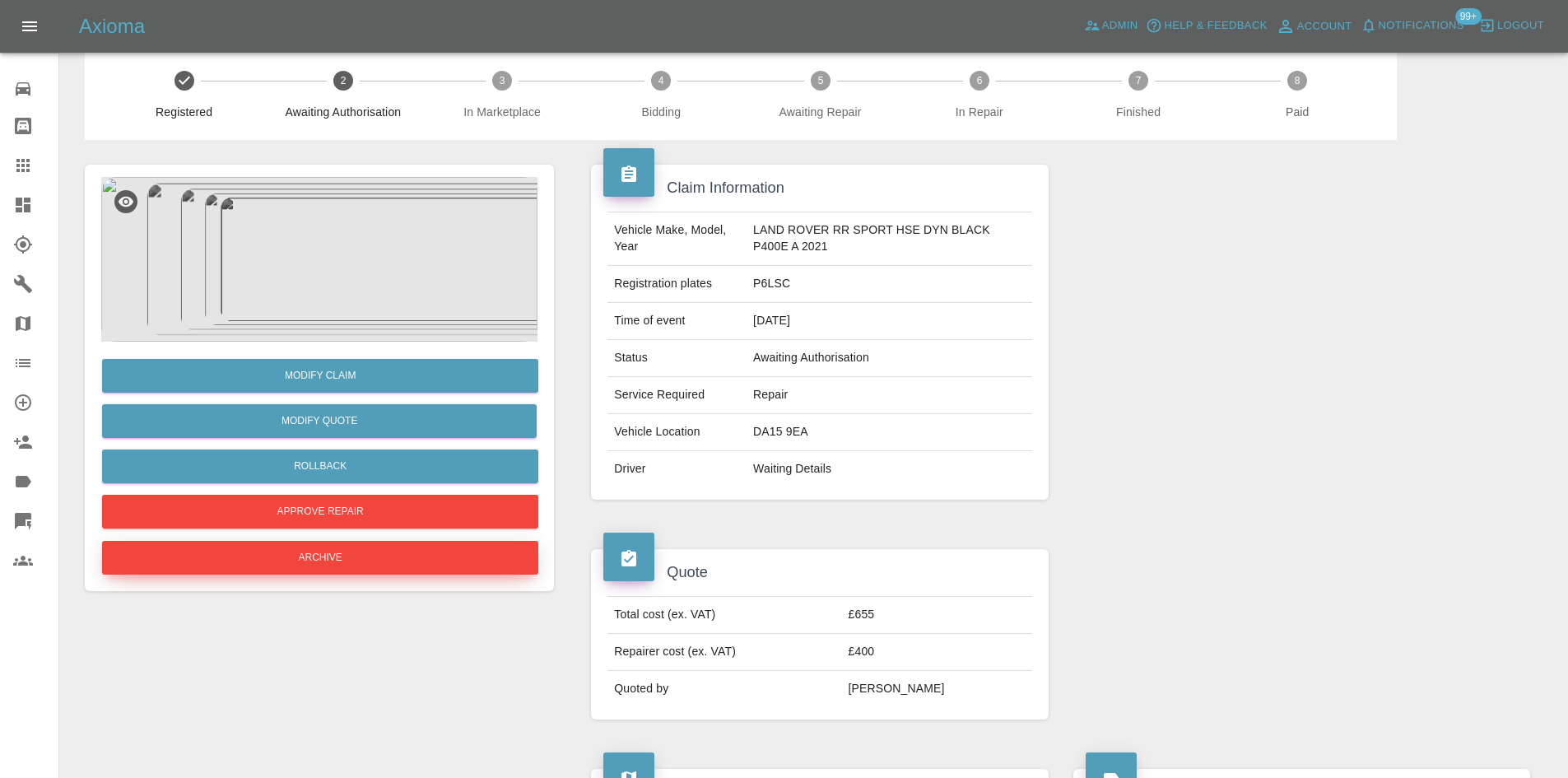
click at [321, 559] on button "Archive" at bounding box center [319, 558] width 436 height 34
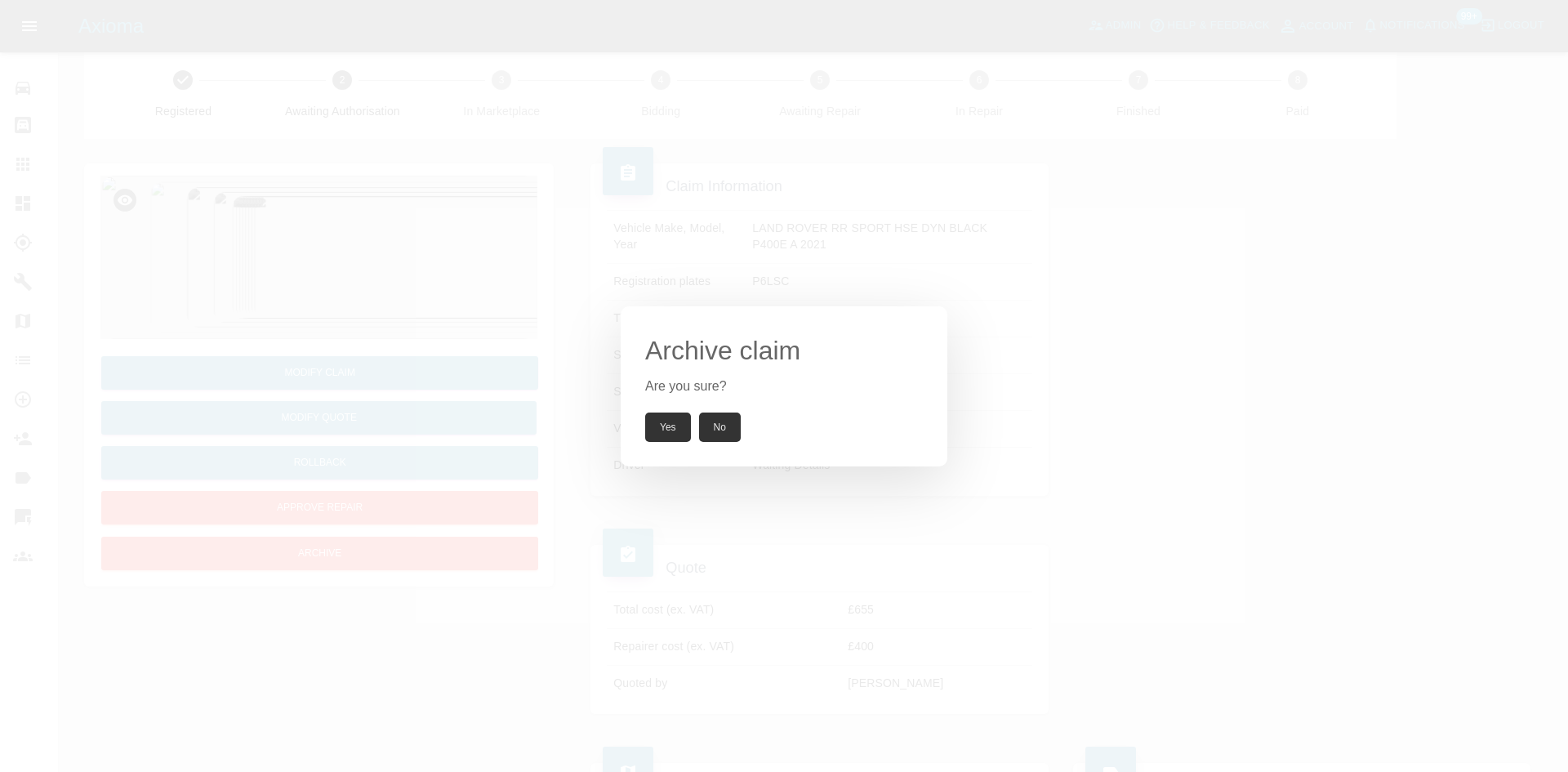
click at [669, 425] on button "Yes" at bounding box center [668, 427] width 46 height 30
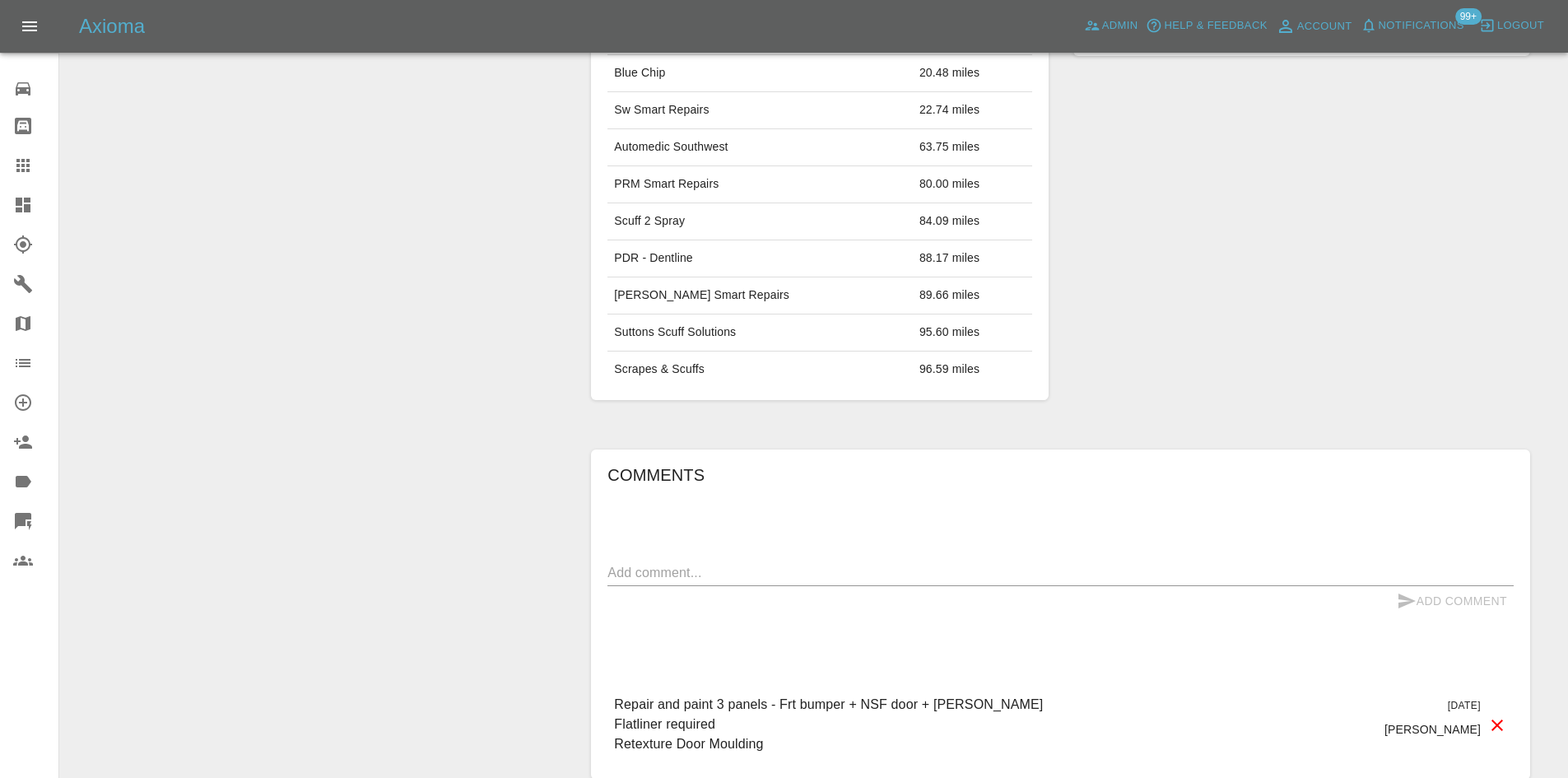
scroll to position [1013, 0]
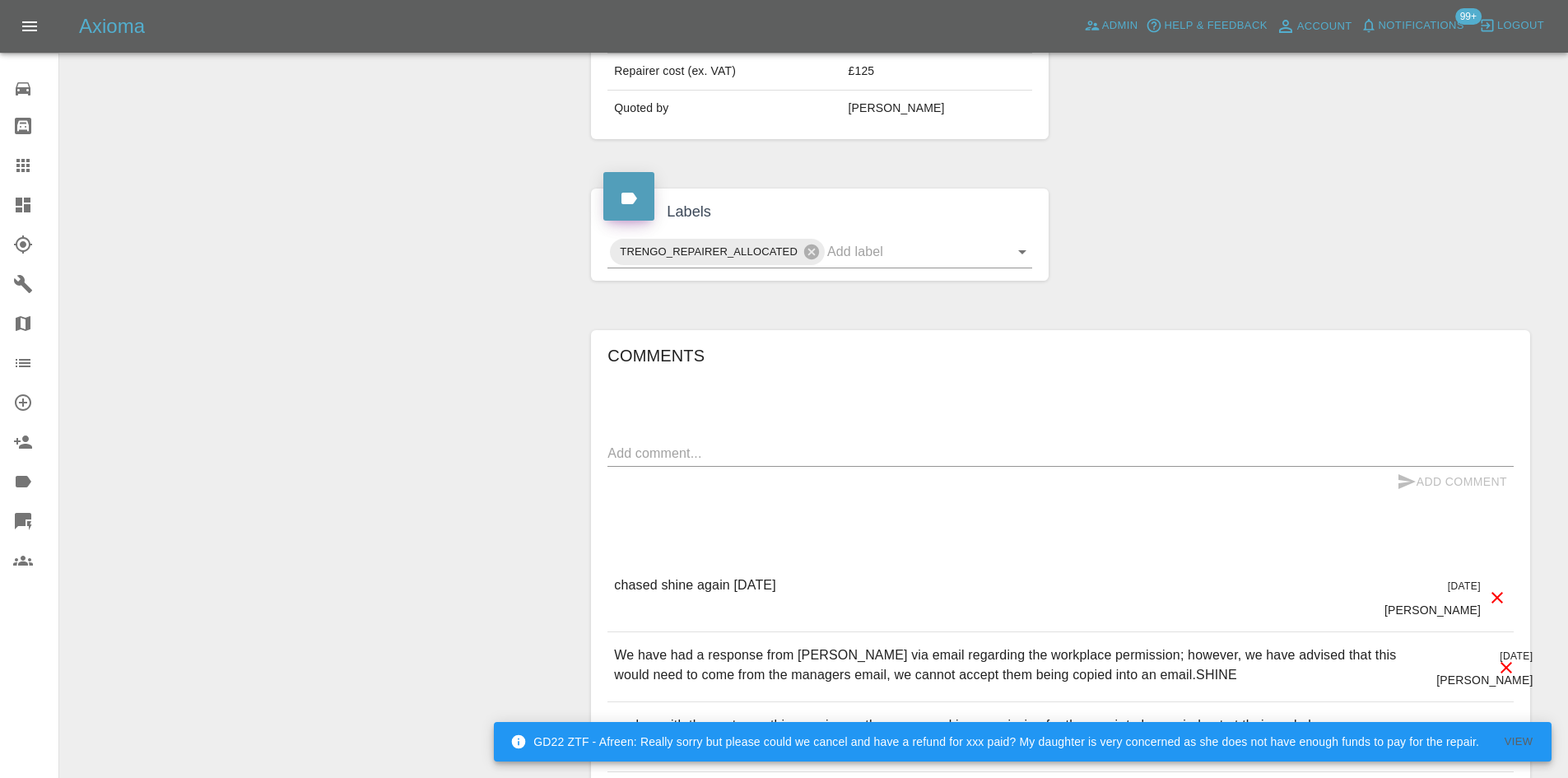
scroll to position [1094, 0]
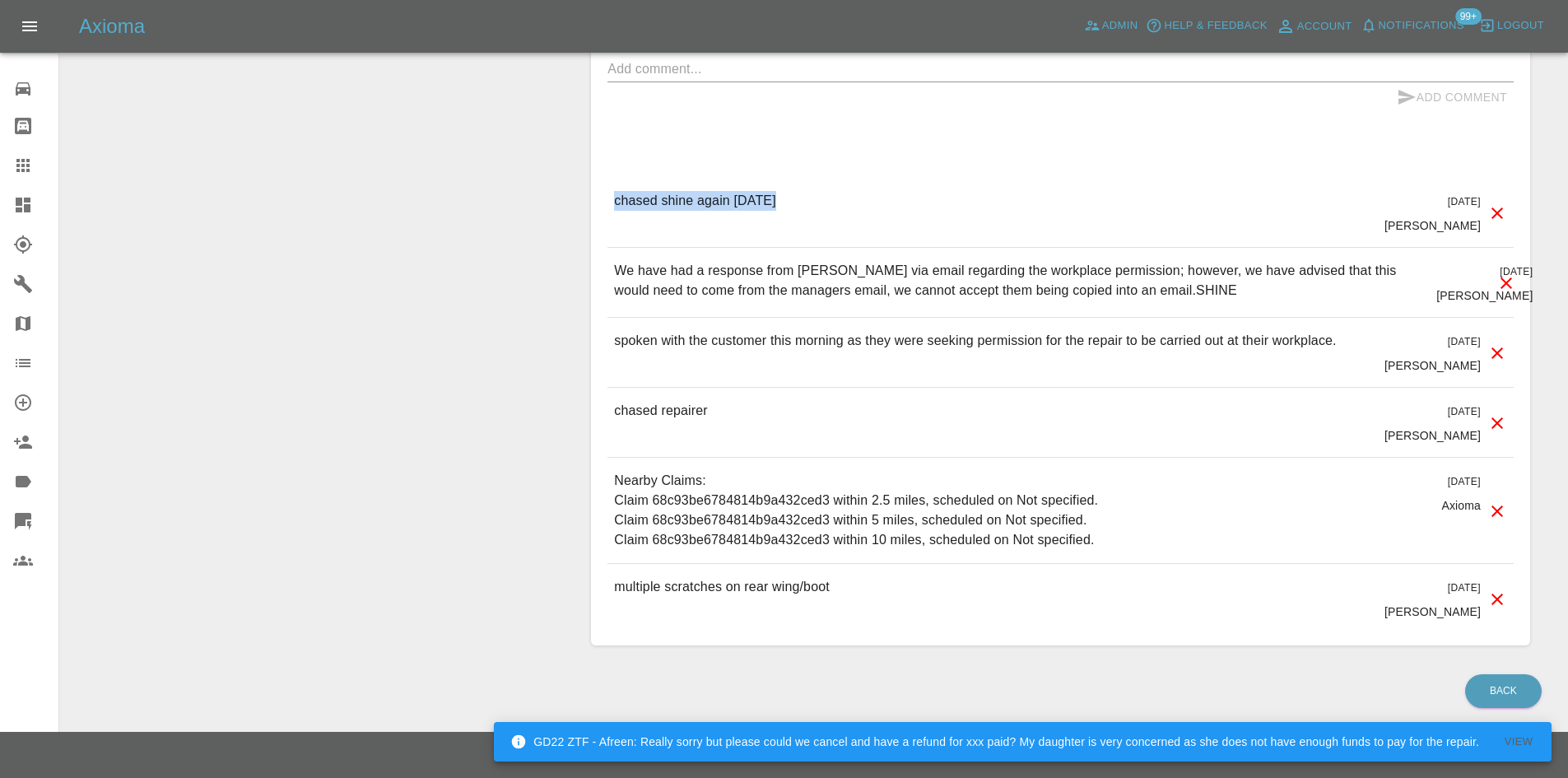
drag, startPoint x: 810, startPoint y: 208, endPoint x: 600, endPoint y: 214, distance: 210.1
click at [600, 214] on div "Comments x Add Comment chased shine again [DATE] [DATE] [PERSON_NAME] chased sh…" at bounding box center [1060, 295] width 939 height 700
click at [715, 287] on p "We have had a response from [PERSON_NAME] via email regarding the workplace per…" at bounding box center [1018, 280] width 809 height 39
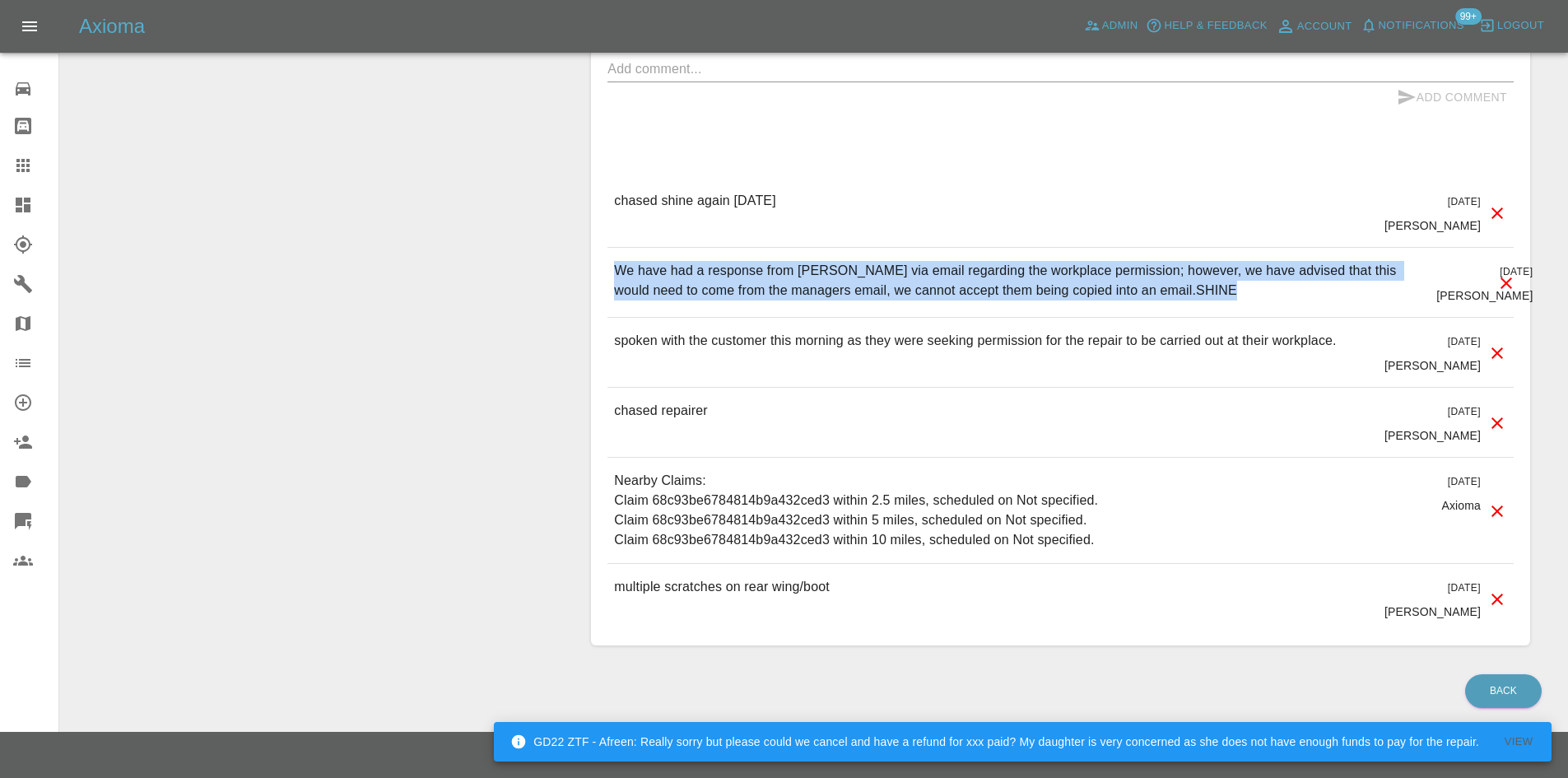
click at [715, 287] on p "We have had a response from [PERSON_NAME] via email regarding the workplace per…" at bounding box center [1018, 280] width 809 height 39
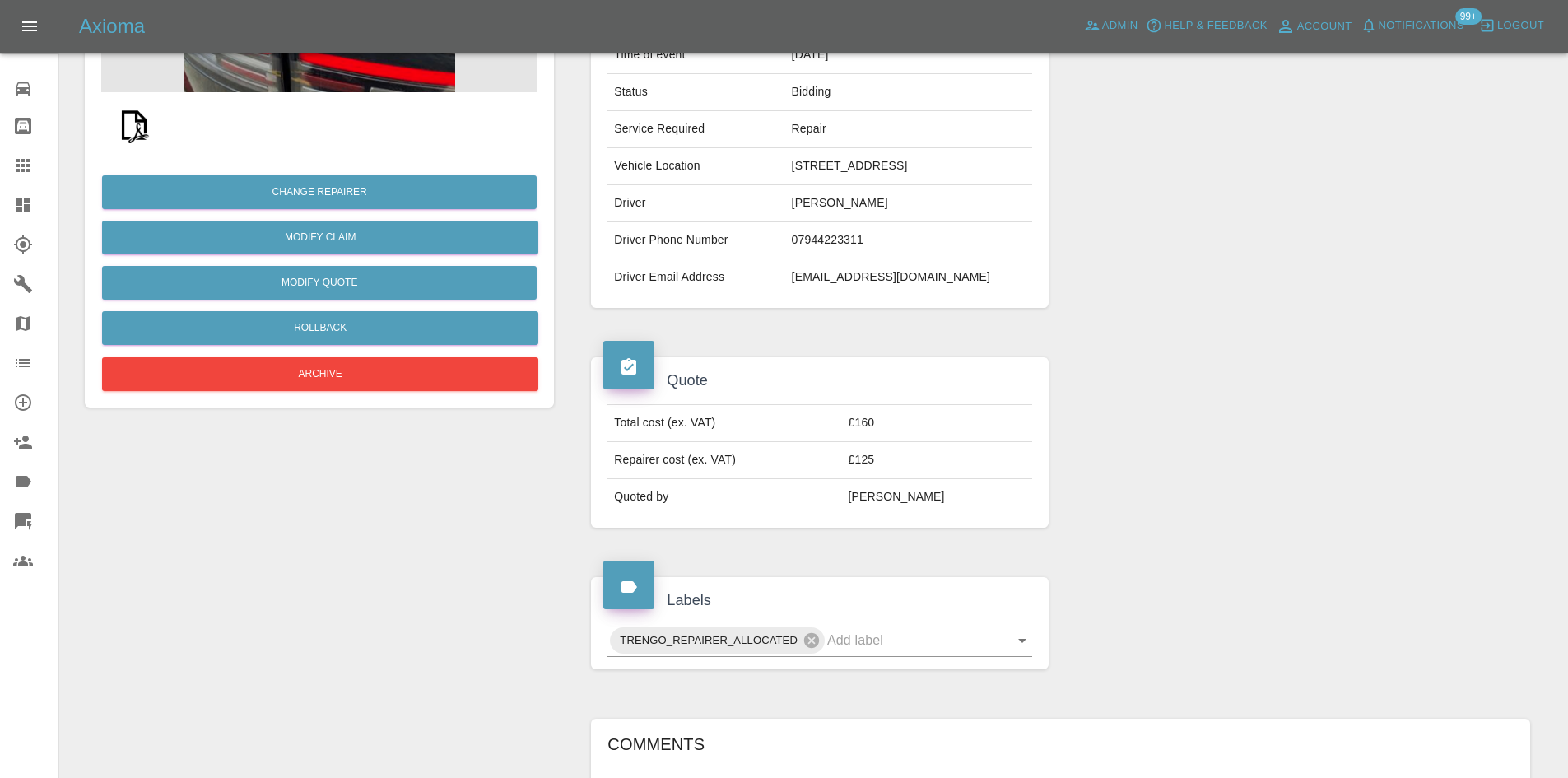
scroll to position [24, 0]
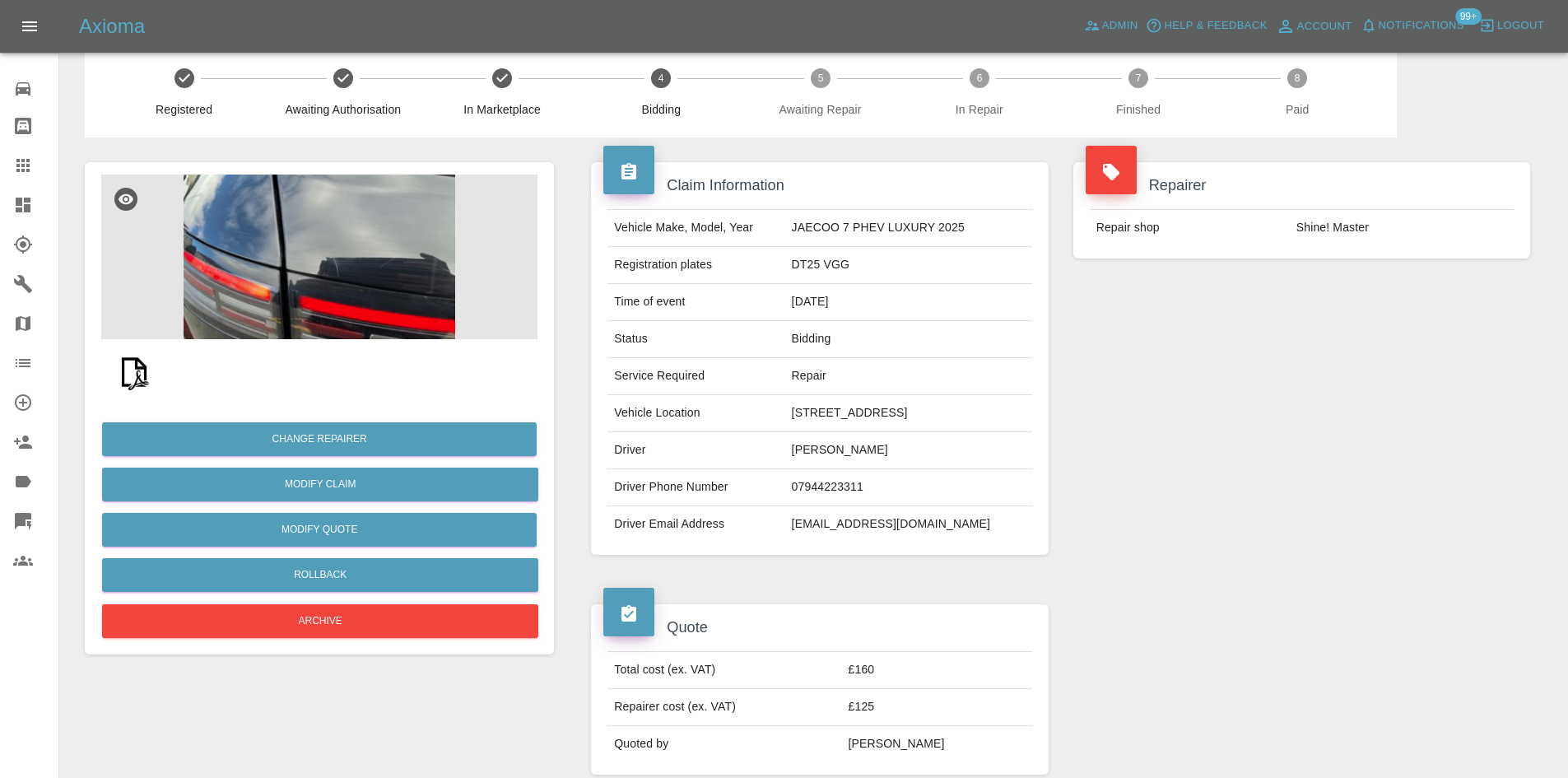
click at [342, 294] on img at bounding box center [319, 256] width 436 height 165
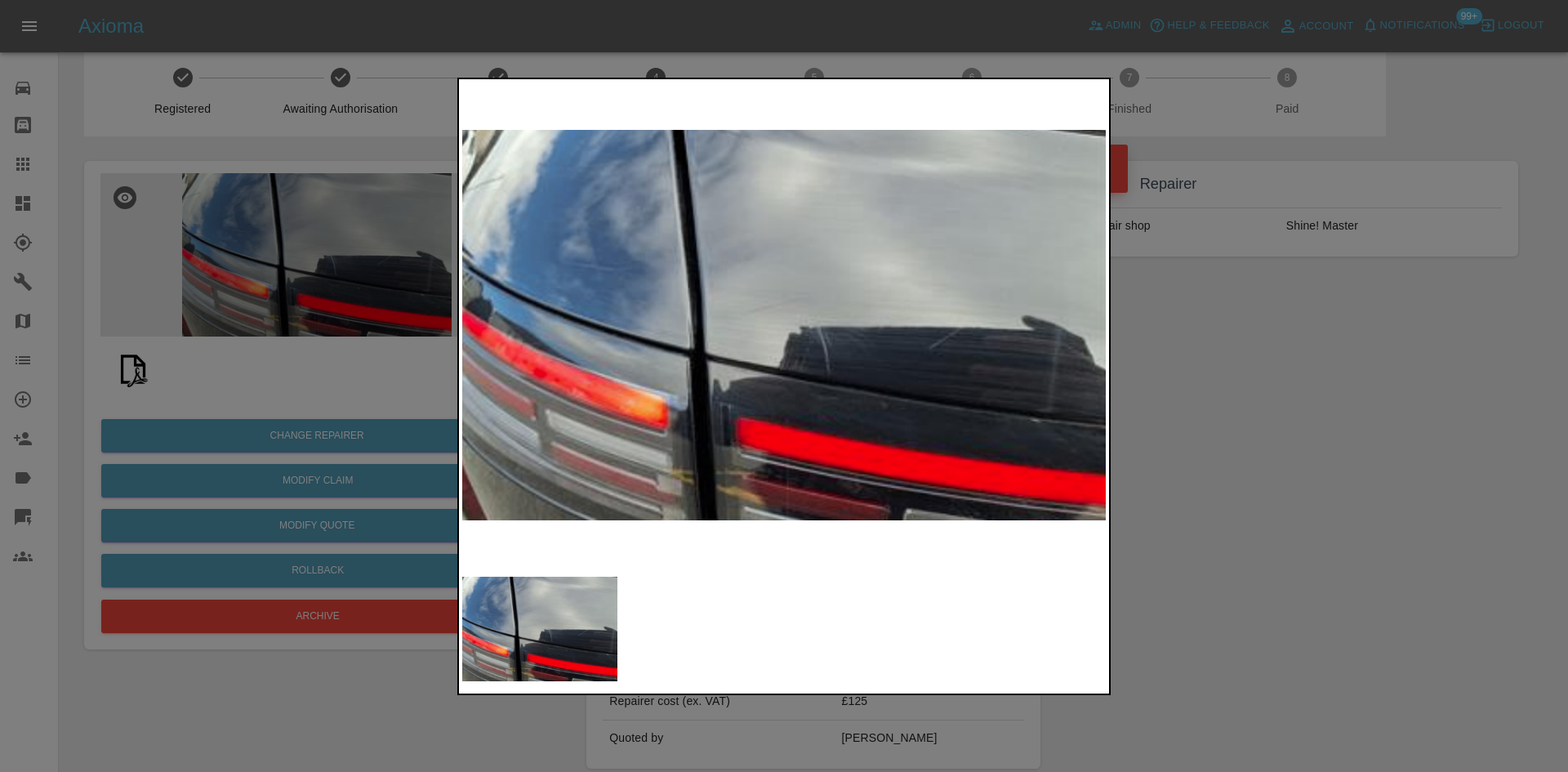
click at [1235, 369] on div at bounding box center [784, 386] width 1568 height 772
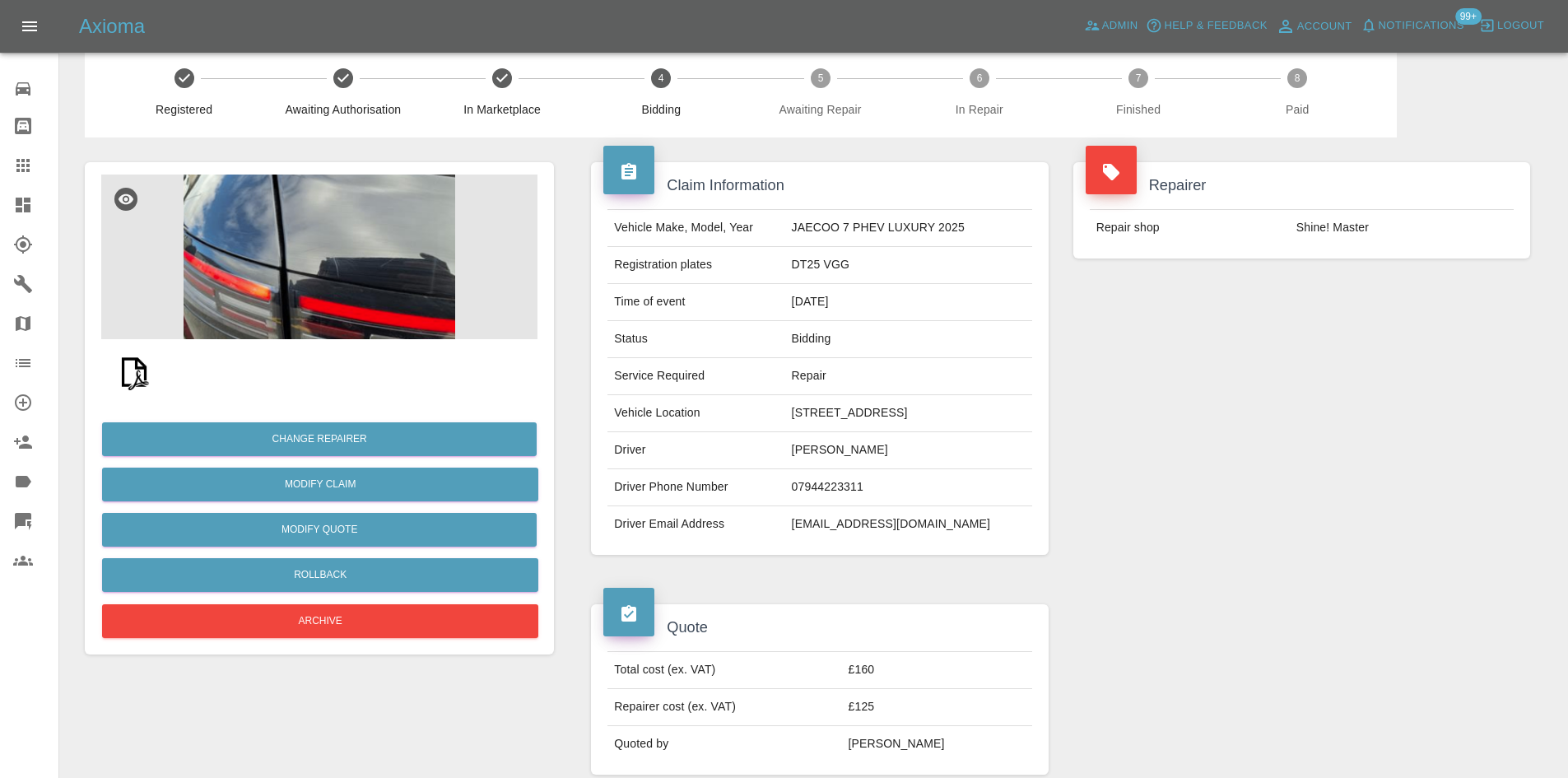
click at [785, 284] on td "DT25 VGG" at bounding box center [908, 265] width 247 height 37
copy td "DT25 VGG"
click at [1175, 390] on div "Repairer Repair shop Shine! Master" at bounding box center [1302, 358] width 482 height 442
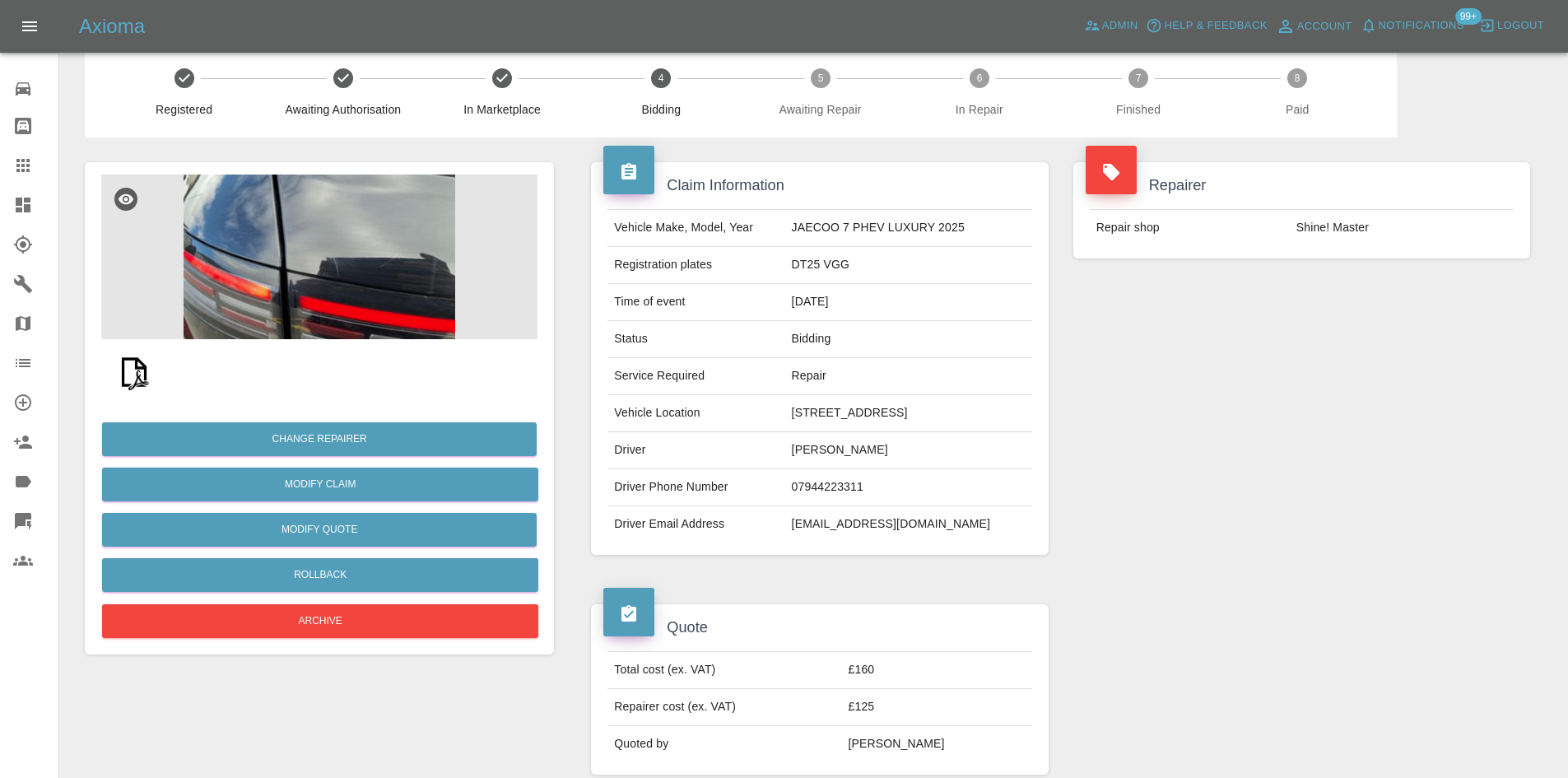
click at [0, 201] on link "Dashboard" at bounding box center [29, 205] width 58 height 39
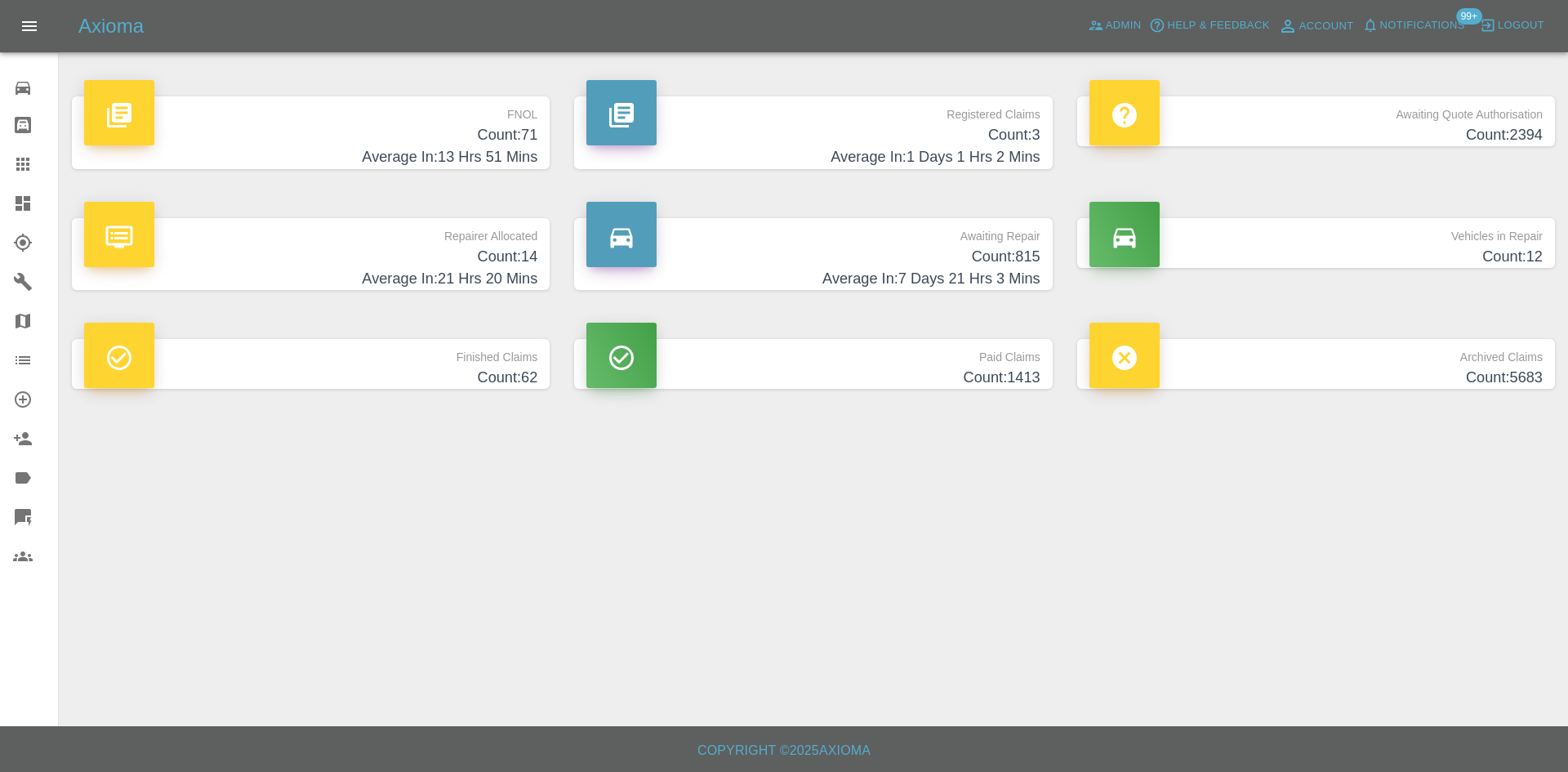
click at [482, 253] on h4 "Count: 14" at bounding box center [310, 257] width 453 height 22
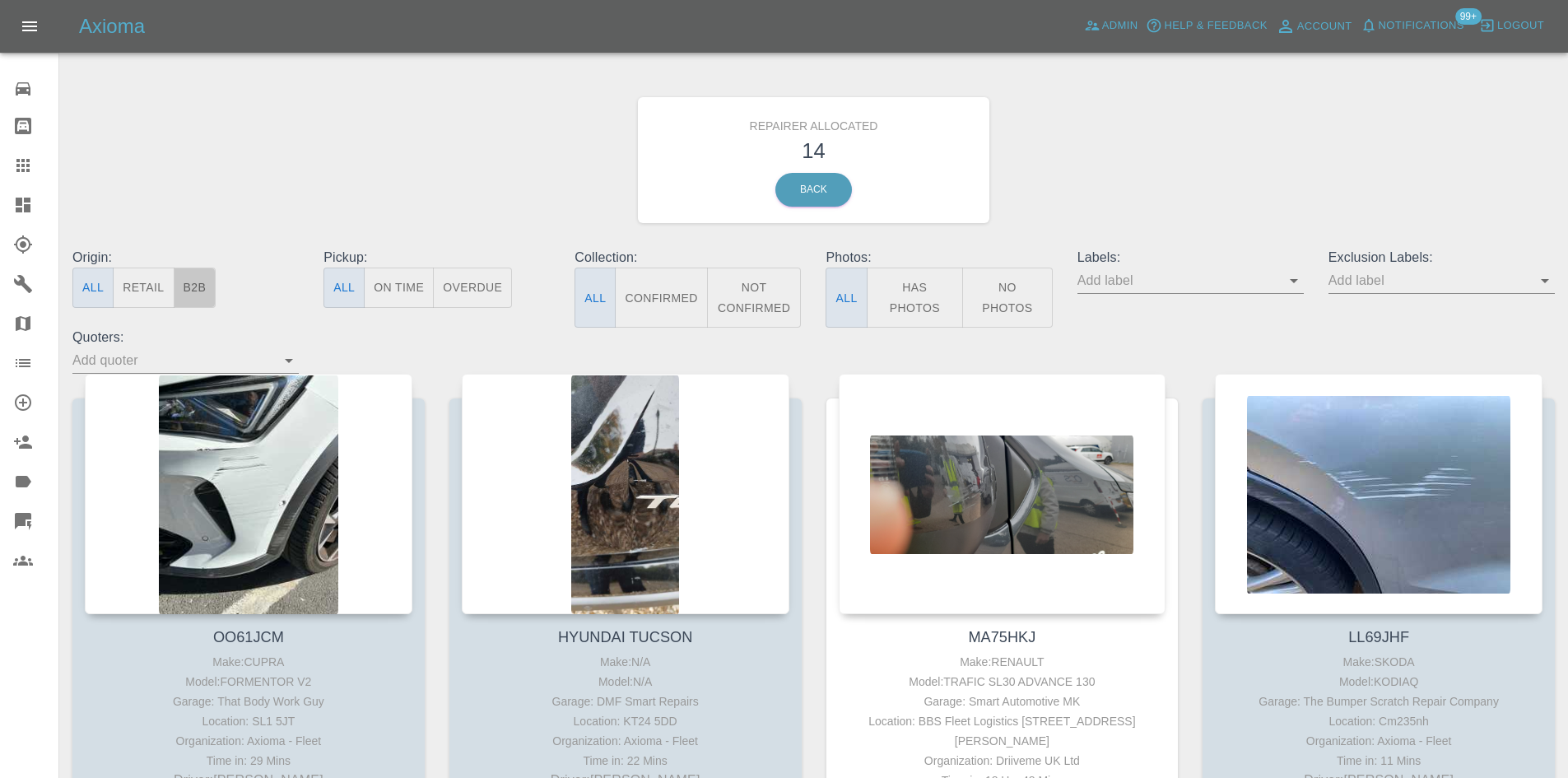
click at [203, 289] on button "B2B" at bounding box center [195, 287] width 43 height 40
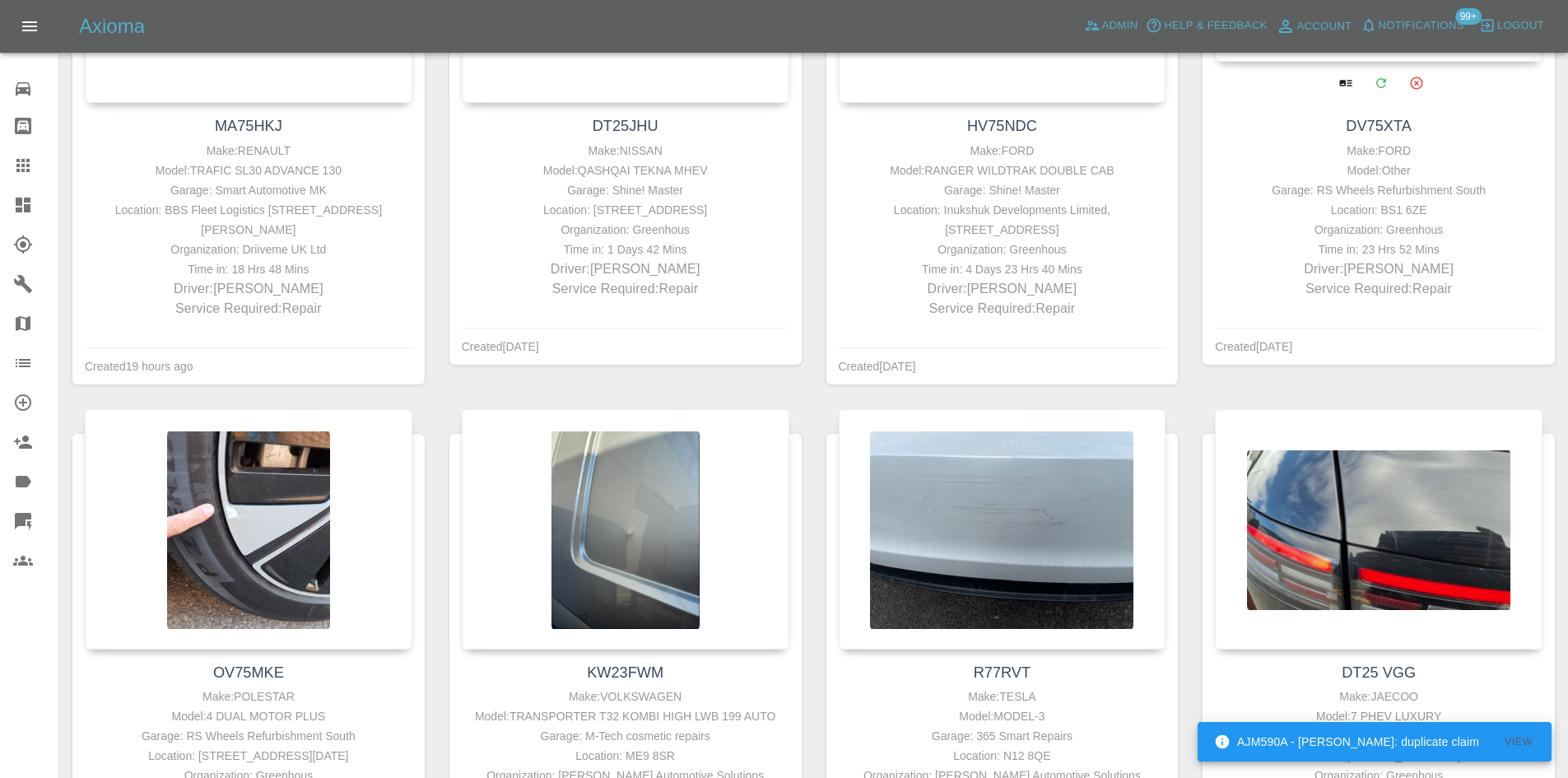
scroll to position [342, 0]
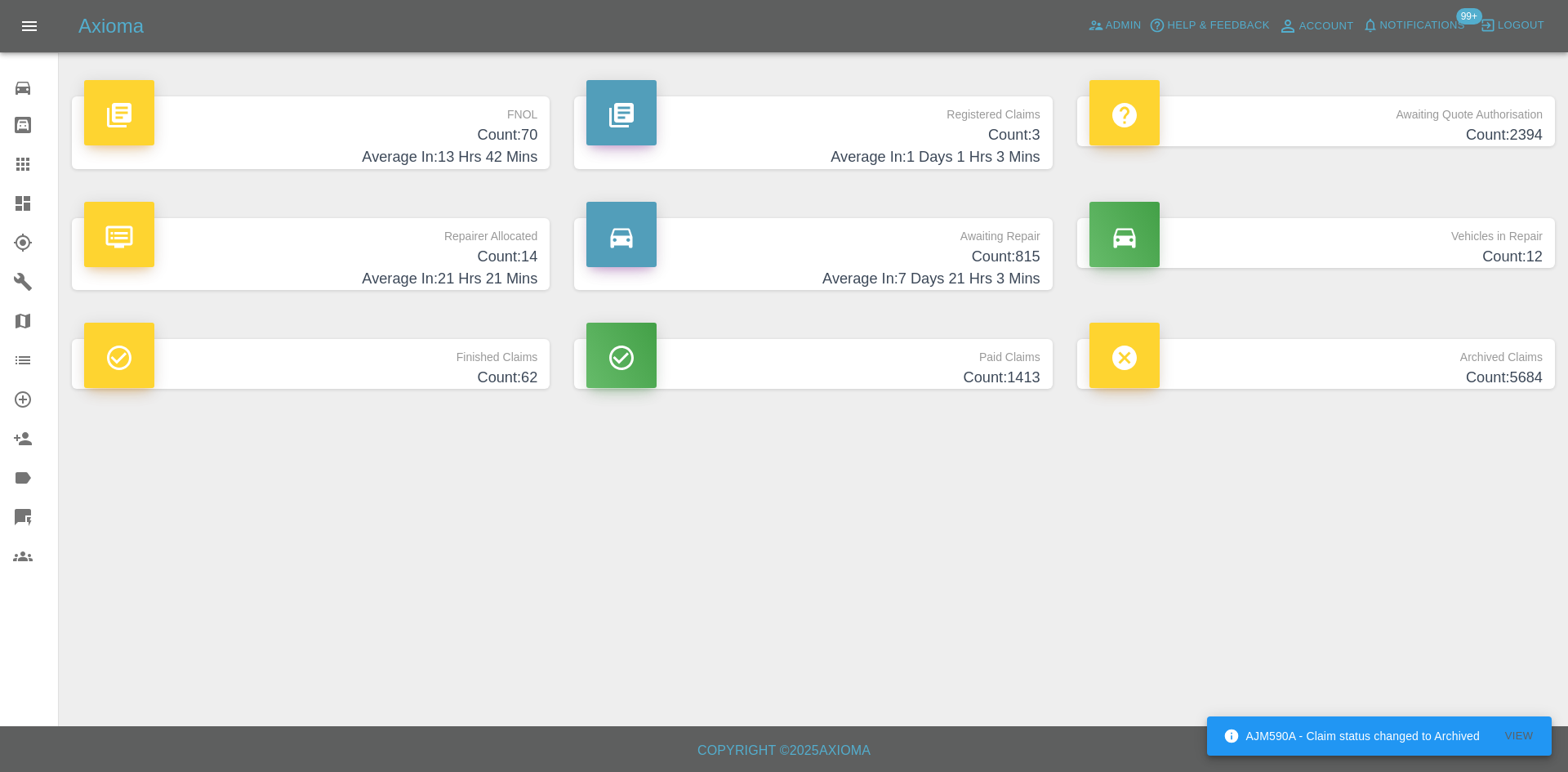
click at [838, 253] on h4 "Count: 815" at bounding box center [813, 257] width 453 height 22
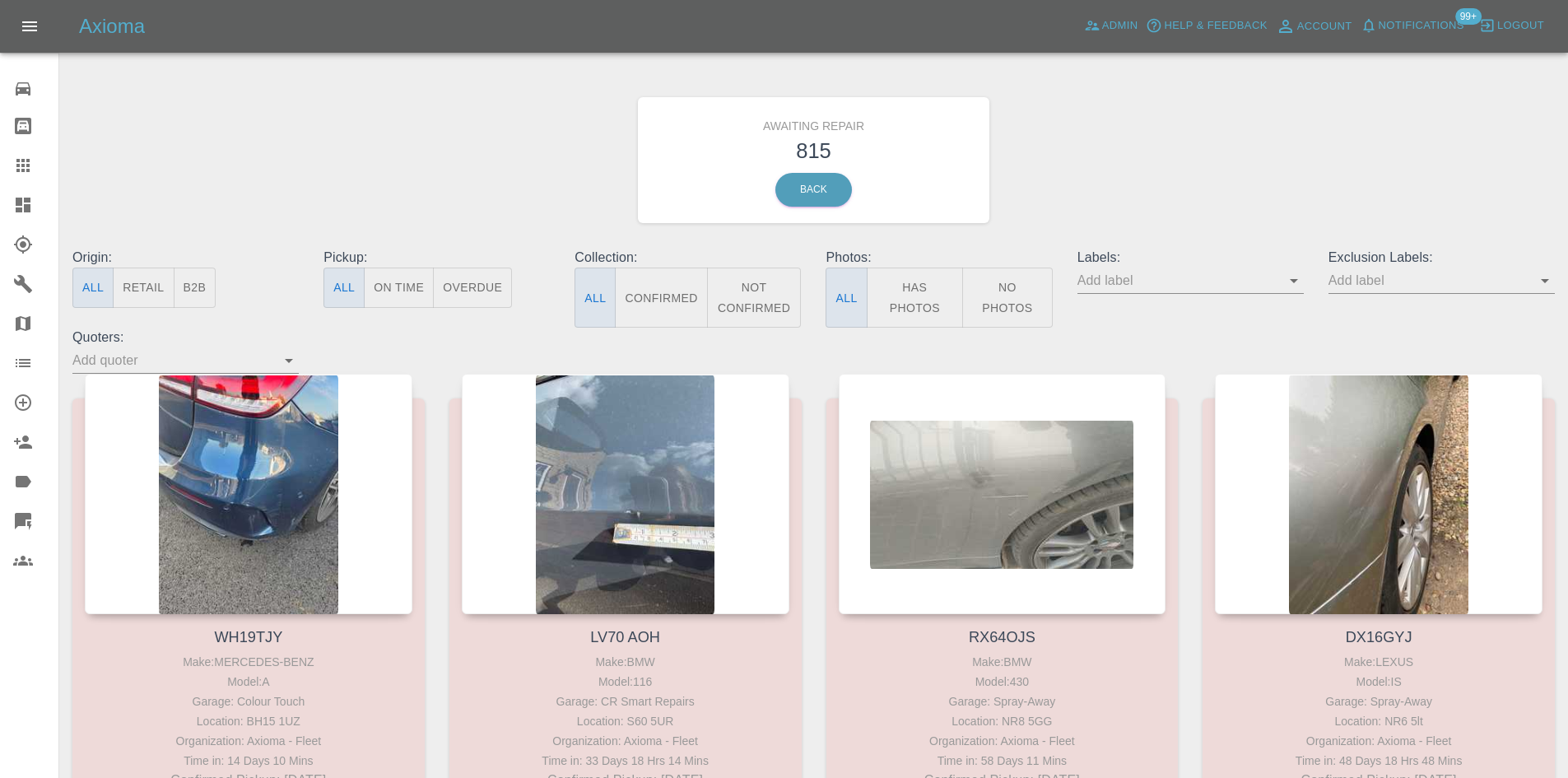
click at [192, 286] on button "B2B" at bounding box center [195, 287] width 43 height 40
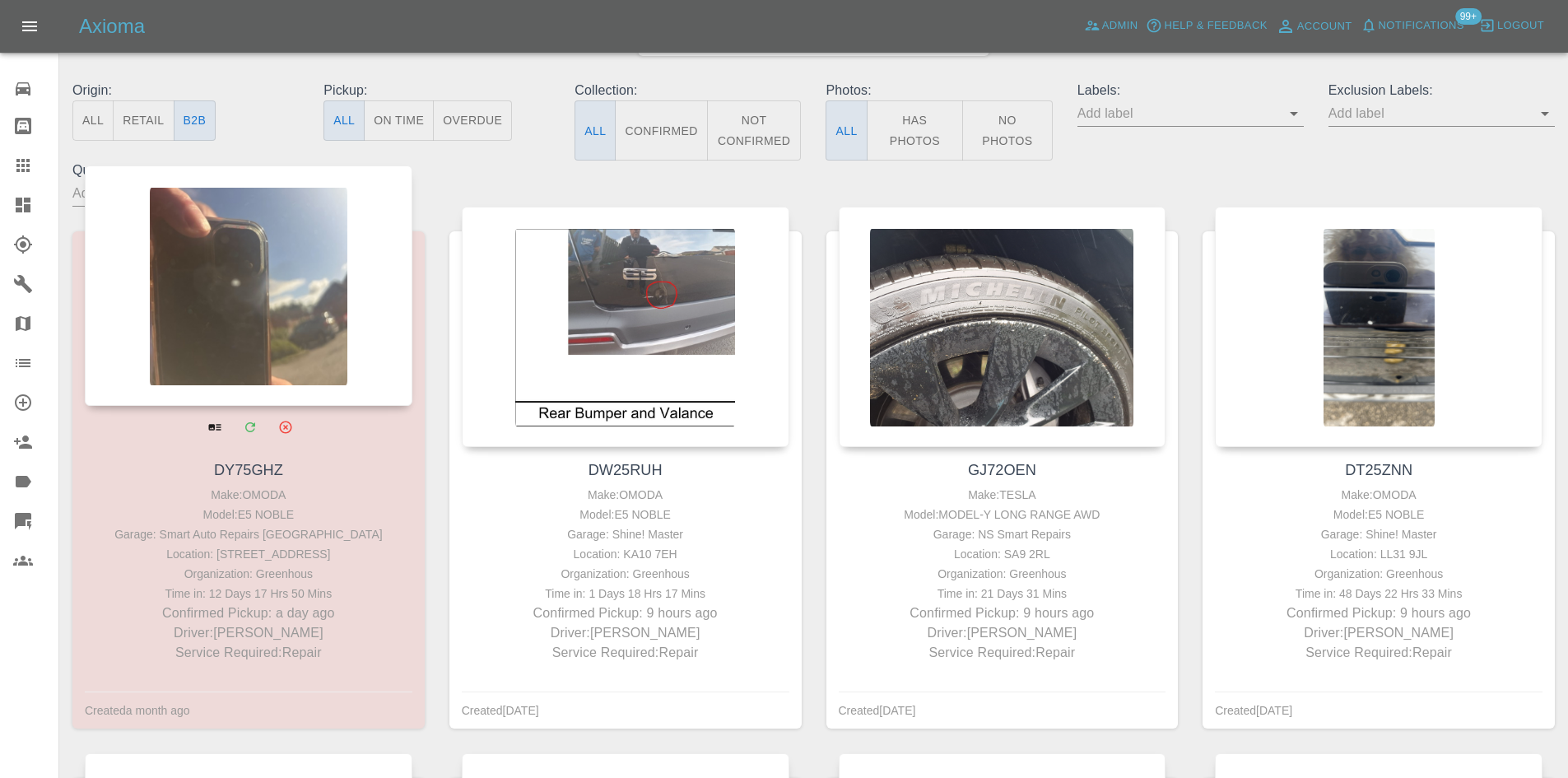
scroll to position [329, 0]
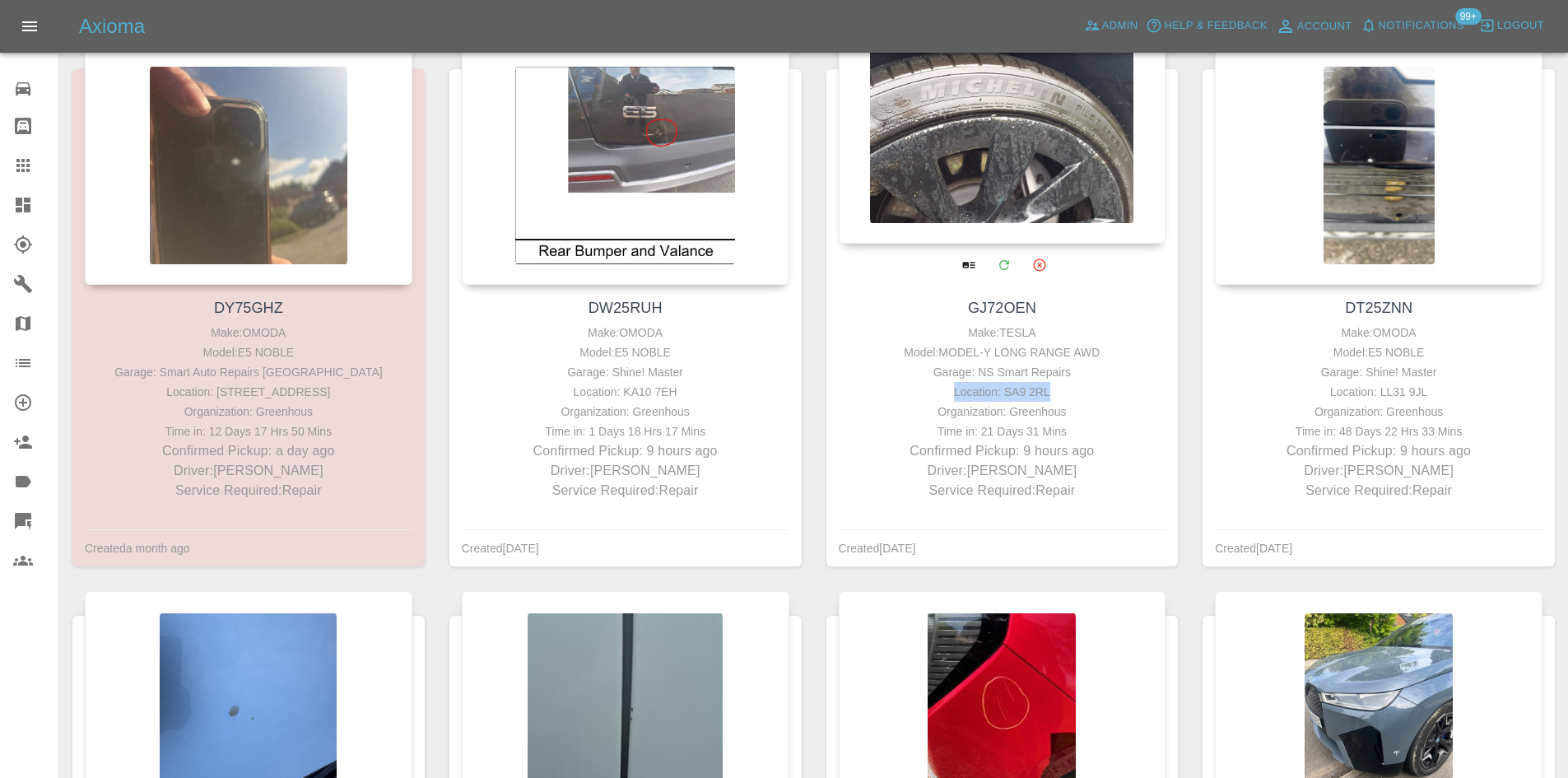
drag, startPoint x: 1081, startPoint y: 380, endPoint x: 1107, endPoint y: 389, distance: 27.5
click at [1107, 389] on div "Make: TESLA Model: MODEL-Y LONG RANGE AWD Garage: NS Smart Repairs Location: SA…" at bounding box center [1003, 412] width 319 height 178
click at [1022, 389] on div "Location: SA9 2RL" at bounding box center [1003, 391] width 319 height 20
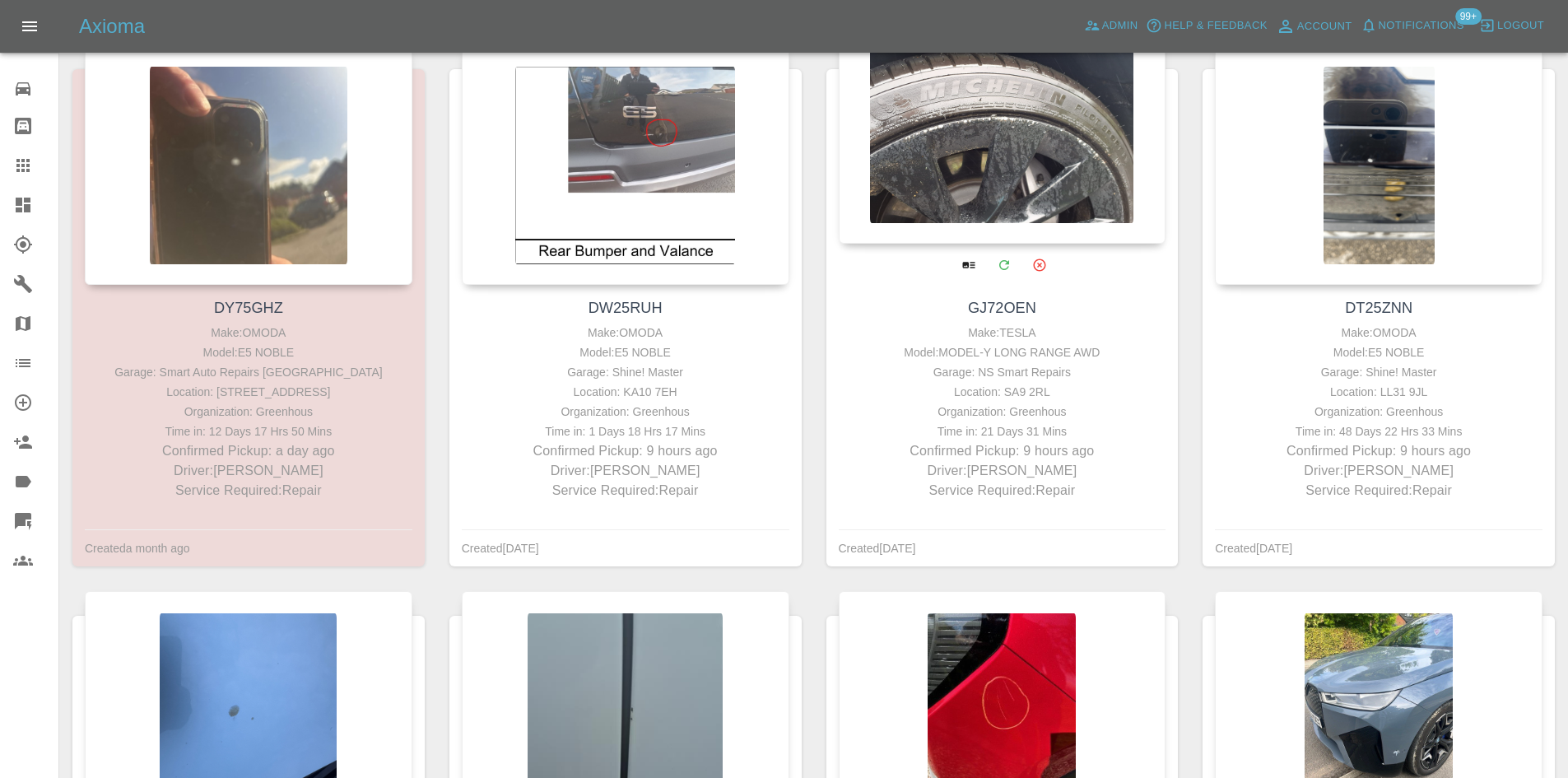
click at [1023, 375] on div "Garage: NS Smart Repairs" at bounding box center [1003, 371] width 319 height 20
click at [1023, 374] on div "Garage: NS Smart Repairs" at bounding box center [1003, 371] width 319 height 20
click at [1022, 392] on div "Location: SA9 2RL" at bounding box center [1003, 391] width 319 height 20
click at [1021, 395] on div "Location: SA9 2RL" at bounding box center [1003, 391] width 319 height 20
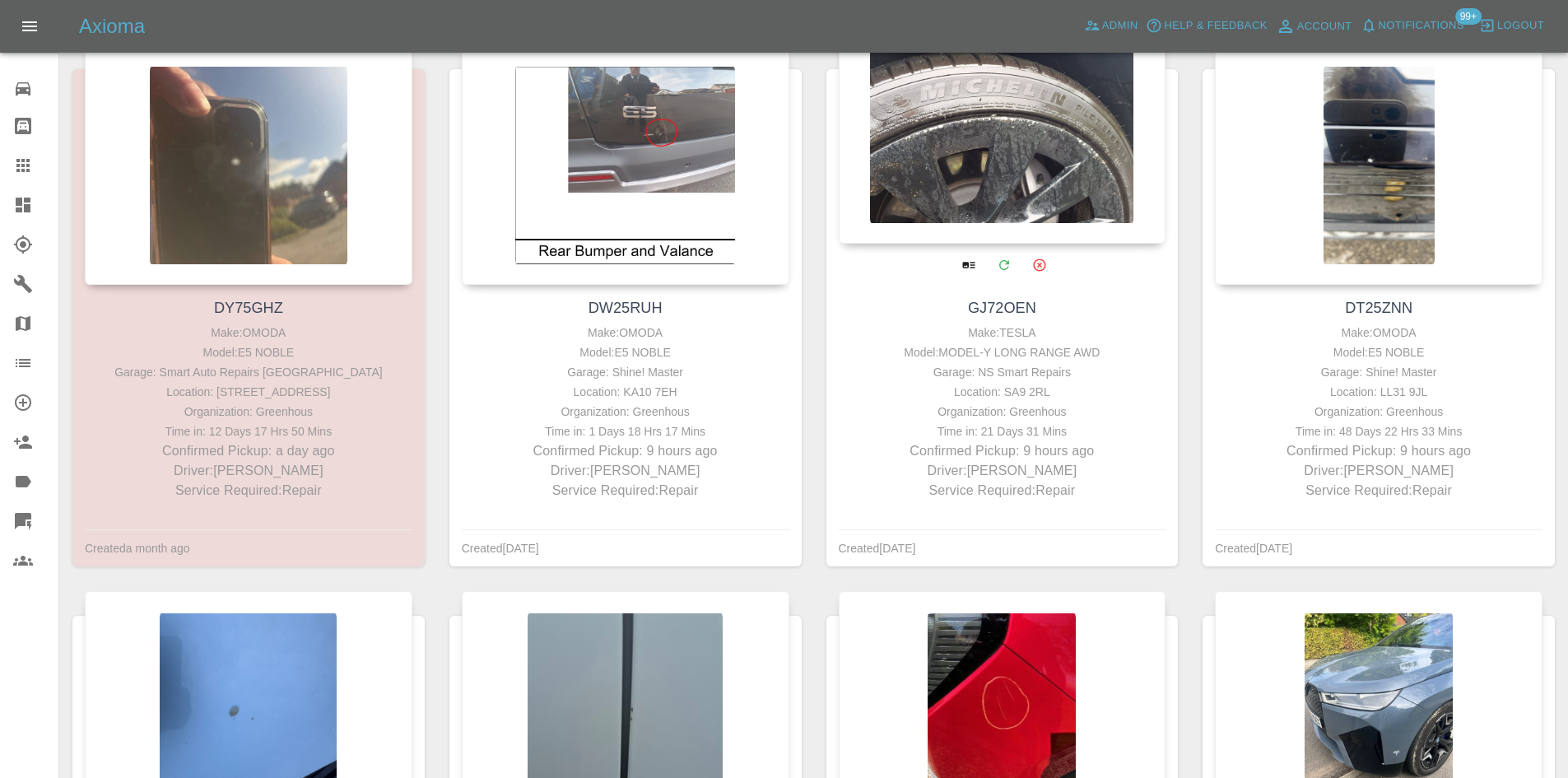
click at [1021, 395] on div "Location: SA9 2RL" at bounding box center [1003, 391] width 319 height 20
click at [1022, 396] on div "Location: SA9 2RL" at bounding box center [1003, 391] width 319 height 20
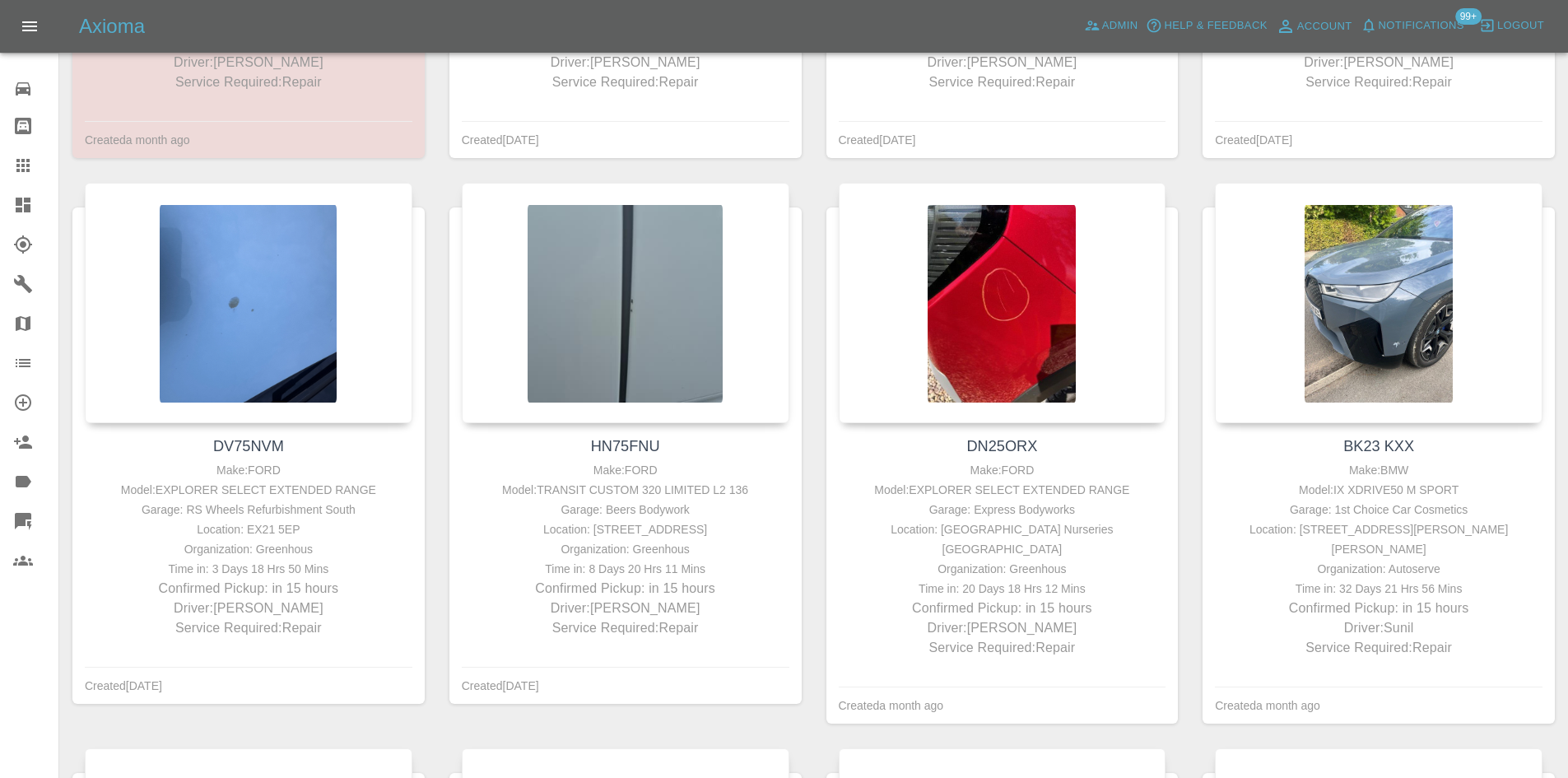
scroll to position [905, 0]
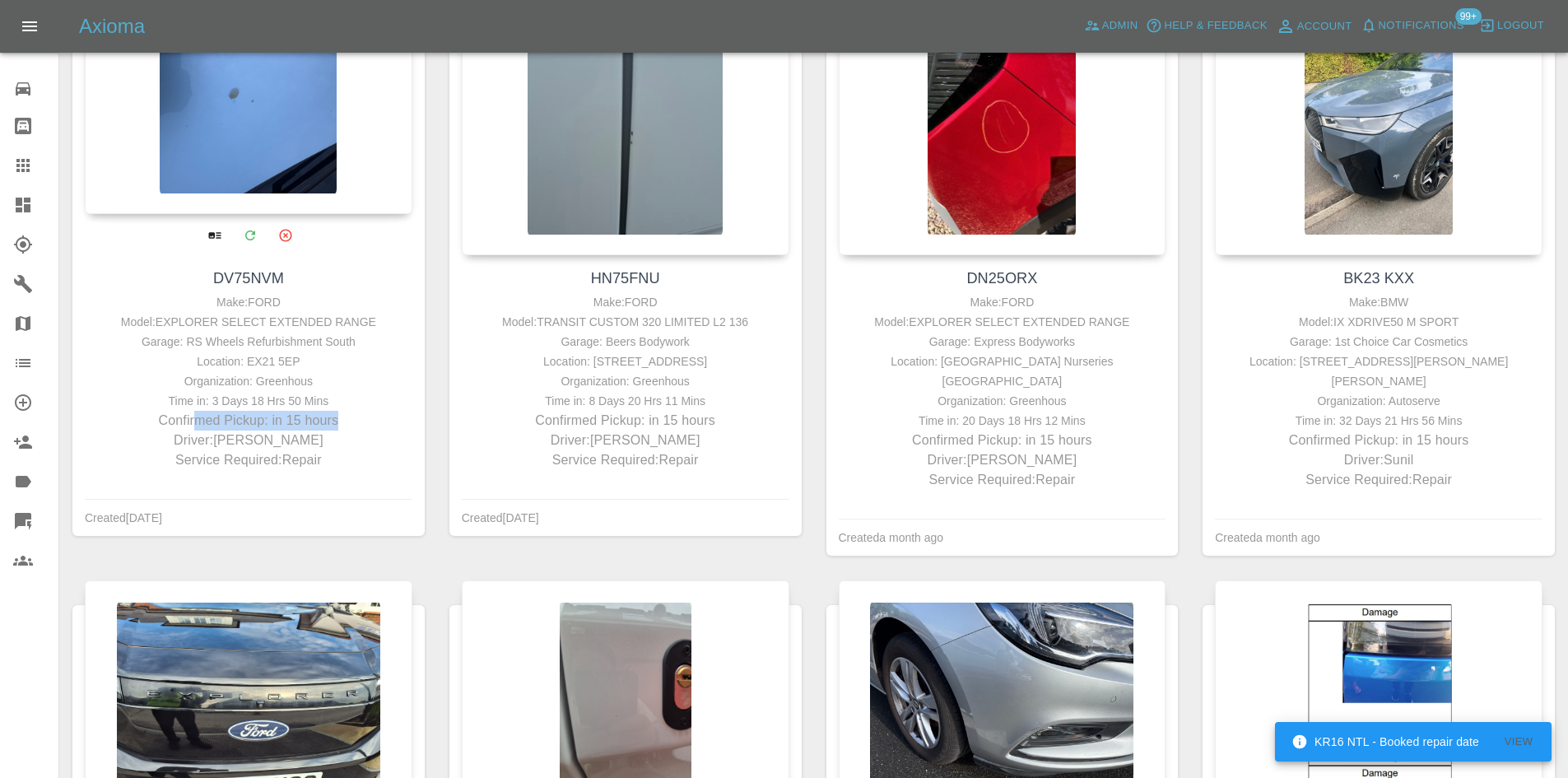
drag, startPoint x: 354, startPoint y: 434, endPoint x: 195, endPoint y: 439, distance: 159.1
click at [195, 430] on p "Confirmed Pickup: in 15 hours" at bounding box center [249, 420] width 319 height 20
click at [205, 430] on p "Confirmed Pickup: in 15 hours" at bounding box center [249, 420] width 319 height 20
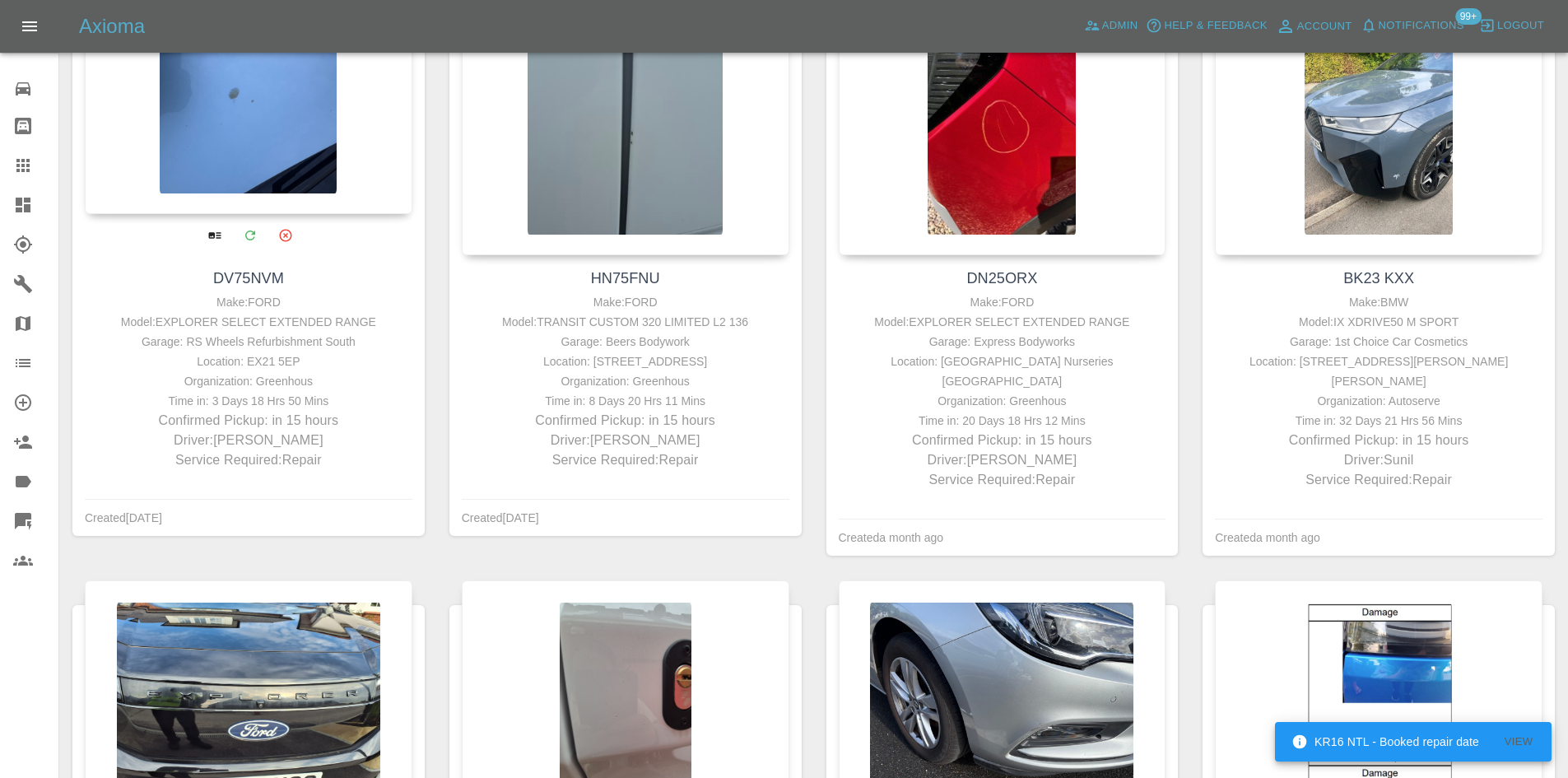
click at [223, 351] on div "Garage: RS Wheels Refurbishment South" at bounding box center [249, 341] width 319 height 20
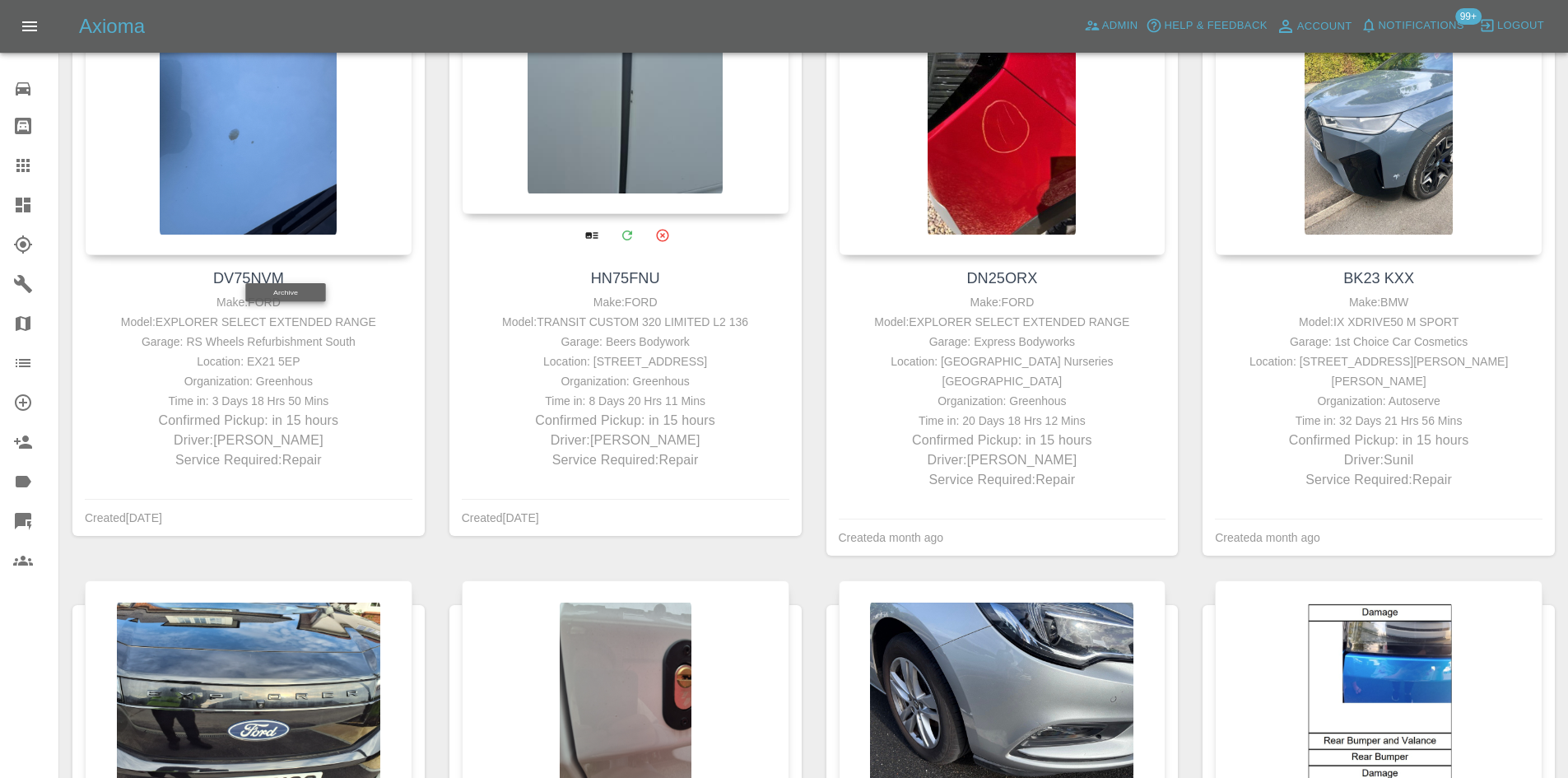
click at [585, 351] on div "Garage: Beers Bodywork" at bounding box center [625, 341] width 319 height 20
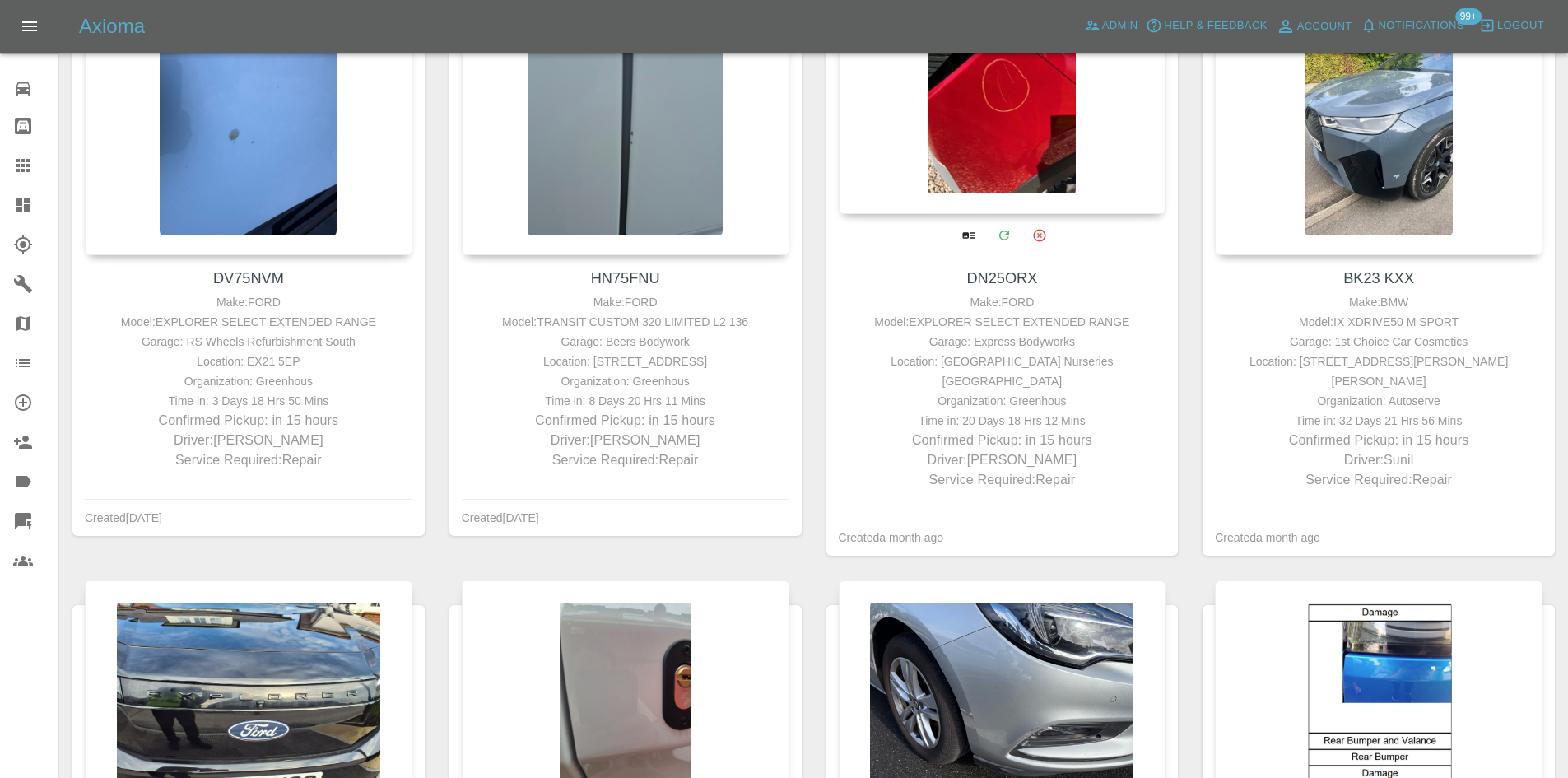
click at [1012, 377] on div "Location: [GEOGRAPHIC_DATA] Nurseries [GEOGRAPHIC_DATA]" at bounding box center [1003, 371] width 319 height 39
click at [1011, 377] on div "Location: [GEOGRAPHIC_DATA] Nurseries [GEOGRAPHIC_DATA]" at bounding box center [1003, 371] width 319 height 39
click at [1015, 351] on div "Garage: Express Bodyworks" at bounding box center [1003, 341] width 319 height 20
click at [1011, 351] on div "Garage: Express Bodyworks" at bounding box center [1003, 341] width 319 height 20
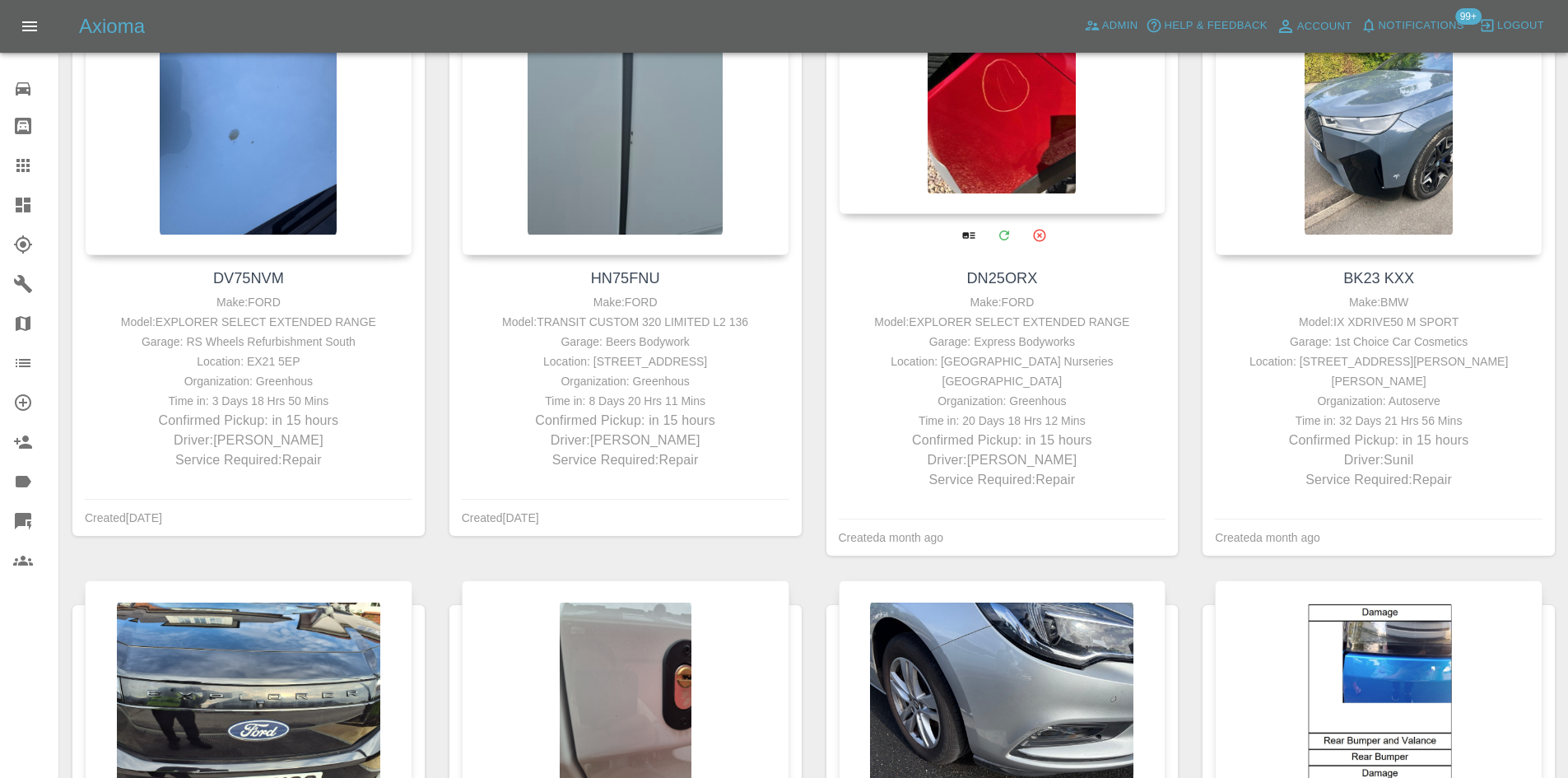
click at [1011, 351] on div "Garage: Express Bodyworks" at bounding box center [1003, 341] width 319 height 20
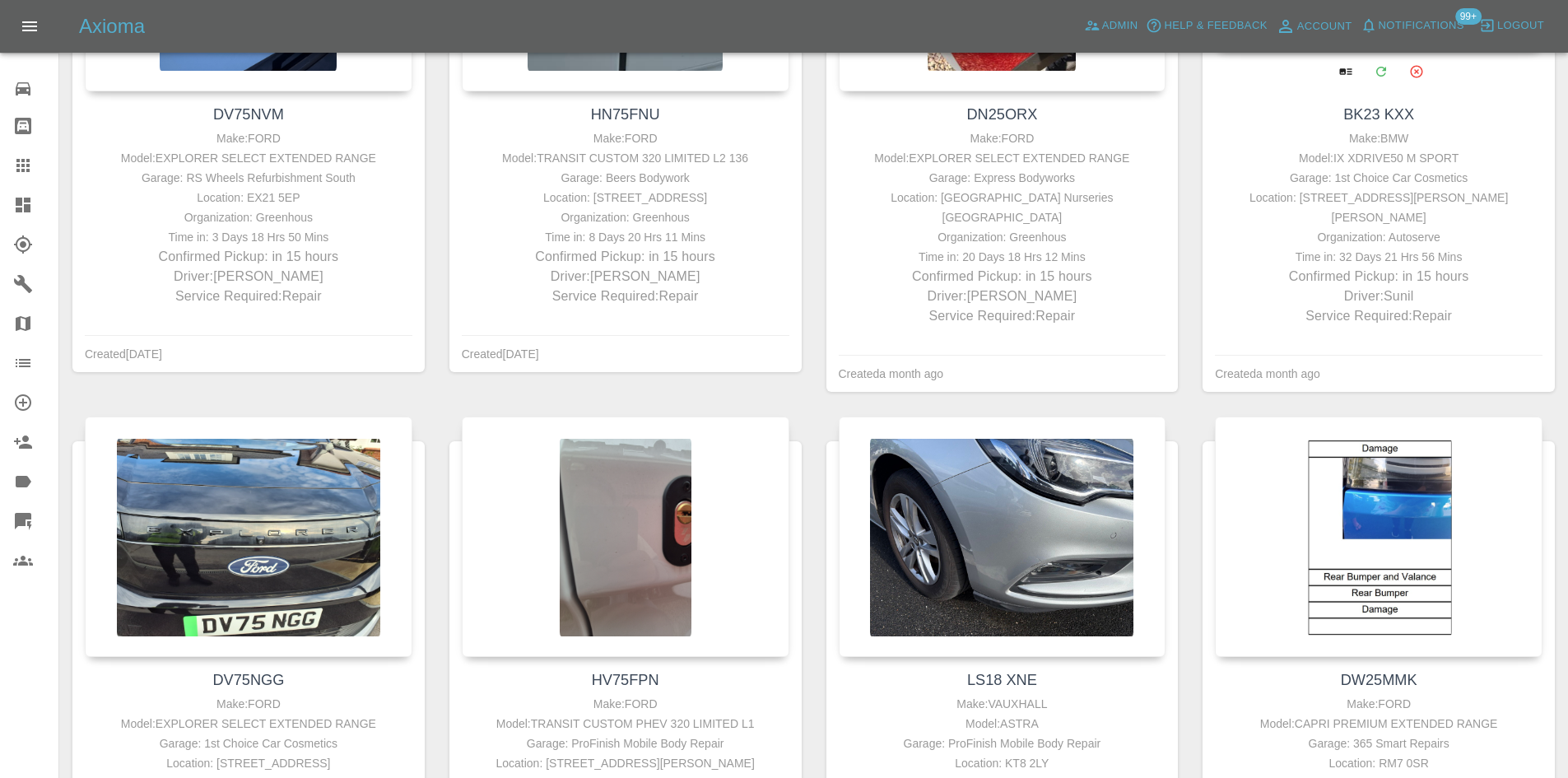
scroll to position [1070, 0]
click at [1385, 167] on div "Model: IX XDRIVE50 M SPORT" at bounding box center [1378, 156] width 319 height 20
click at [1389, 187] on div "Garage: 1st Choice Car Cosmetics" at bounding box center [1378, 177] width 319 height 20
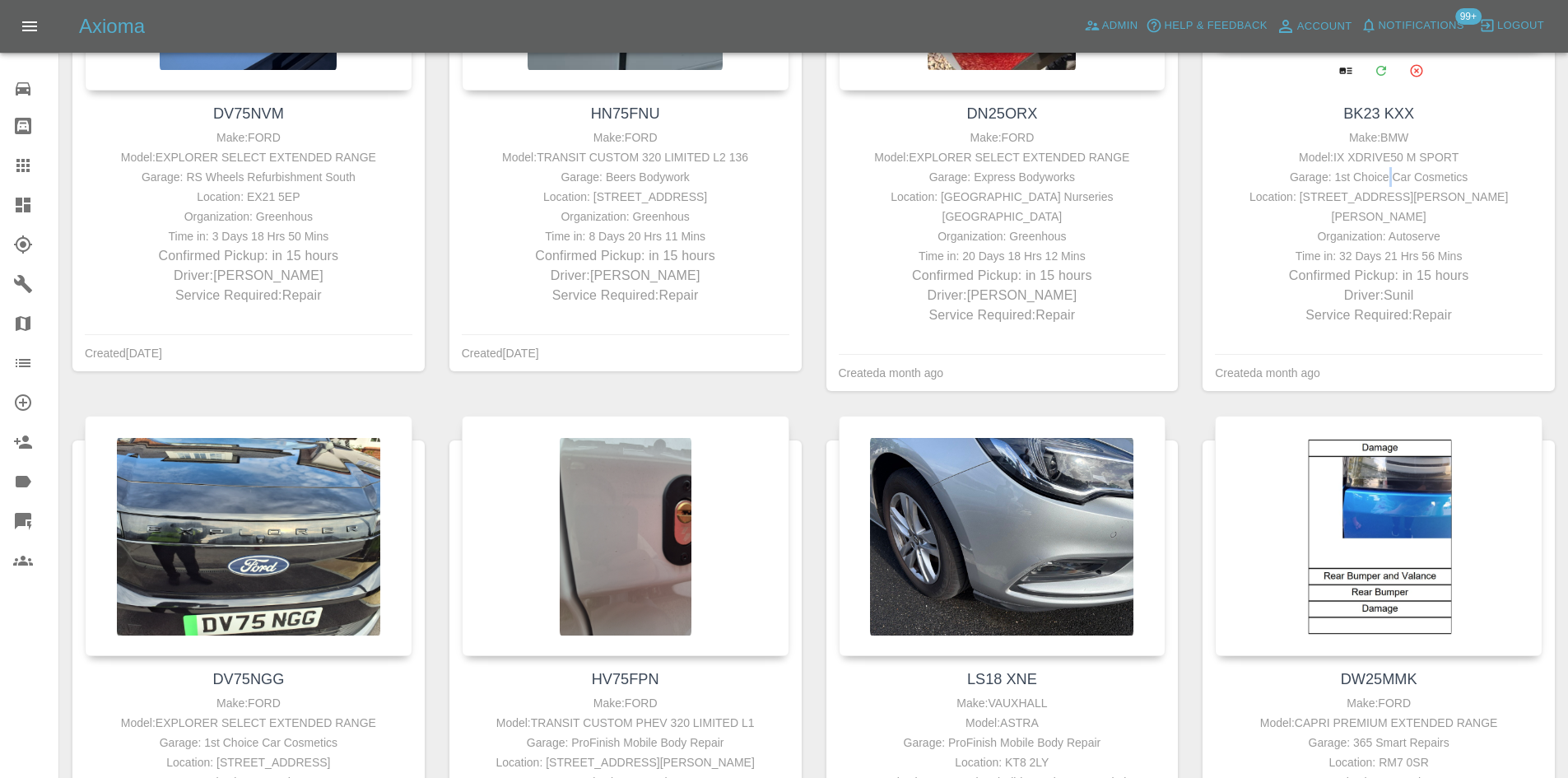
click at [1389, 187] on div "Garage: 1st Choice Car Cosmetics" at bounding box center [1378, 177] width 319 height 20
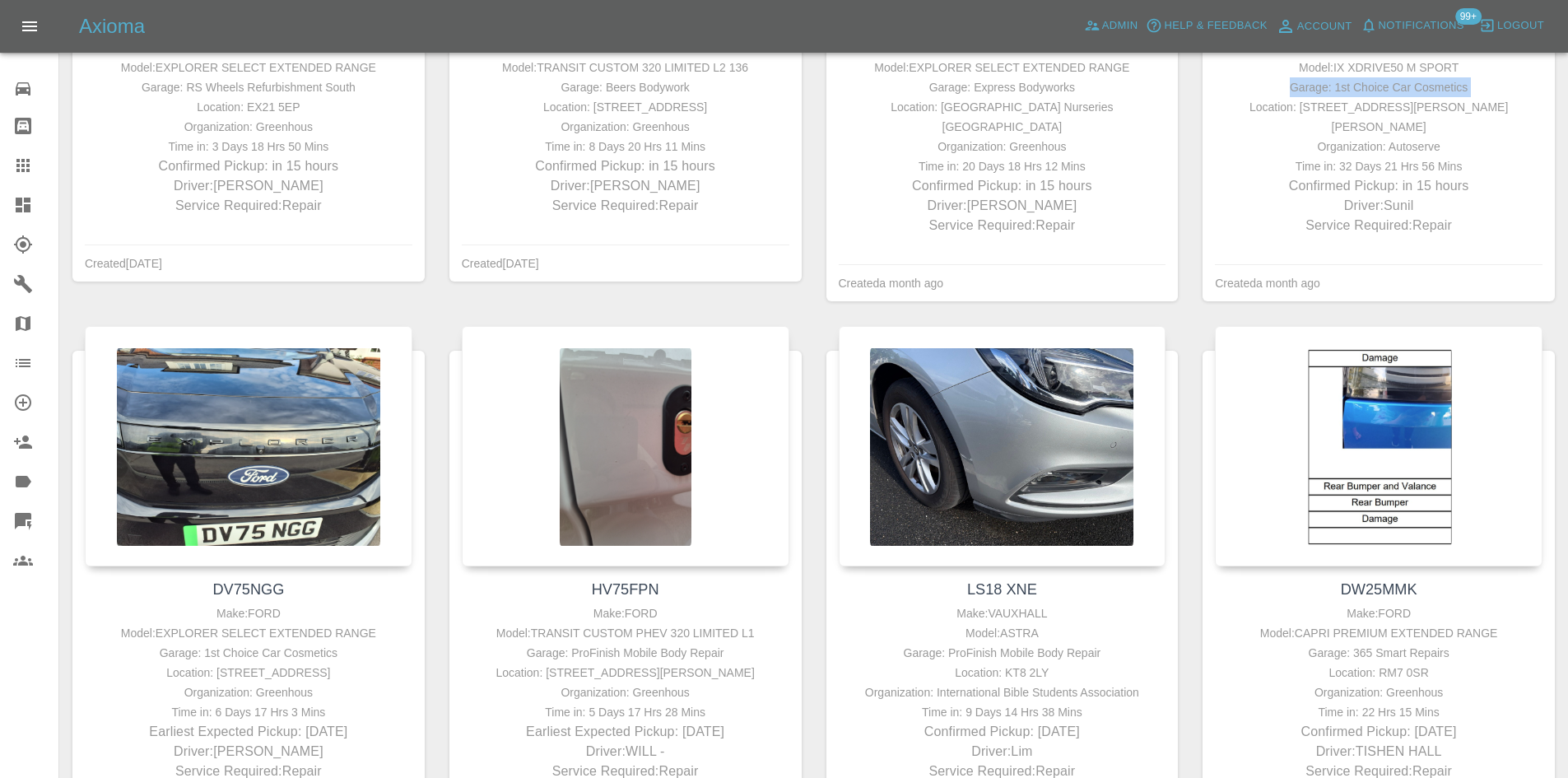
scroll to position [987, 0]
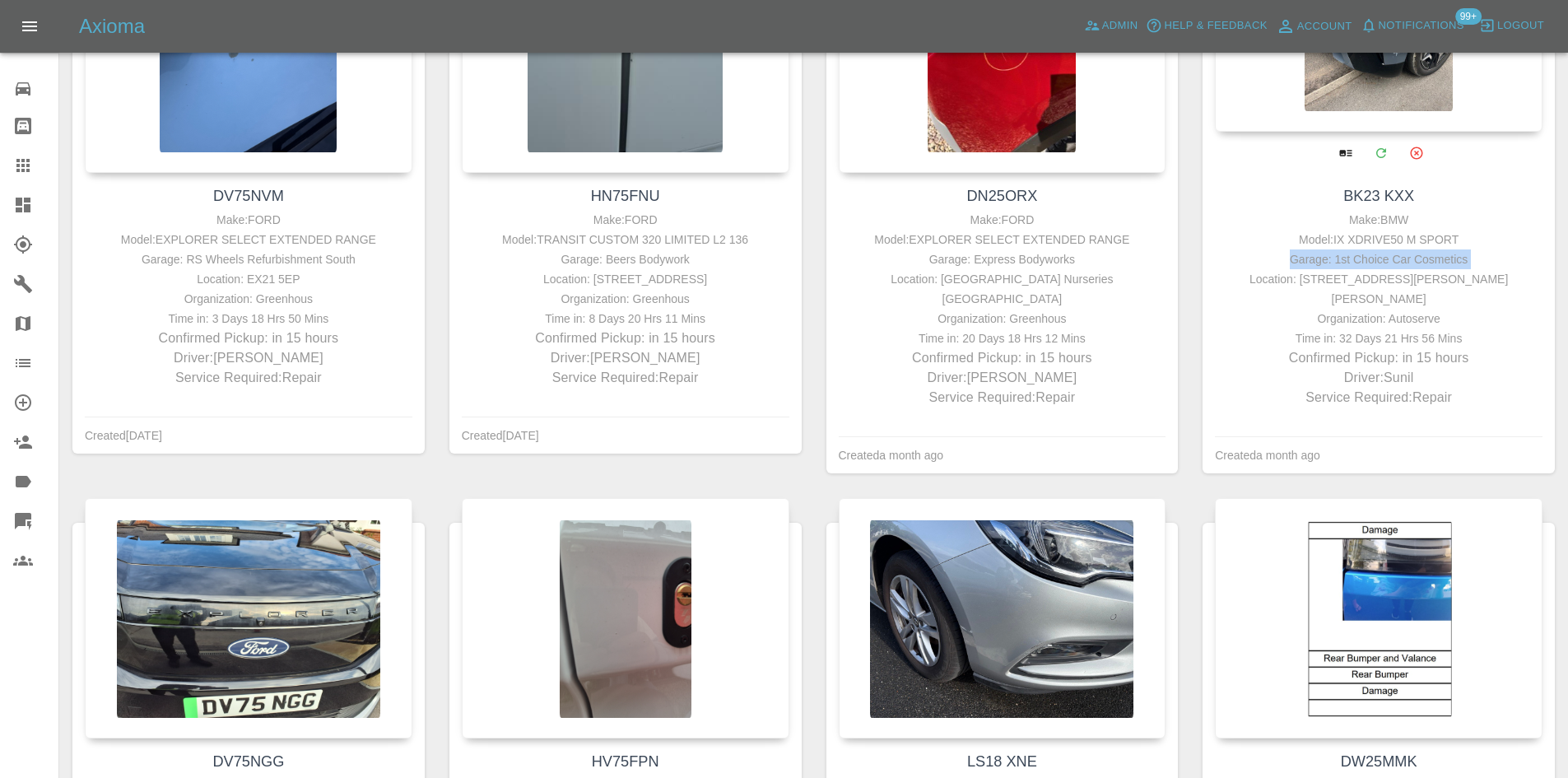
click at [1473, 269] on div "Garage: 1st Choice Car Cosmetics" at bounding box center [1378, 259] width 319 height 20
drag, startPoint x: 1471, startPoint y: 278, endPoint x: 1285, endPoint y: 281, distance: 186.0
click at [1285, 269] on div "Garage: 1st Choice Car Cosmetics" at bounding box center [1378, 259] width 319 height 20
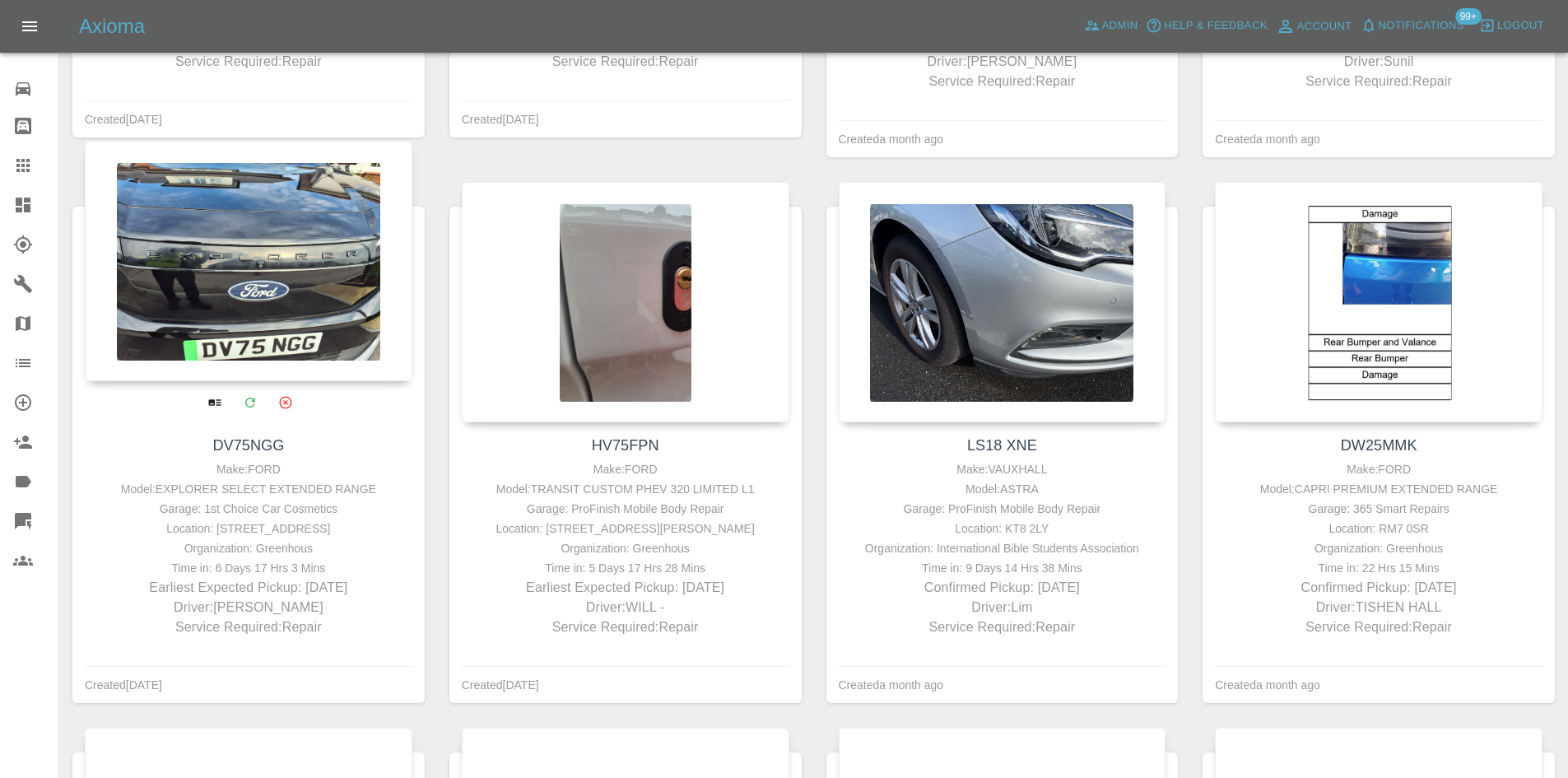
scroll to position [1399, 0]
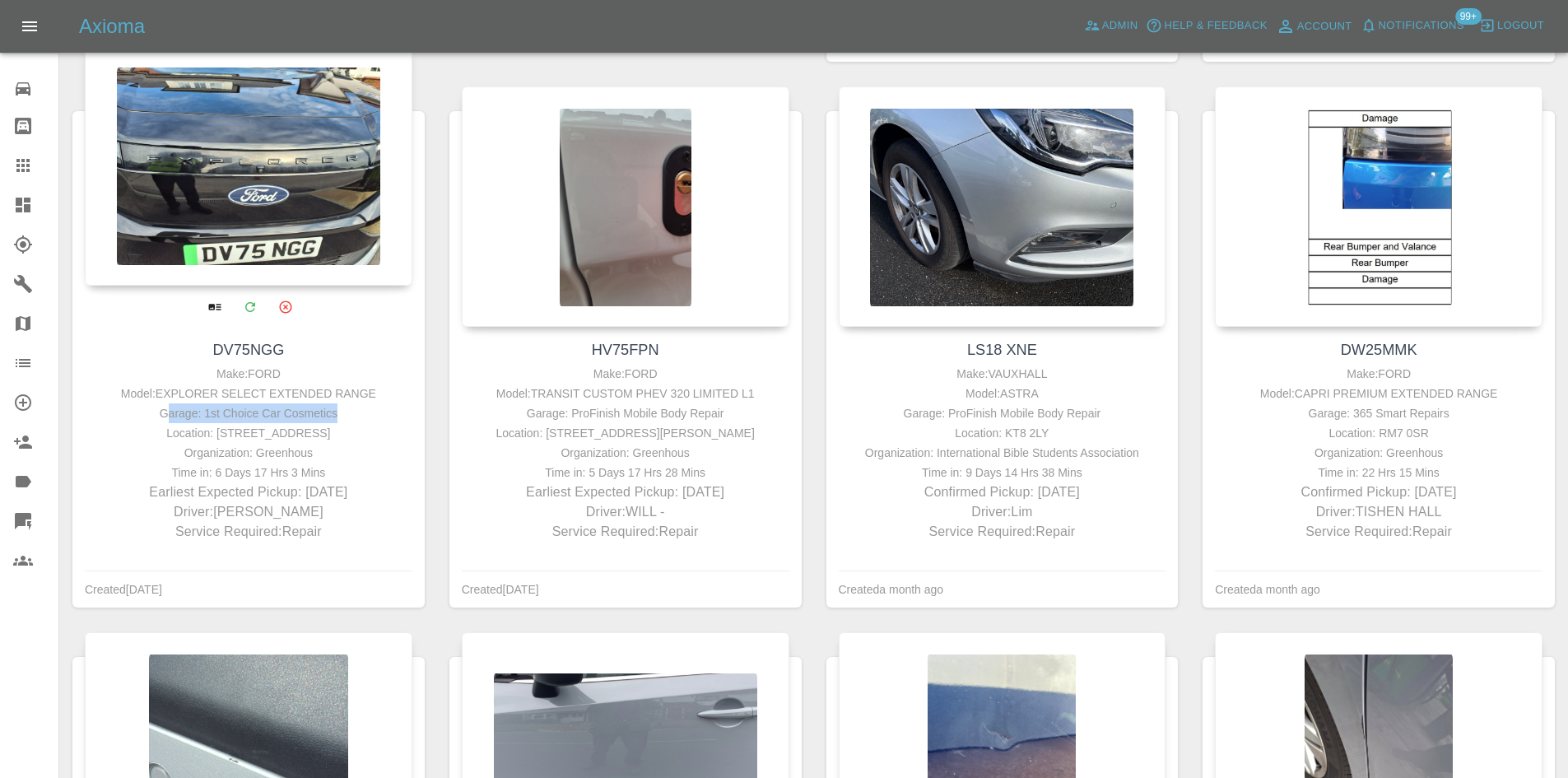
drag, startPoint x: 372, startPoint y: 412, endPoint x: 177, endPoint y: 418, distance: 195.1
click at [177, 418] on div "Garage: 1st Choice Car Cosmetics" at bounding box center [249, 412] width 319 height 20
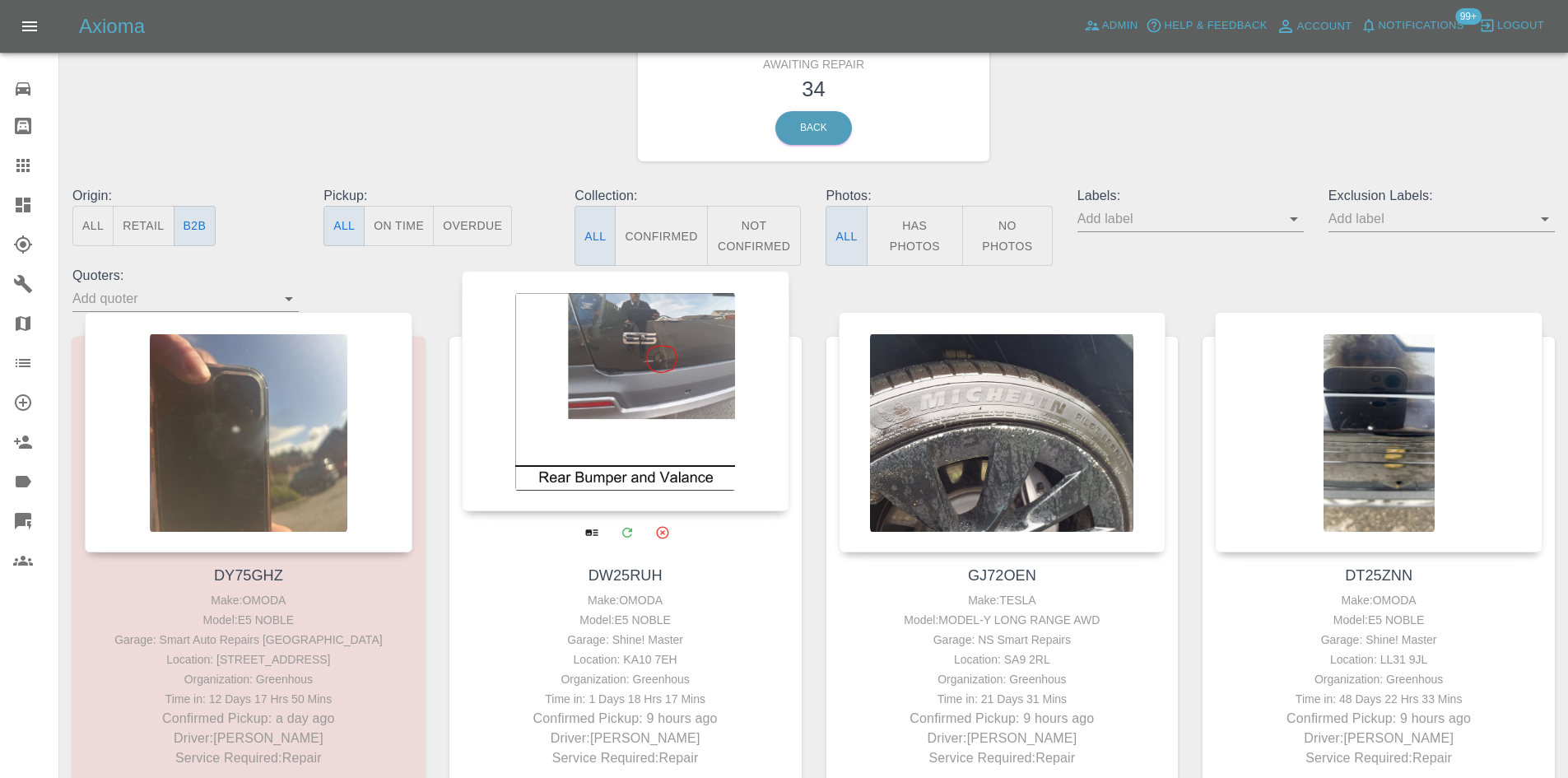
scroll to position [0, 0]
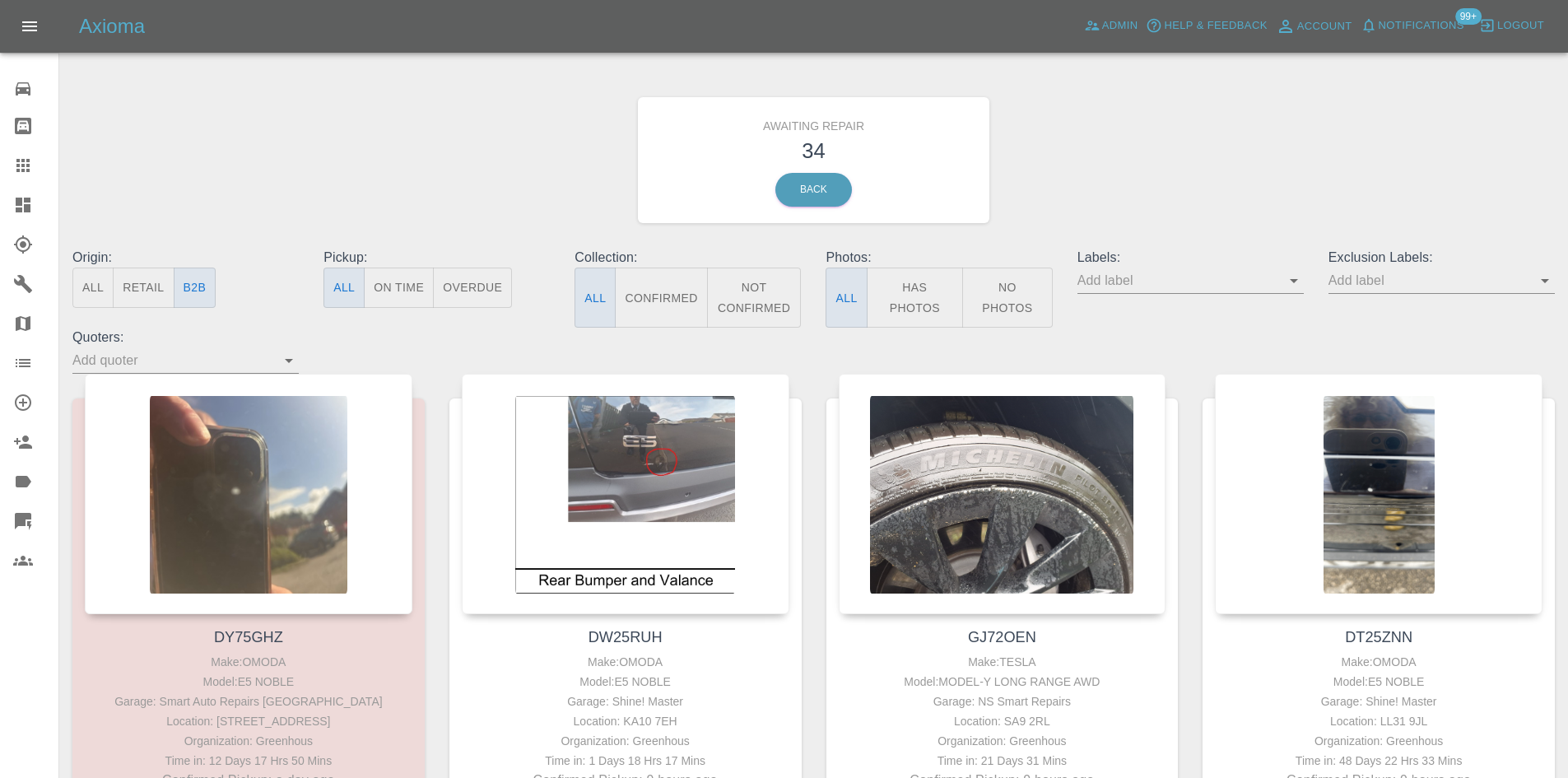
click at [748, 301] on button "Not Confirmed" at bounding box center [754, 297] width 95 height 60
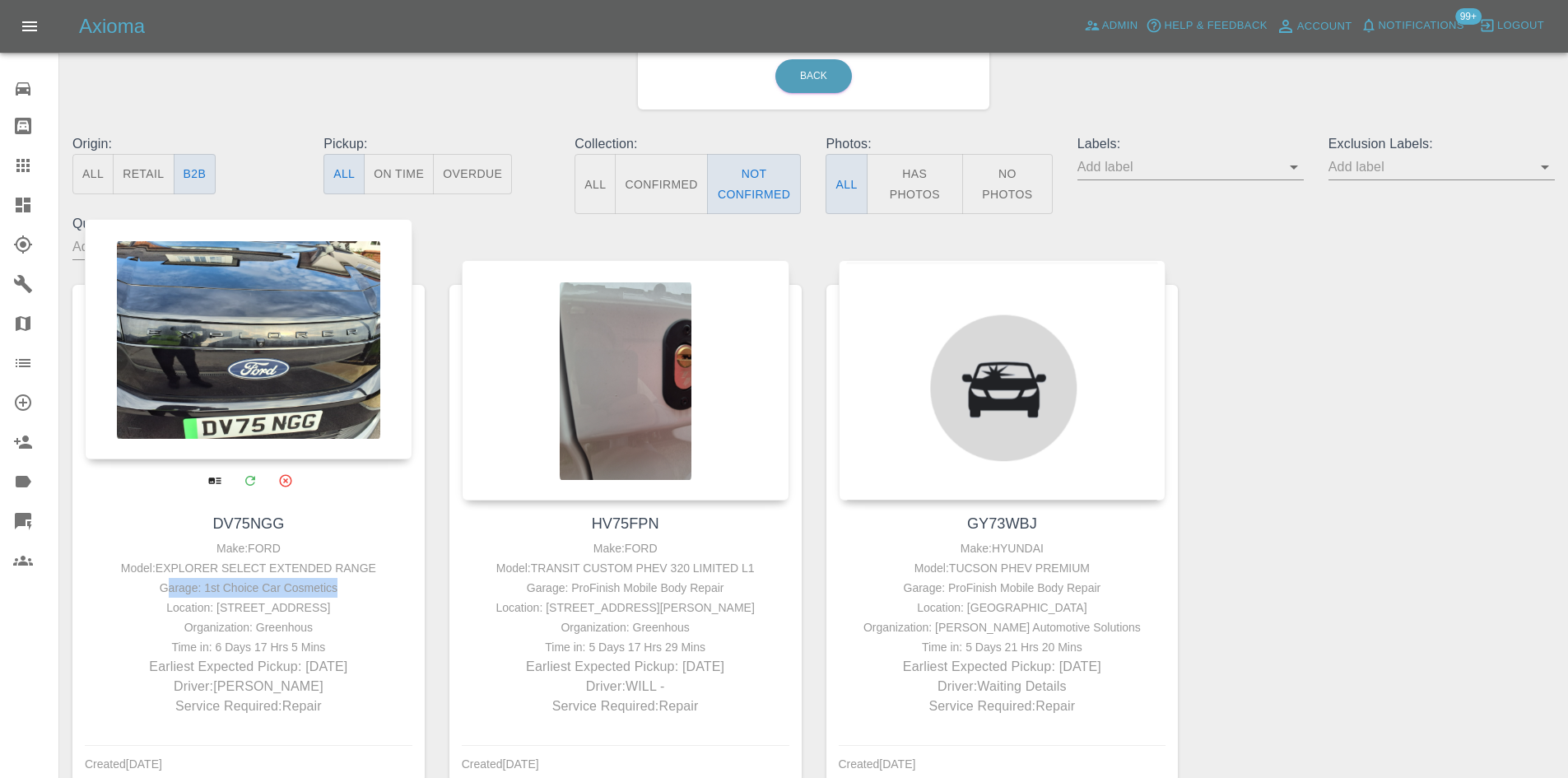
scroll to position [208, 0]
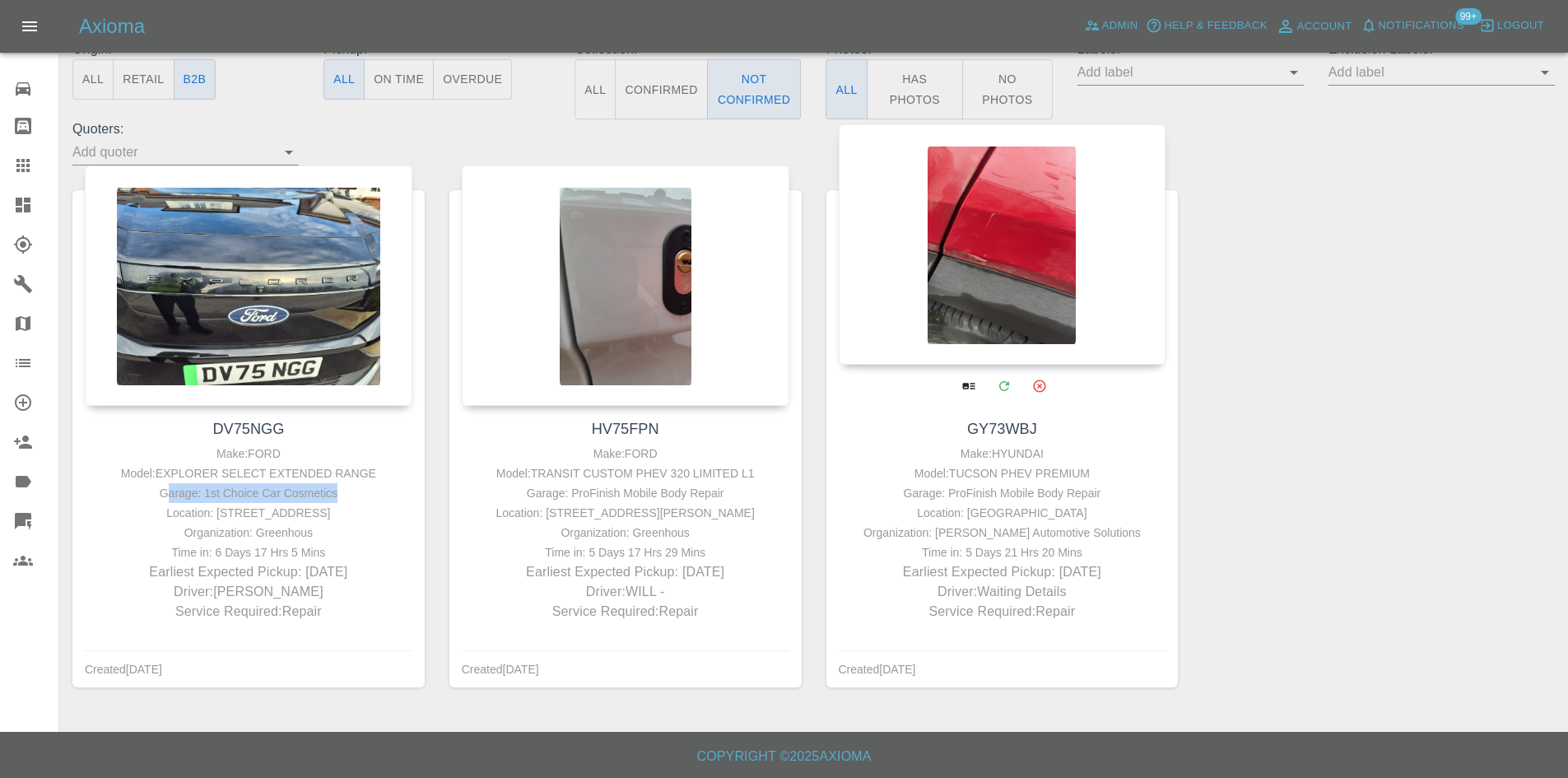
click at [961, 268] on div at bounding box center [1002, 243] width 327 height 240
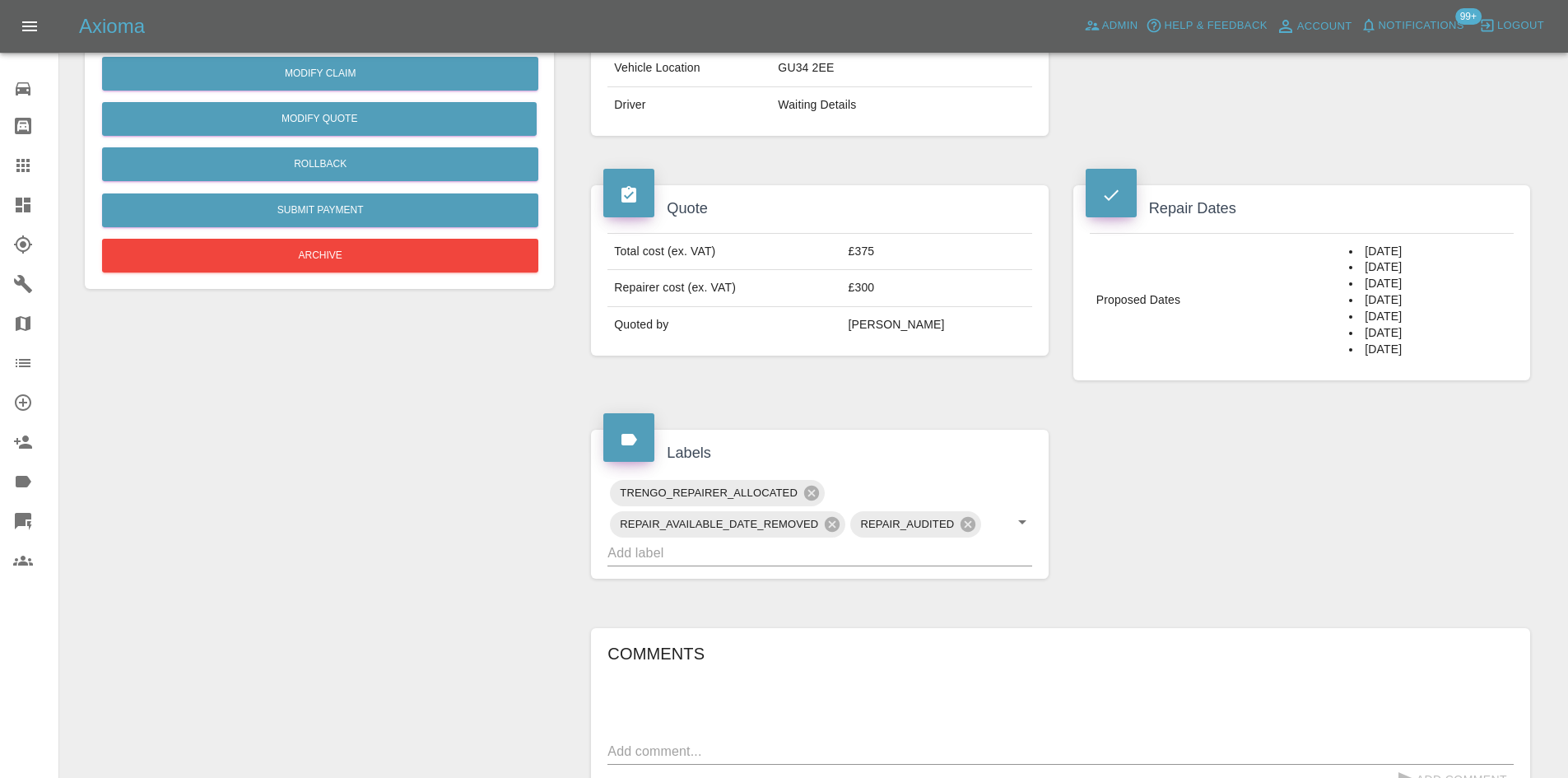
scroll to position [20, 0]
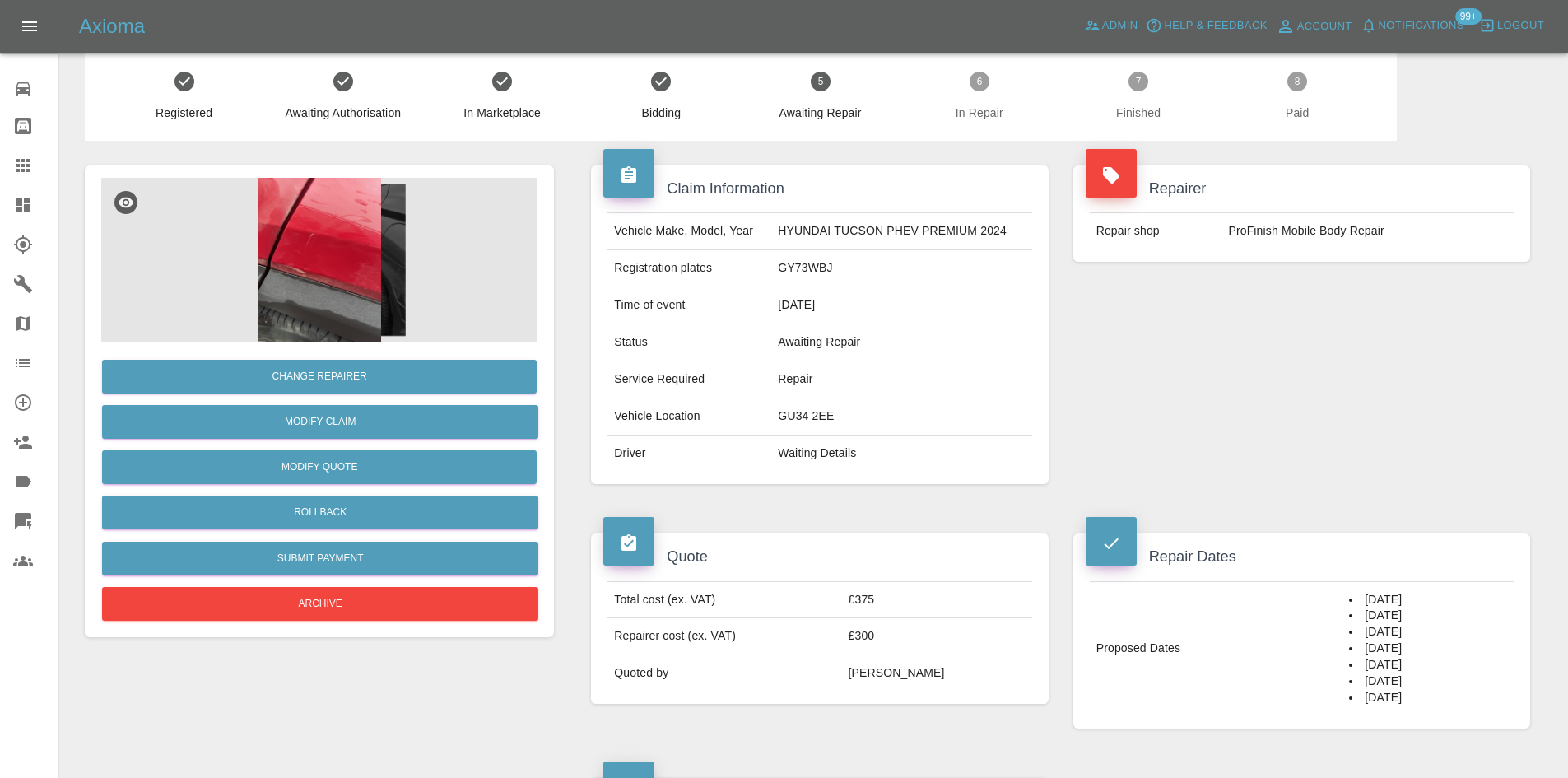
click at [805, 287] on td "[DATE]" at bounding box center [901, 305] width 260 height 37
click at [804, 278] on td "GY73WBJ" at bounding box center [901, 268] width 260 height 37
copy td "GY73WBJ"
click at [26, 177] on link "Claims" at bounding box center [29, 166] width 58 height 39
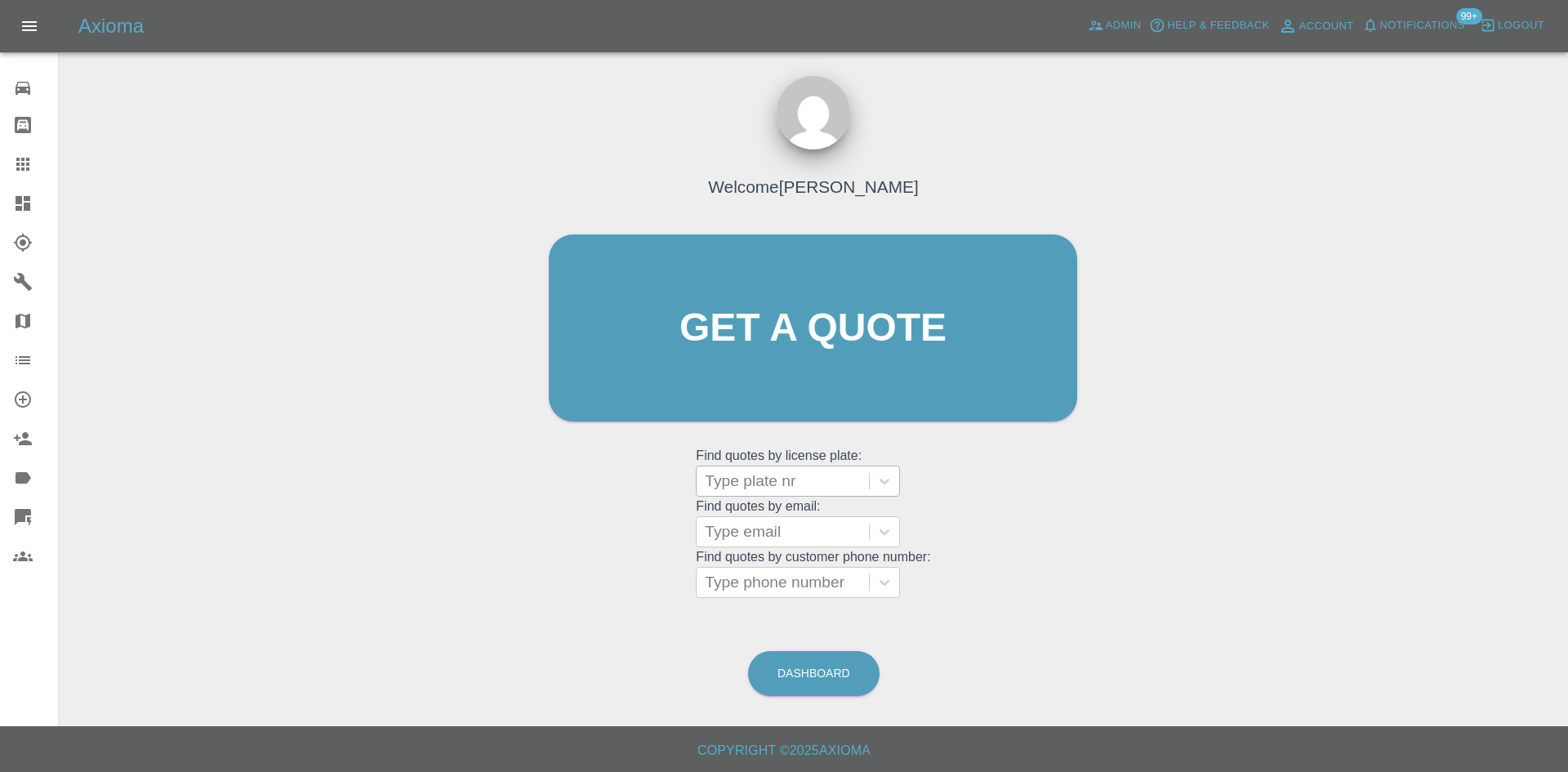
click at [777, 475] on div at bounding box center [783, 480] width 156 height 23
paste input "GY73WBJ"
type input "GY73WBJ"
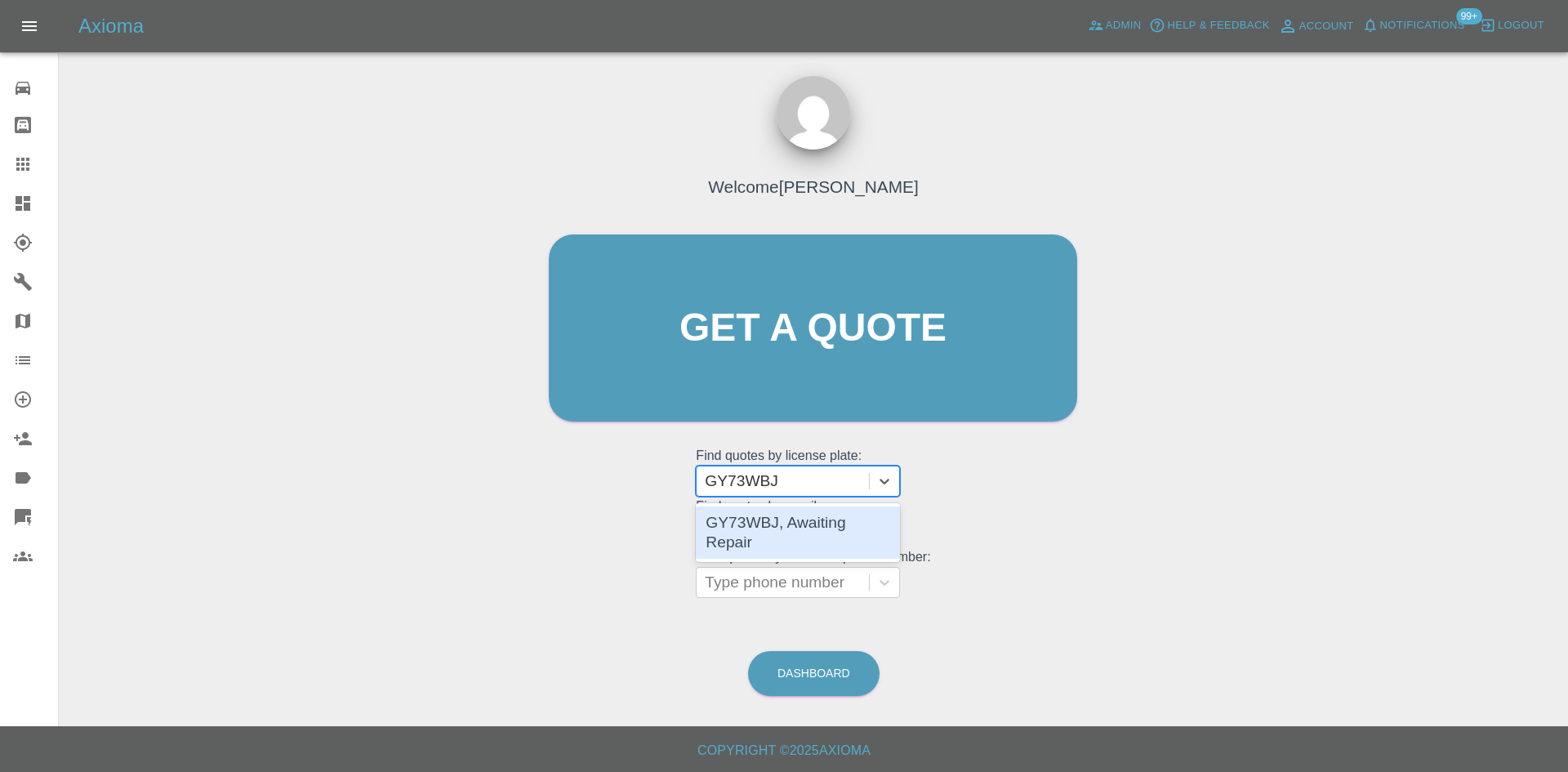
click at [806, 526] on div "GY73WBJ, Awaiting Repair" at bounding box center [798, 532] width 204 height 53
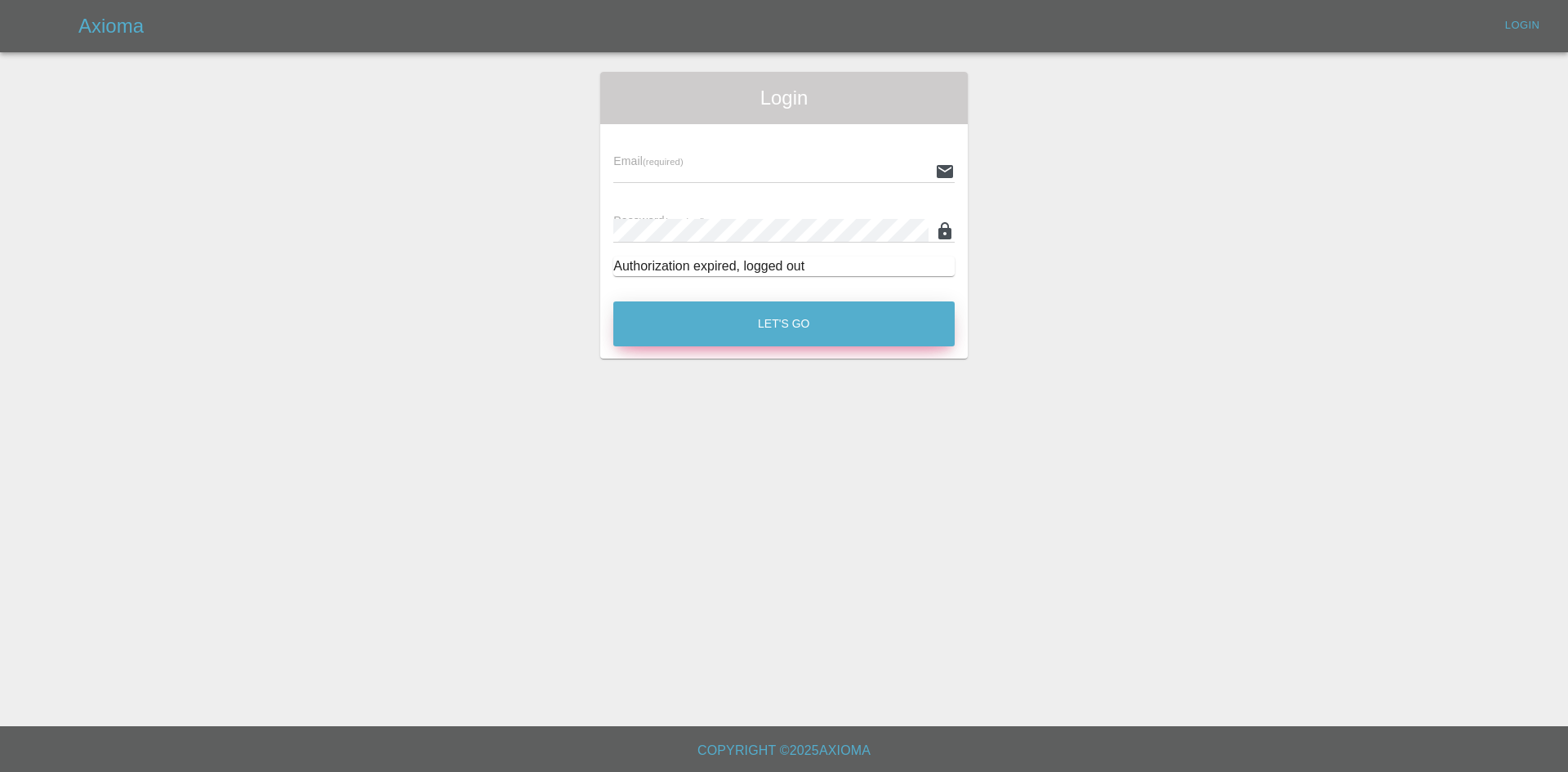
type input "alex.kennett@axioma.co.uk"
click at [687, 313] on button "Let's Go" at bounding box center [784, 324] width 342 height 45
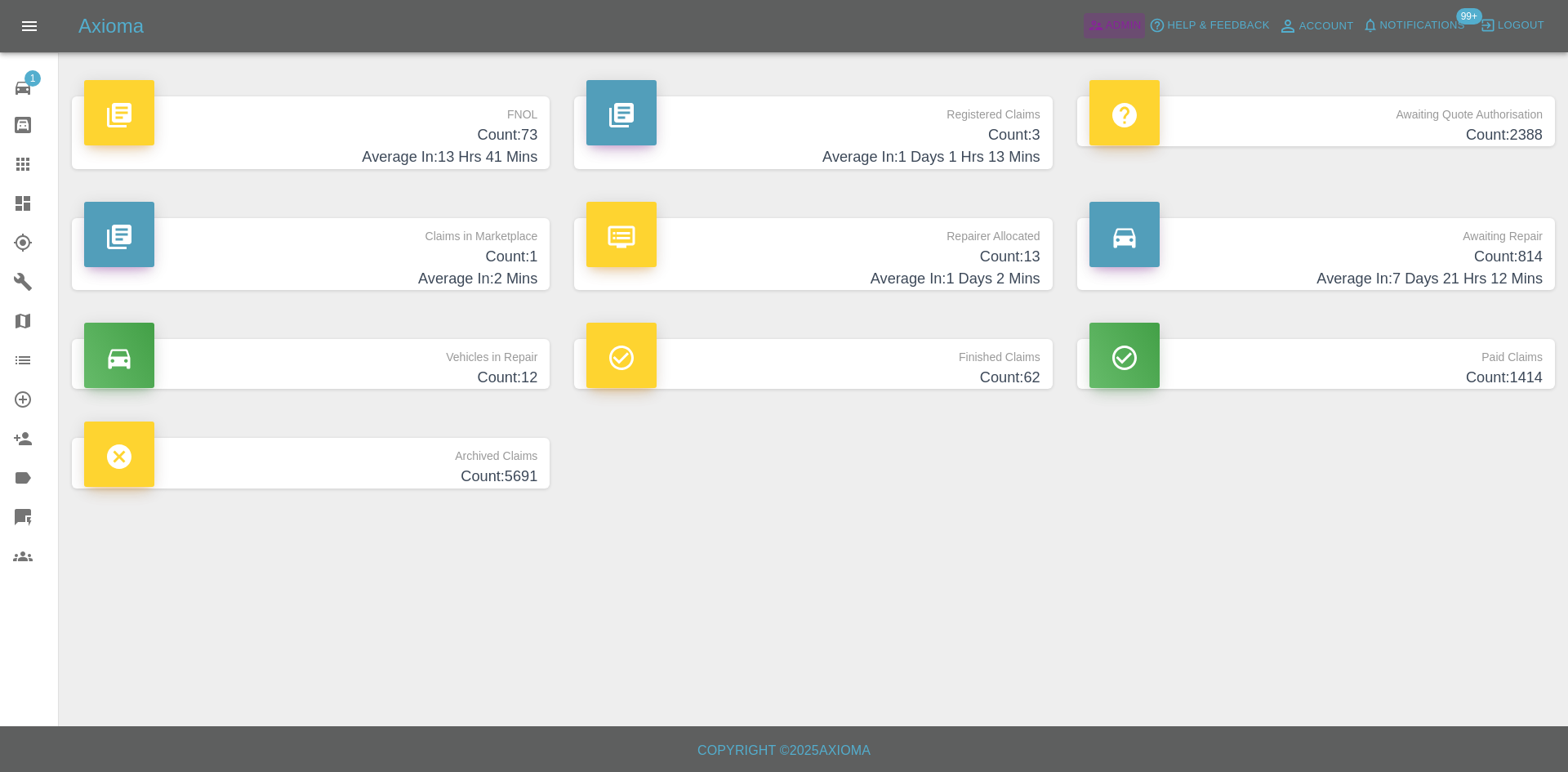
click at [1125, 20] on span "Admin" at bounding box center [1124, 25] width 36 height 19
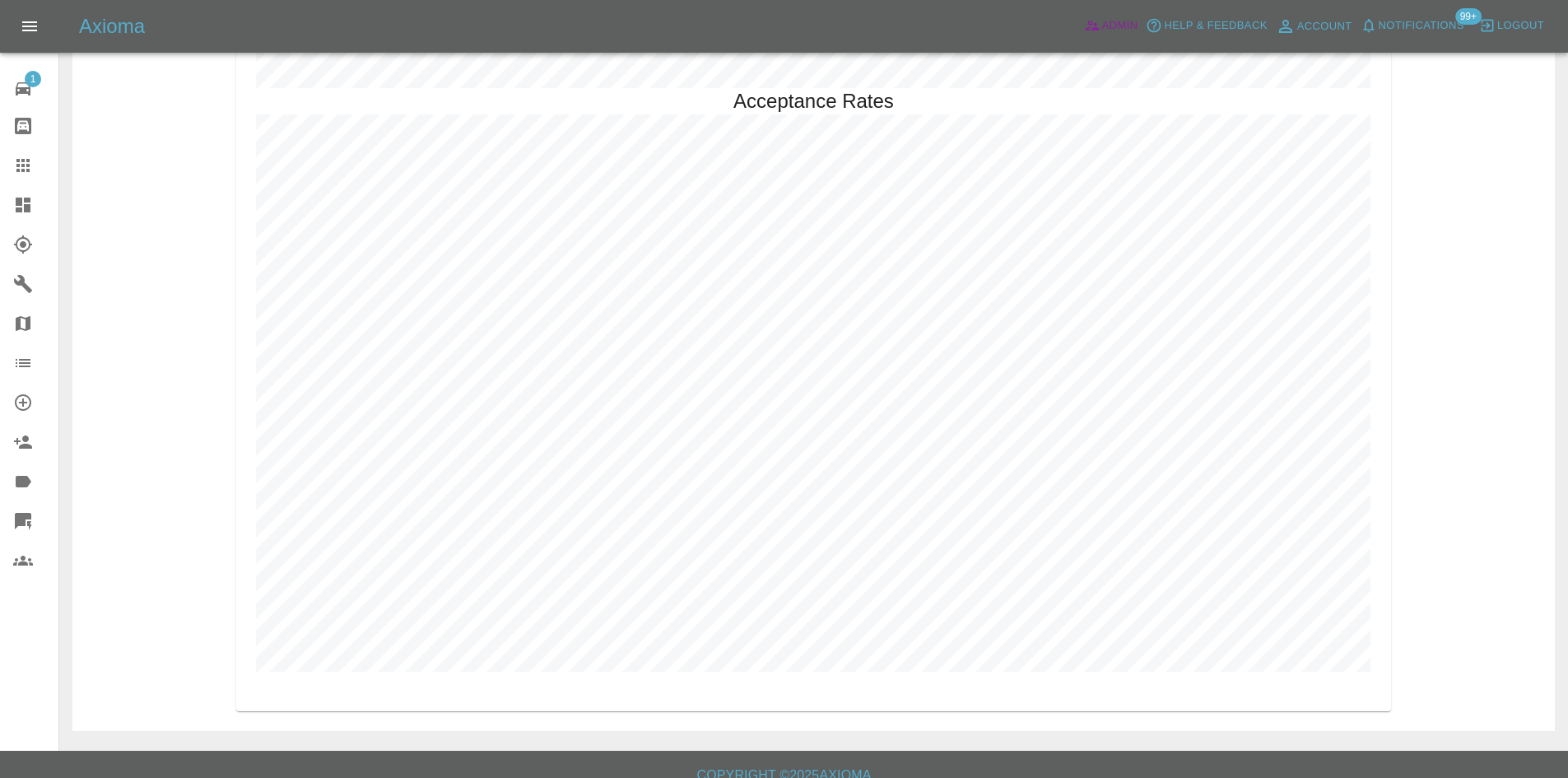
scroll to position [3756, 0]
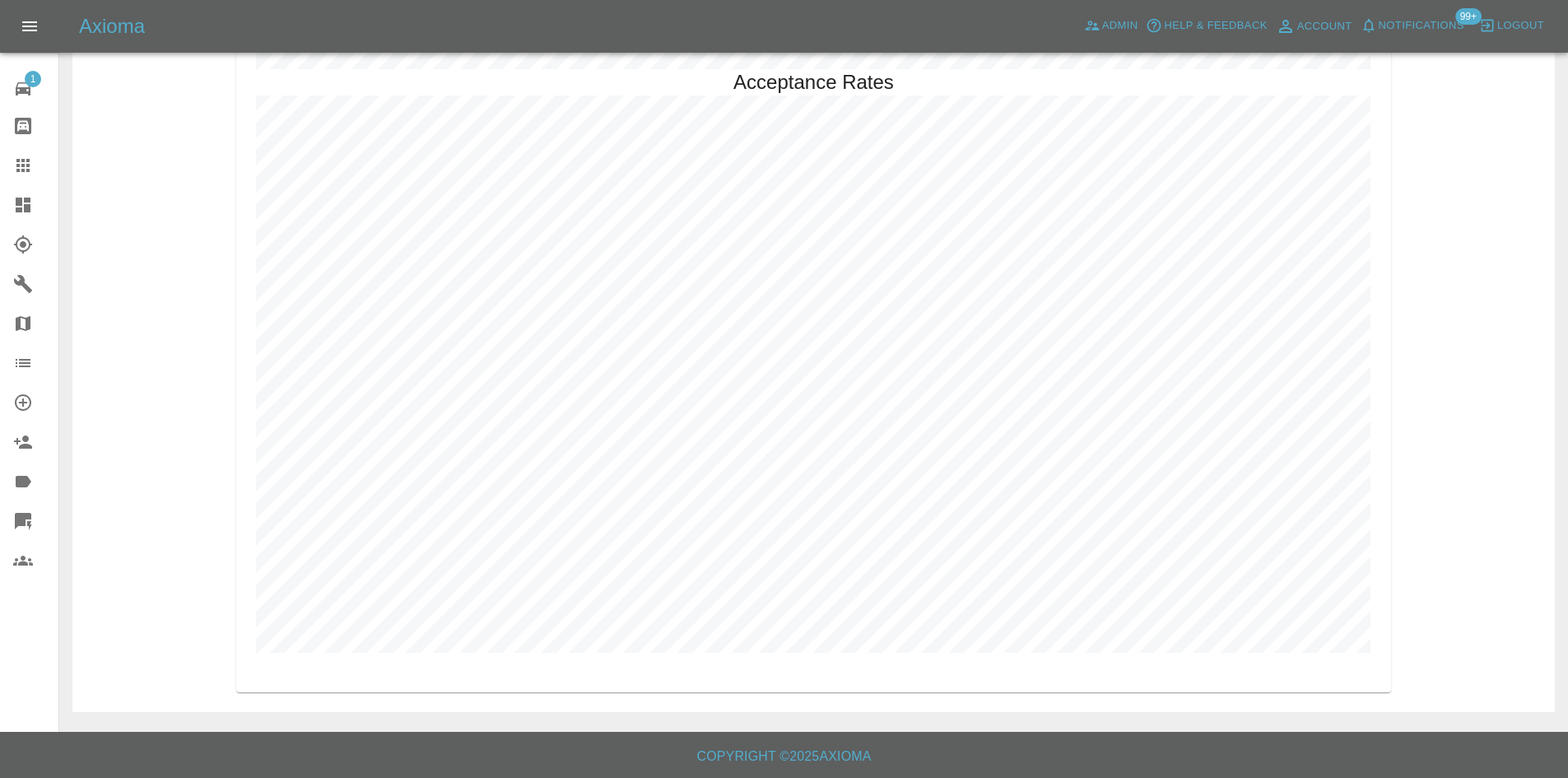
drag, startPoint x: 15, startPoint y: 214, endPoint x: 238, endPoint y: 393, distance: 286.0
click at [15, 214] on icon at bounding box center [22, 204] width 20 height 20
